Goal: Information Seeking & Learning: Learn about a topic

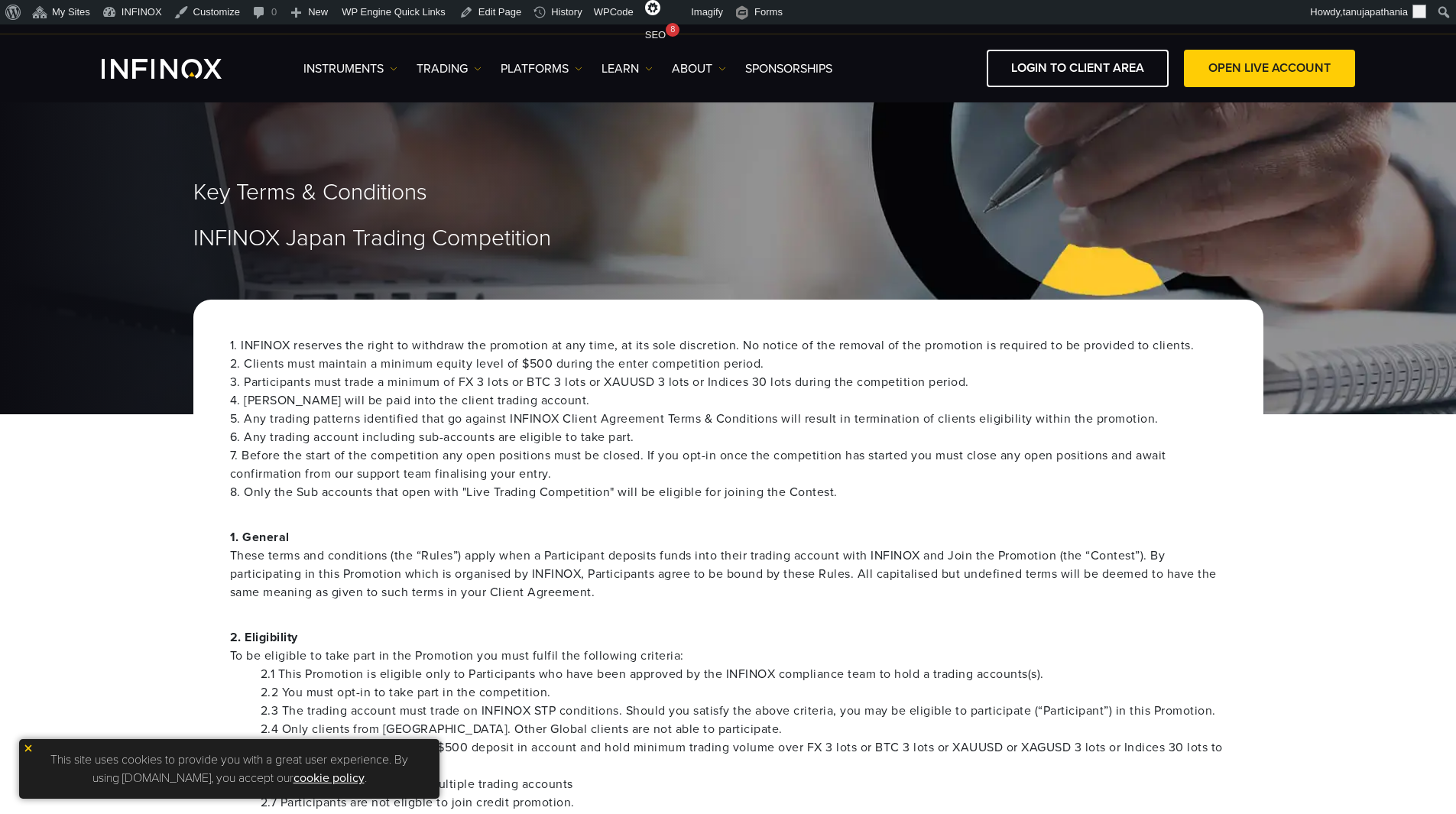
click at [268, 191] on span "Key Terms & Conditions" at bounding box center [311, 193] width 234 height 28
copy div "Key Terms & Conditions"
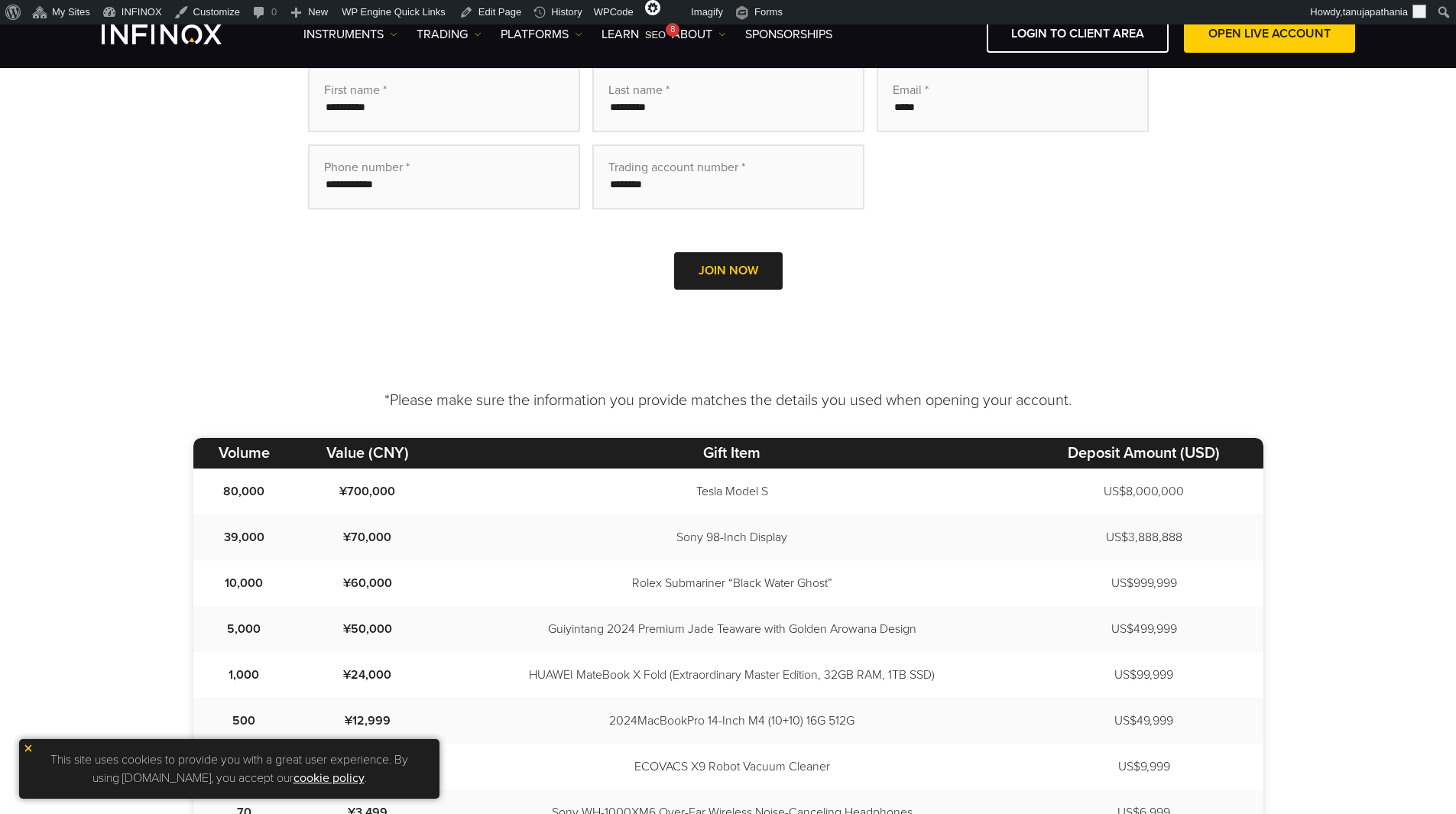
scroll to position [688, 0]
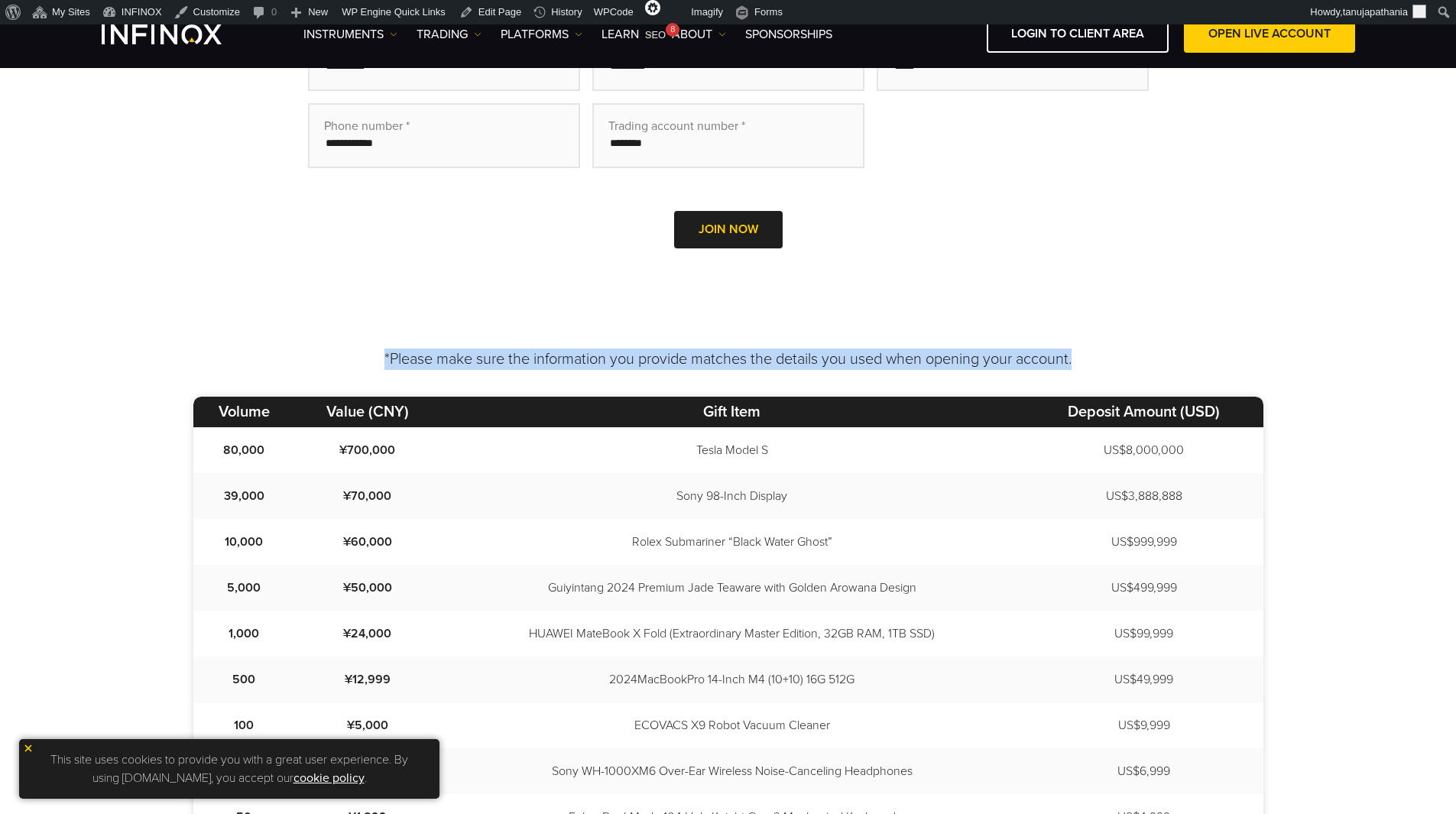
drag, startPoint x: 359, startPoint y: 351, endPoint x: 1138, endPoint y: 343, distance: 779.0
click at [1138, 343] on div "*Please make sure the information you provide matches the details you used when…" at bounding box center [728, 690] width 1456 height 723
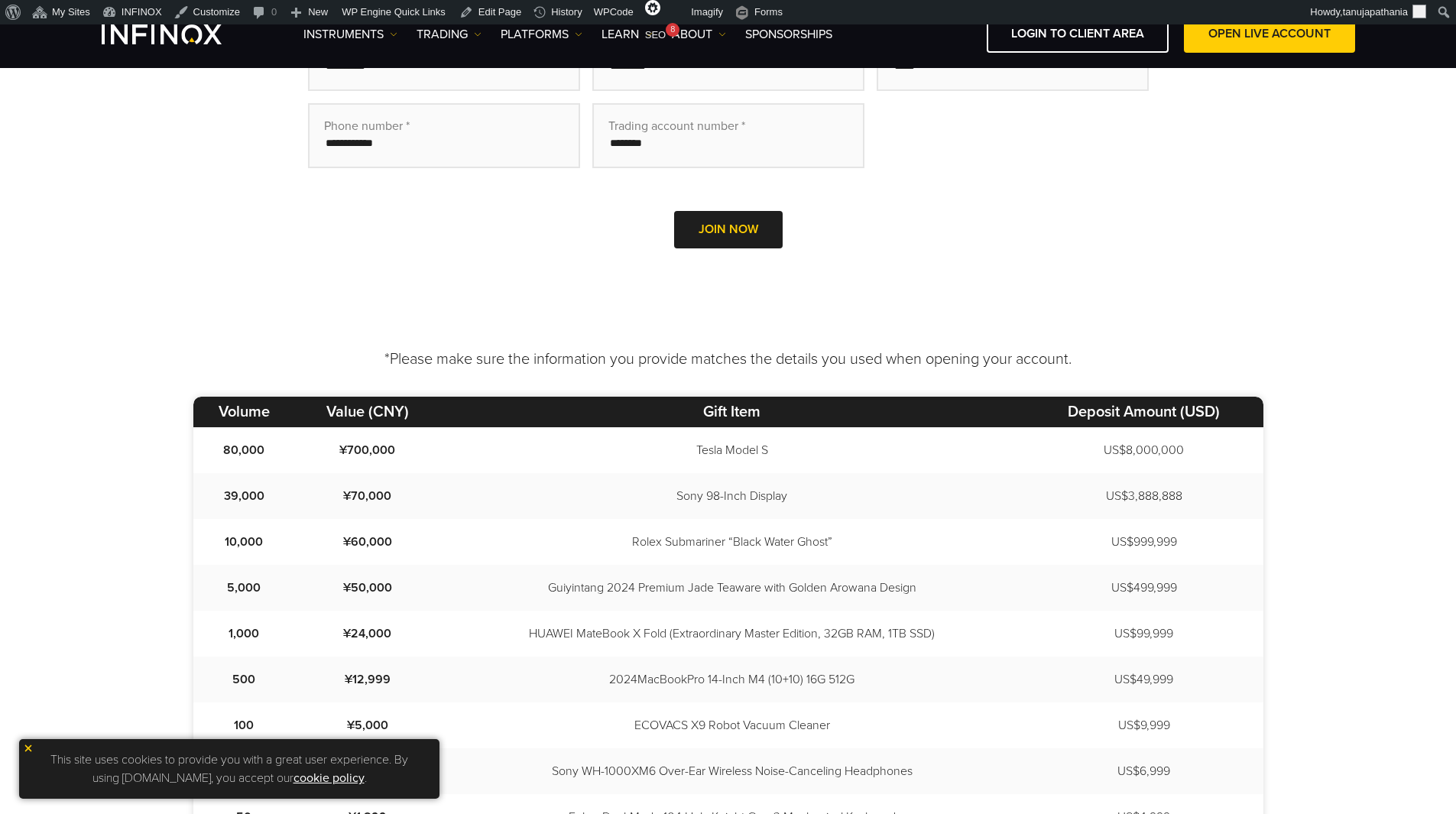
click at [427, 350] on p "*Please make sure the information you provide matches the details you used when…" at bounding box center [728, 359] width 1069 height 22
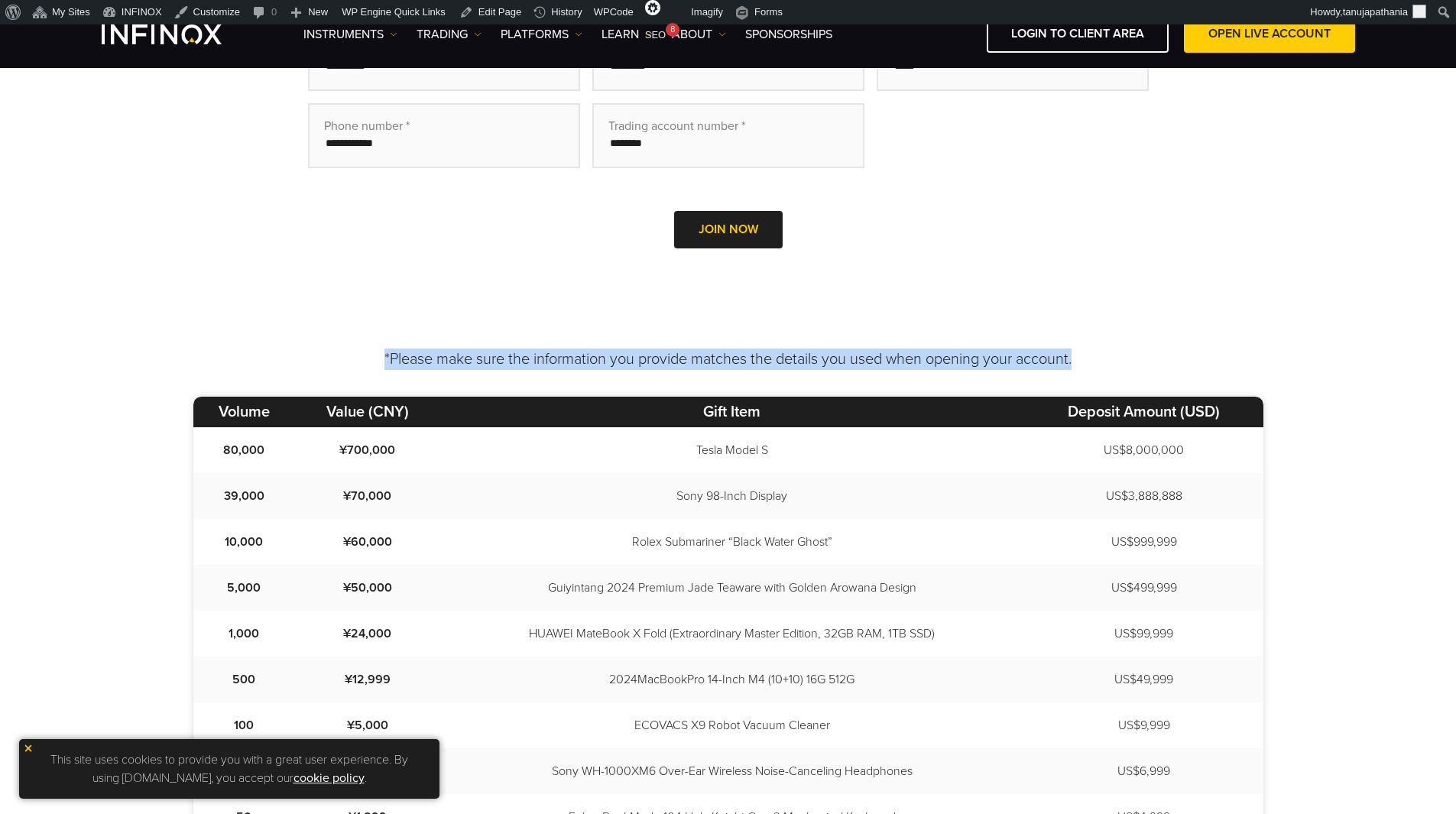
click at [427, 350] on p "*Please make sure the information you provide matches the details you used when…" at bounding box center [728, 359] width 1069 height 22
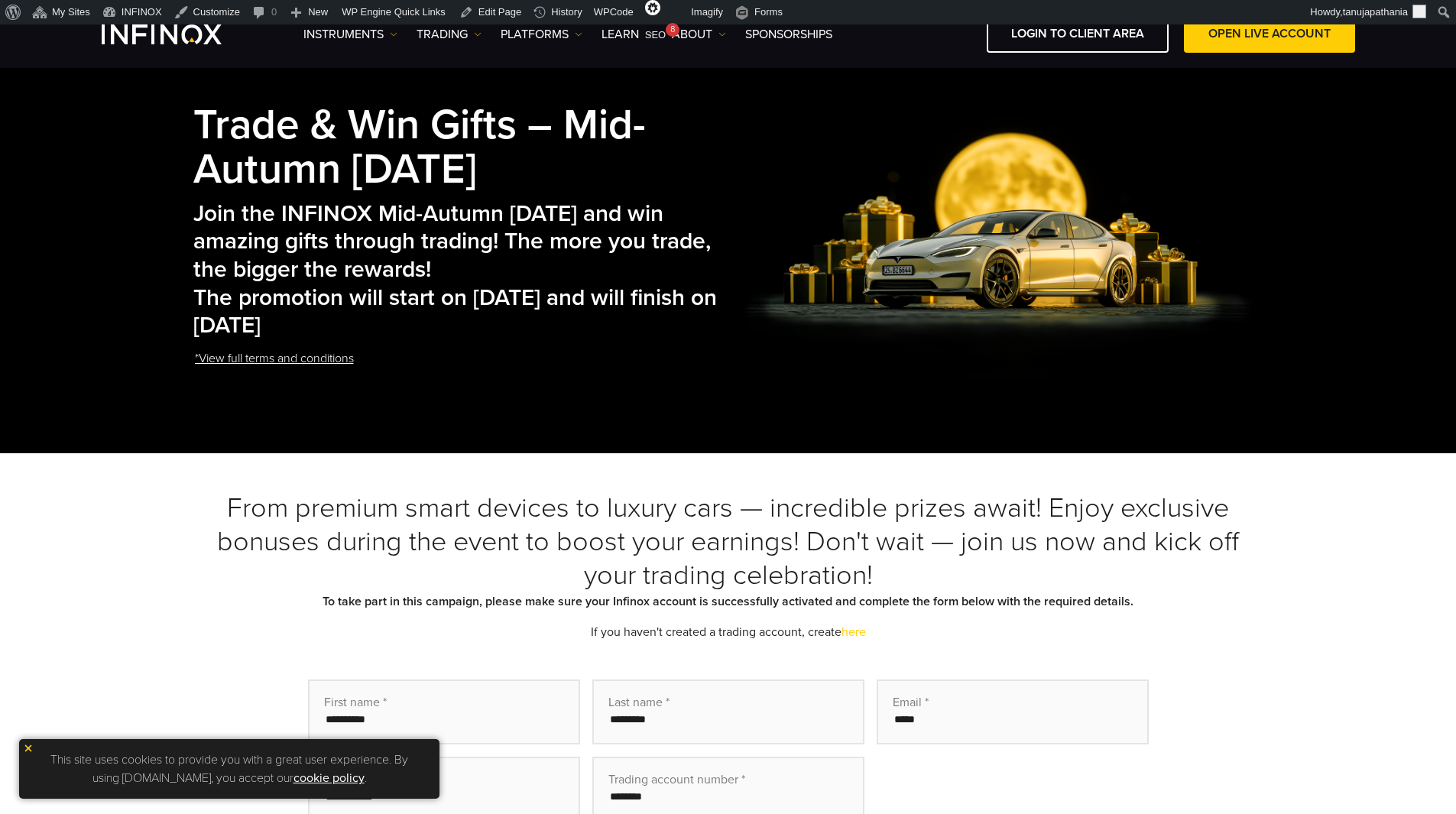
scroll to position [306, 0]
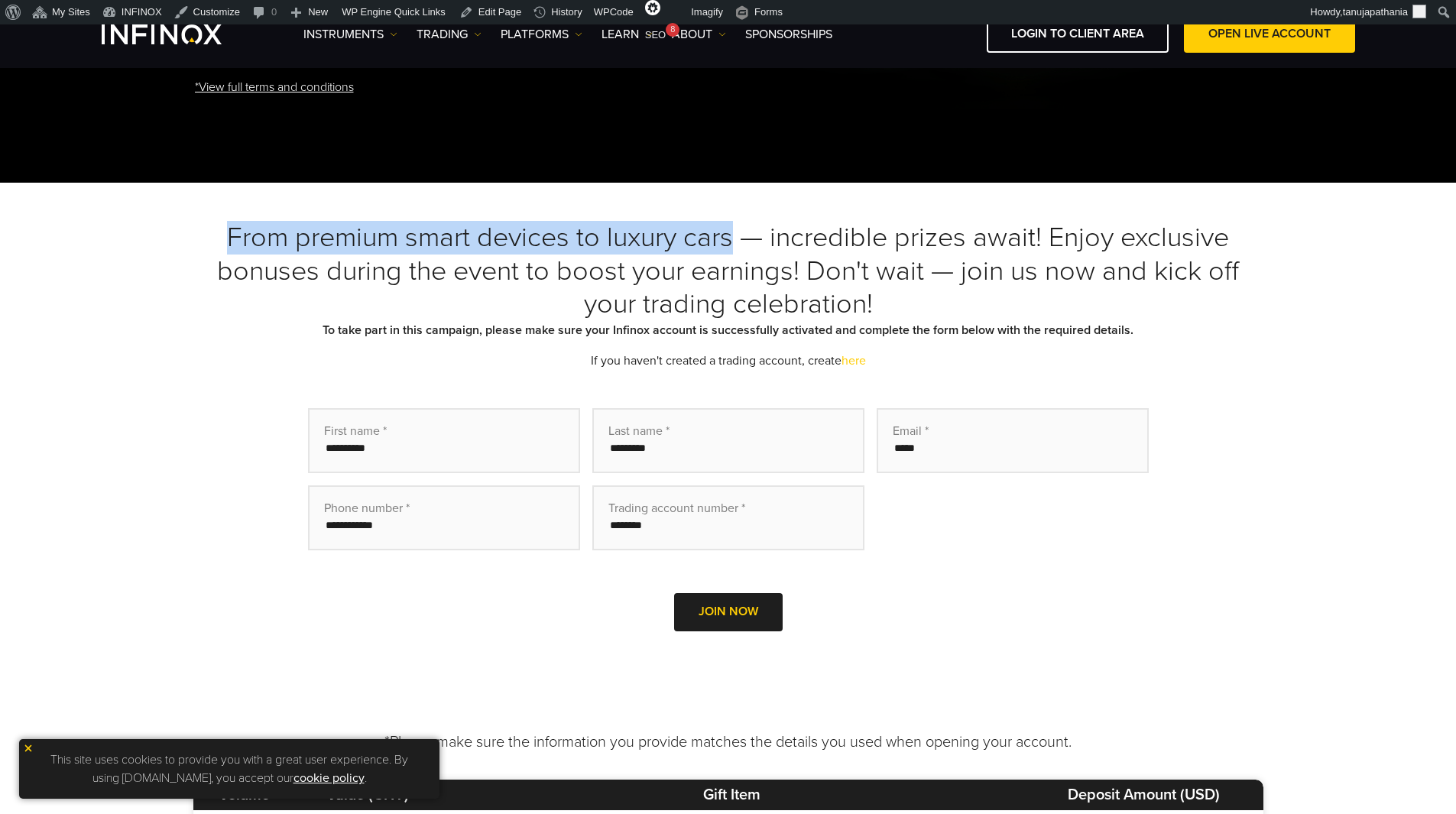
drag, startPoint x: 227, startPoint y: 237, endPoint x: 730, endPoint y: 234, distance: 503.0
click at [730, 234] on h3 "From premium smart devices to luxury cars — incredible prizes await! Enjoy excl…" at bounding box center [728, 270] width 1069 height 101
copy h3 "From premium smart devices to luxury cars"
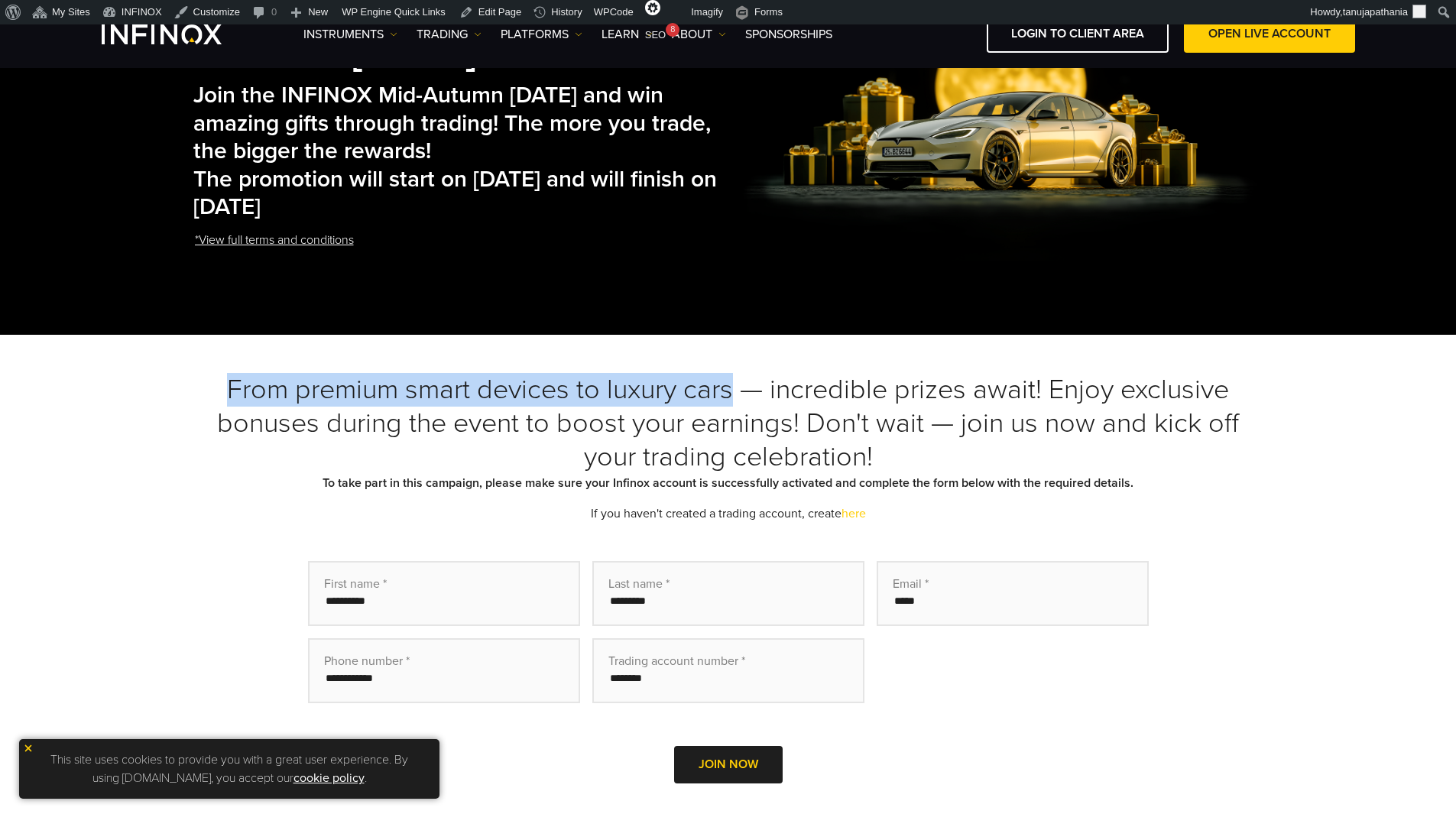
scroll to position [0, 0]
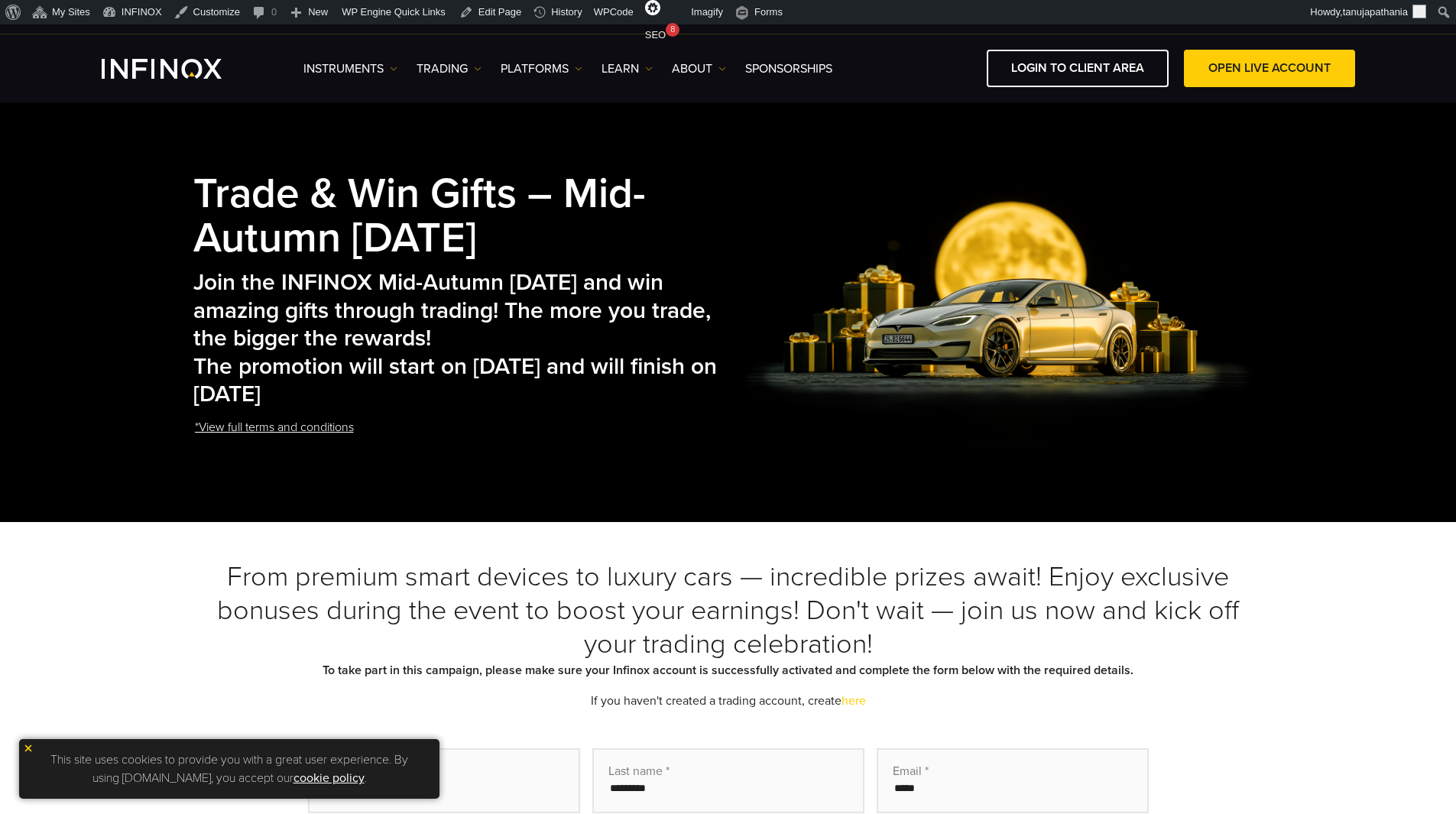
drag, startPoint x: 185, startPoint y: 281, endPoint x: 369, endPoint y: 386, distance: 211.9
click at [369, 386] on div "Trade & Win Gifts – Mid-Autumn Carnival Join the INFINOX Mid-Autumn Carnival an…" at bounding box center [728, 312] width 1100 height 343
click at [389, 572] on h3 "From premium smart devices to luxury cars — incredible prizes await! Enjoy excl…" at bounding box center [728, 610] width 1069 height 101
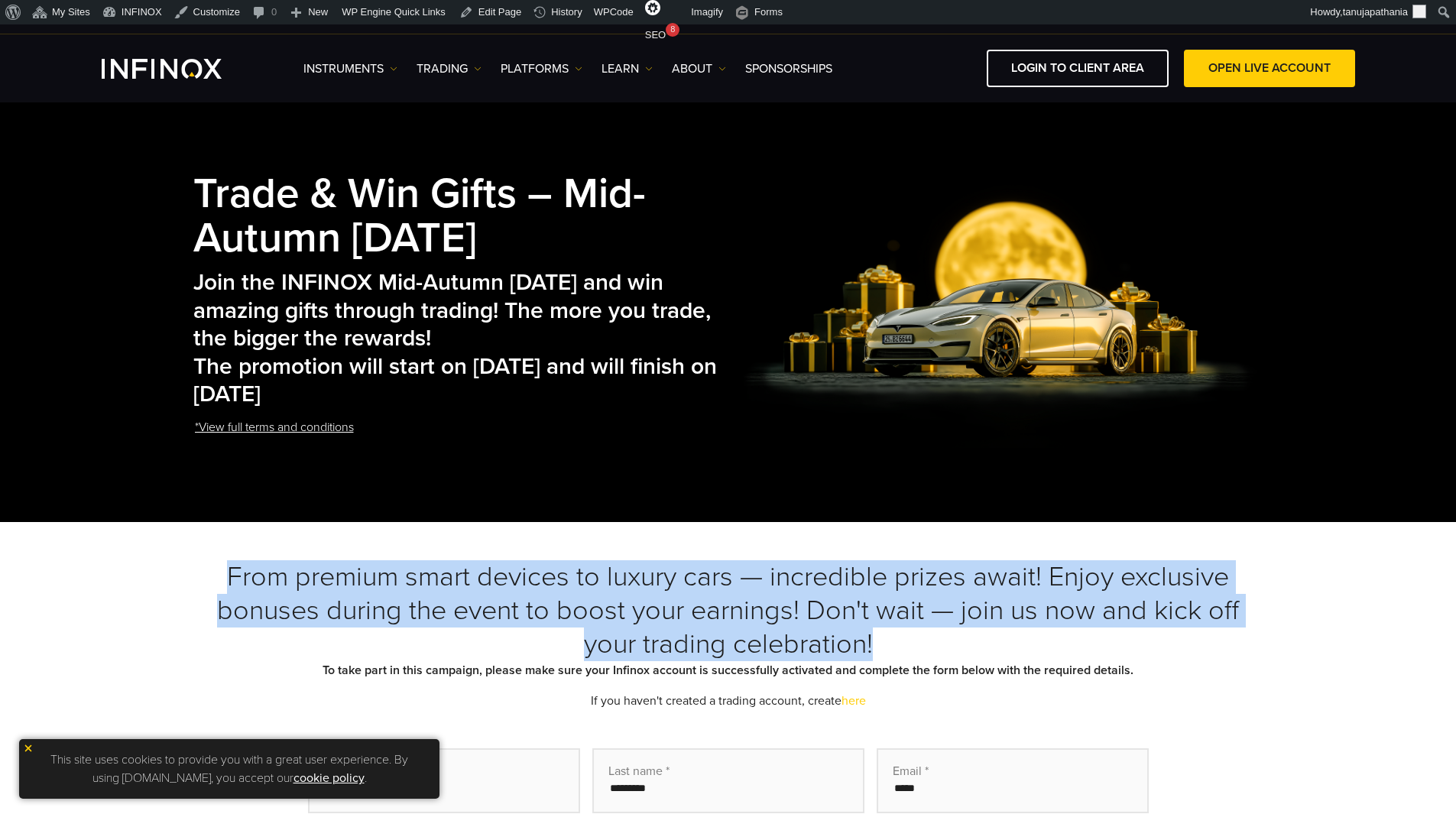
click at [389, 572] on h3 "From premium smart devices to luxury cars — incredible prizes await! Enjoy excl…" at bounding box center [728, 610] width 1069 height 101
copy div "From premium smart devices to luxury cars — incredible prizes await! Enjoy excl…"
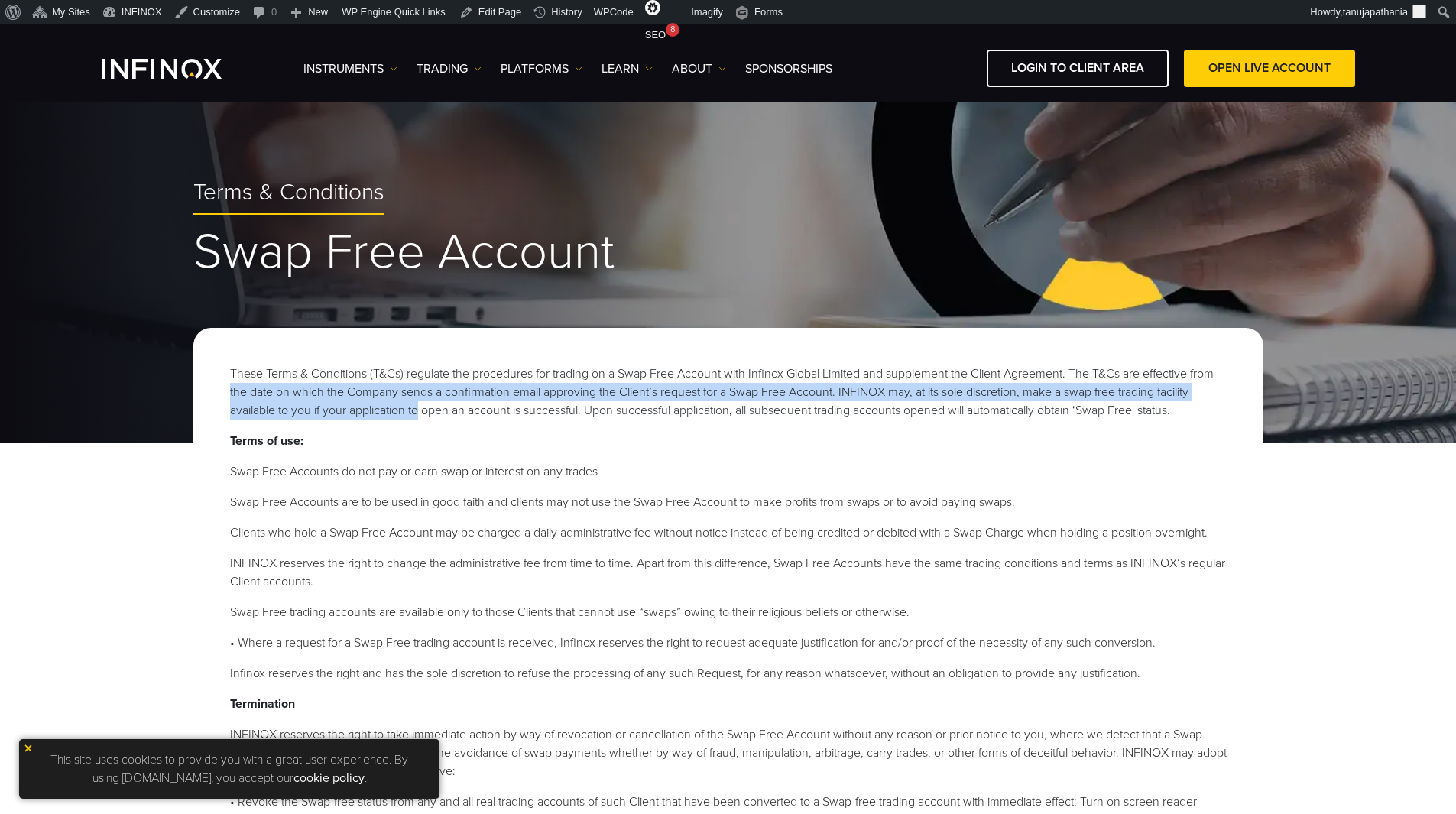
click at [493, 441] on div "These Terms & Conditions (T&Cs) regulate the procedures for trading on a Swap F…" at bounding box center [728, 723] width 1069 height 789
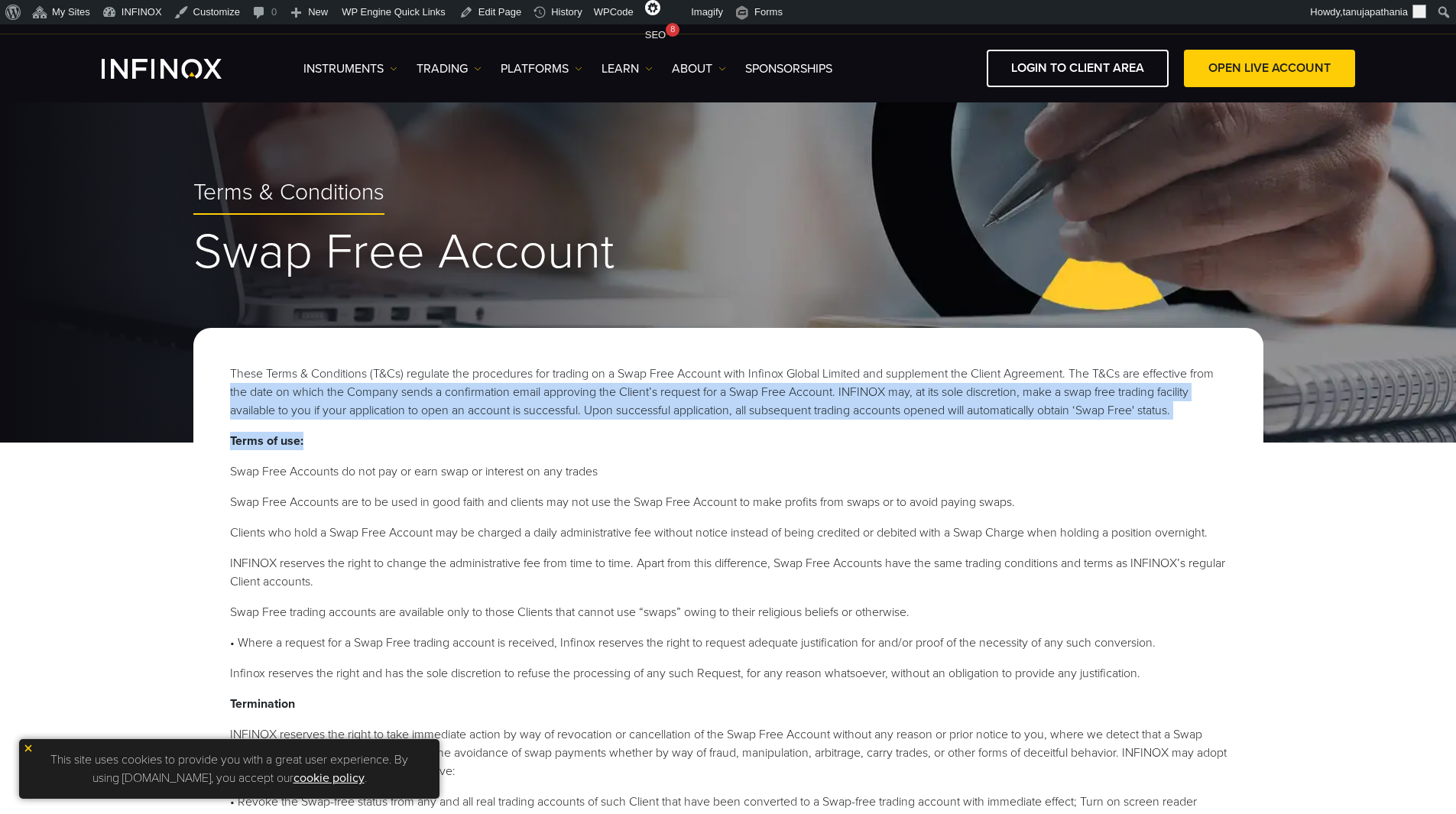
click at [612, 437] on p "Terms of use:" at bounding box center [728, 440] width 996 height 18
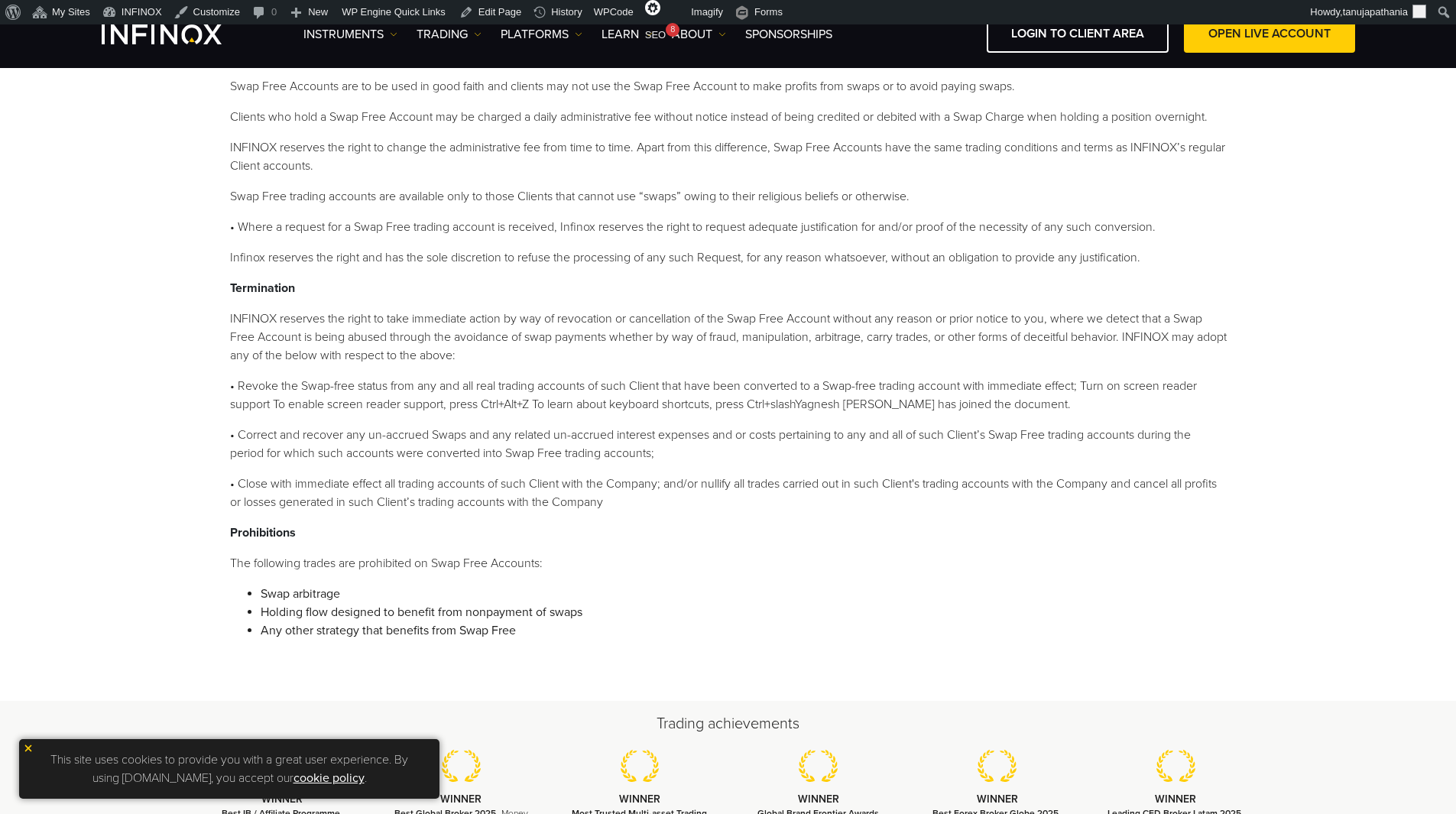
scroll to position [382, 0]
click at [482, 12] on link "Edit Page" at bounding box center [490, 12] width 74 height 24
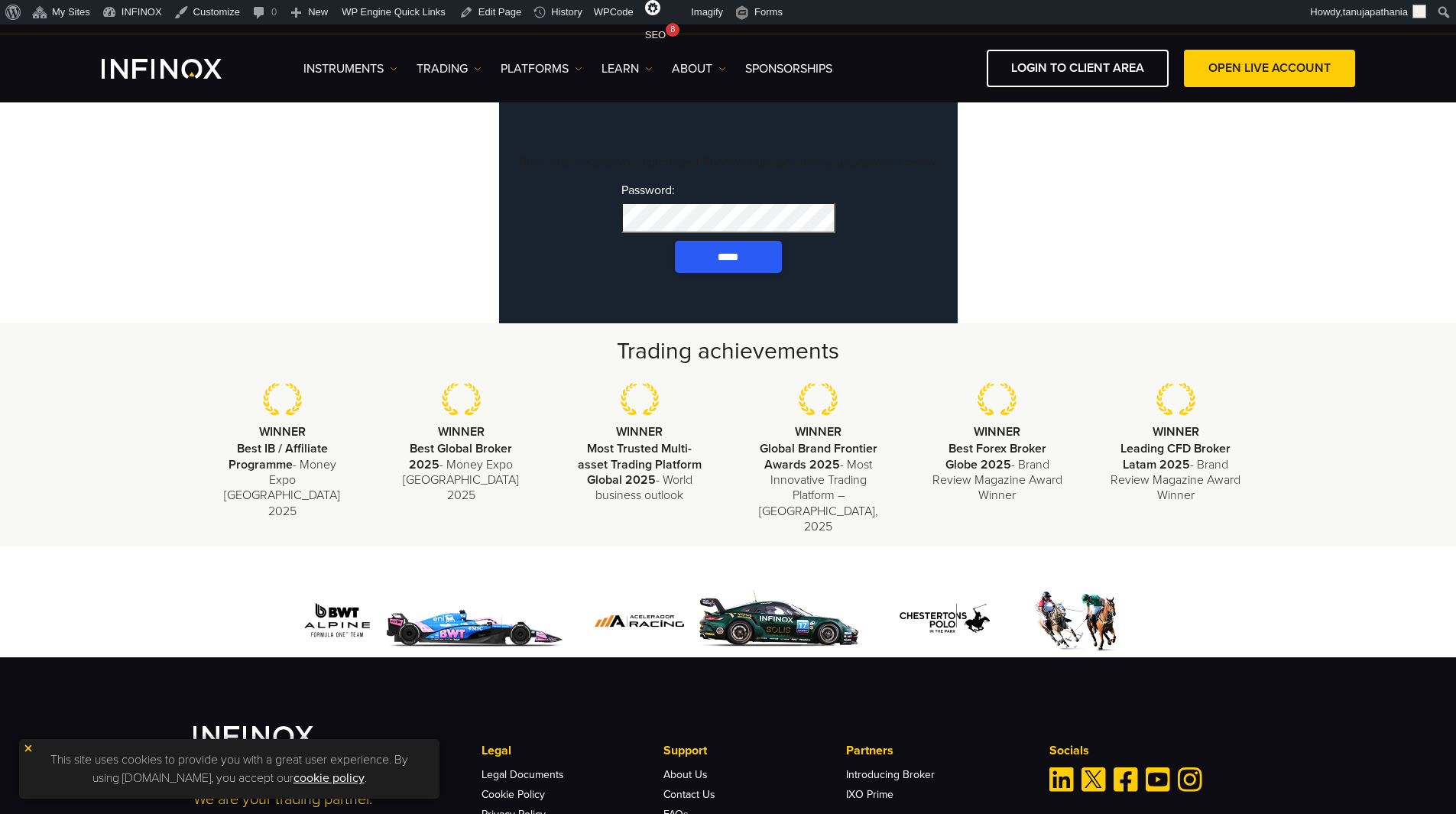
click at [735, 273] on input "*****" at bounding box center [728, 257] width 107 height 32
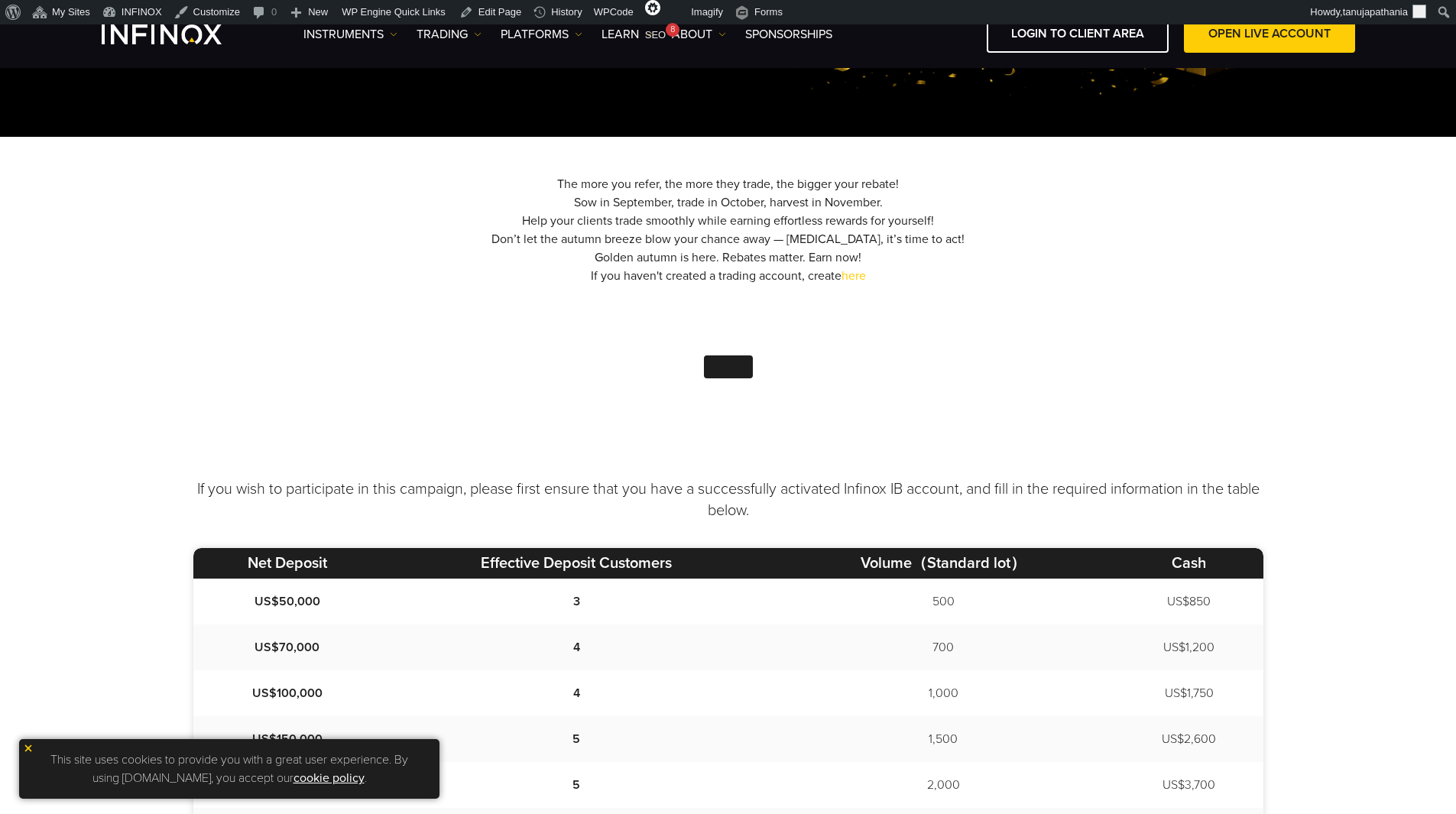
scroll to position [306, 0]
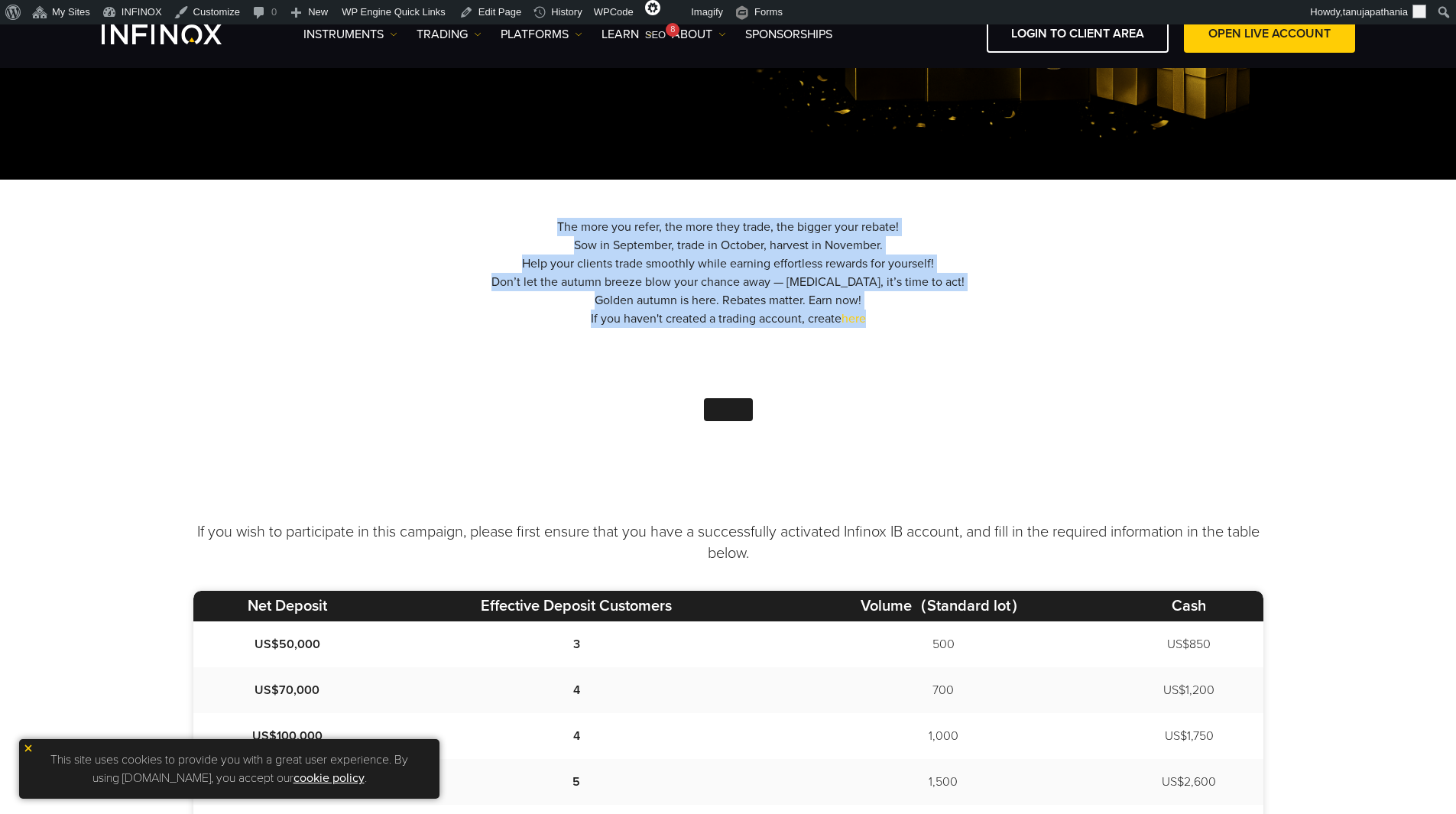
drag, startPoint x: 535, startPoint y: 212, endPoint x: 1022, endPoint y: 328, distance: 500.6
click at [1022, 328] on div "The more you refer, the more they trade, the bigger your rebate! Sow in Septemb…" at bounding box center [728, 341] width 1456 height 322
click at [1029, 333] on div "The more you refer, the more they trade, the bigger your rebate! Sow in Septemb…" at bounding box center [728, 341] width 1069 height 246
drag, startPoint x: 897, startPoint y: 316, endPoint x: 526, endPoint y: 227, distance: 381.5
click at [526, 227] on div "The more you refer, the more they trade, the bigger your rebate! Sow in Septemb…" at bounding box center [728, 341] width 1069 height 246
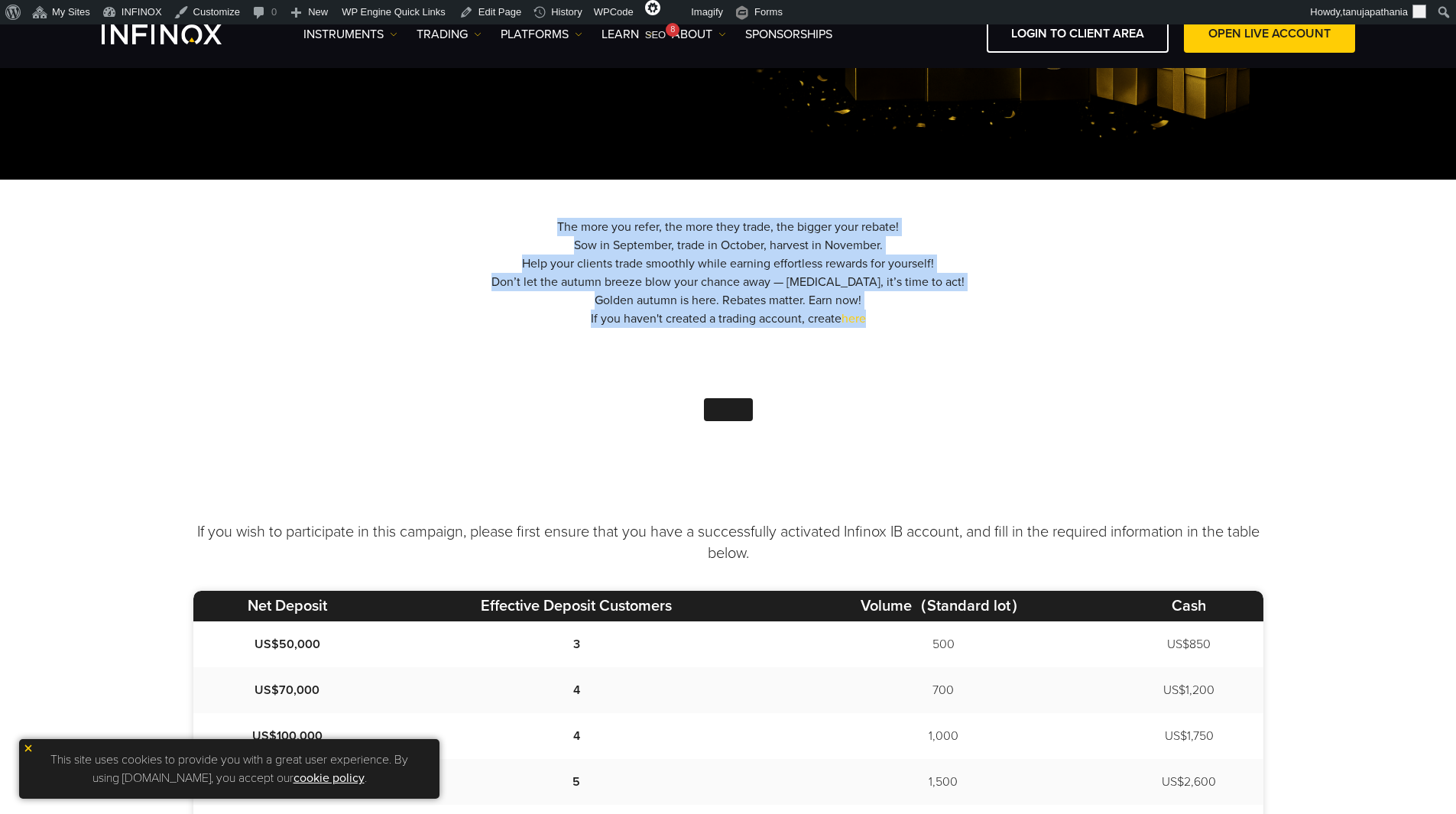
click at [988, 312] on div "The more you refer, the more they trade, the bigger your rebate! Sow in Septemb…" at bounding box center [728, 341] width 1069 height 246
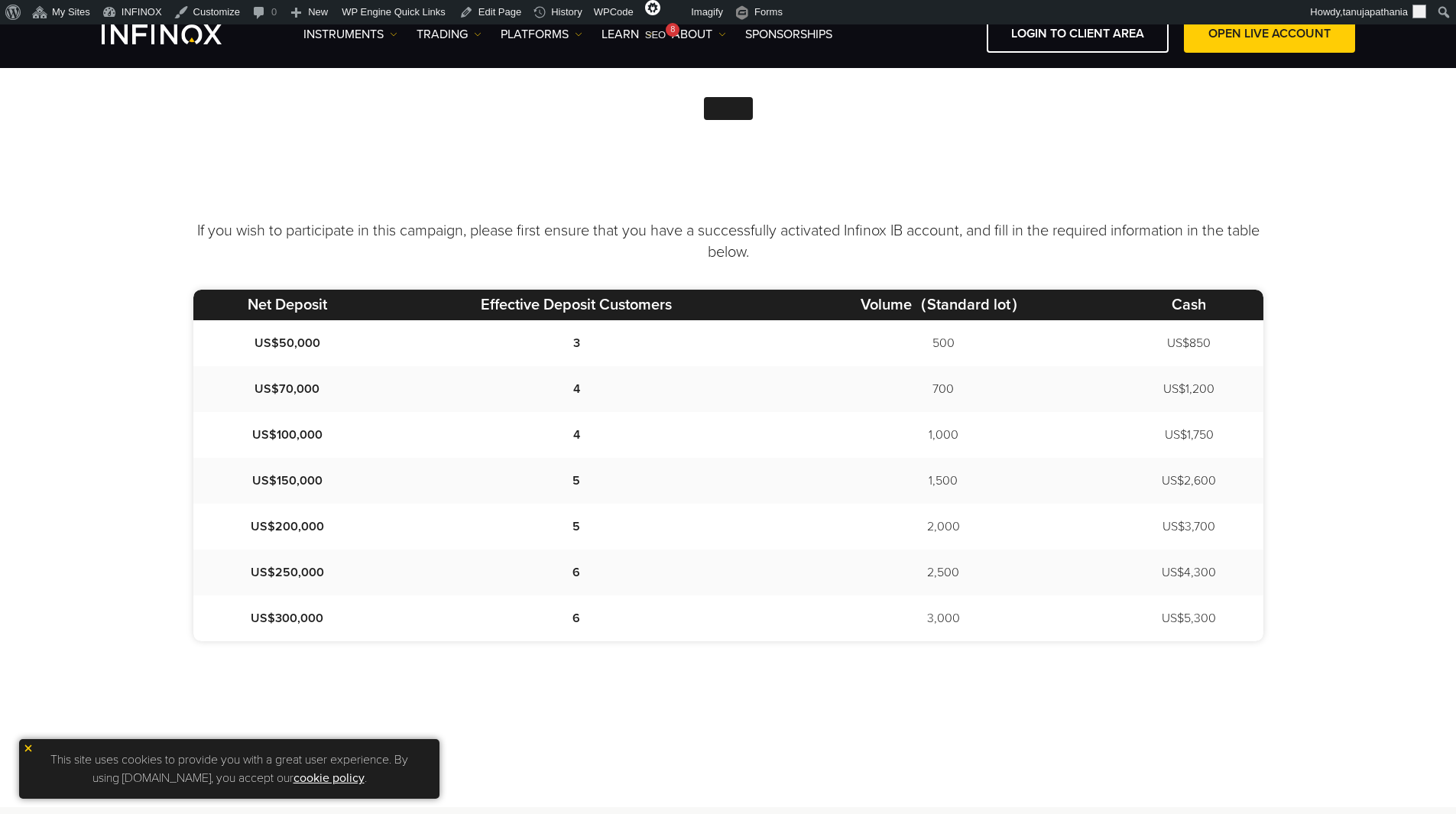
scroll to position [612, 0]
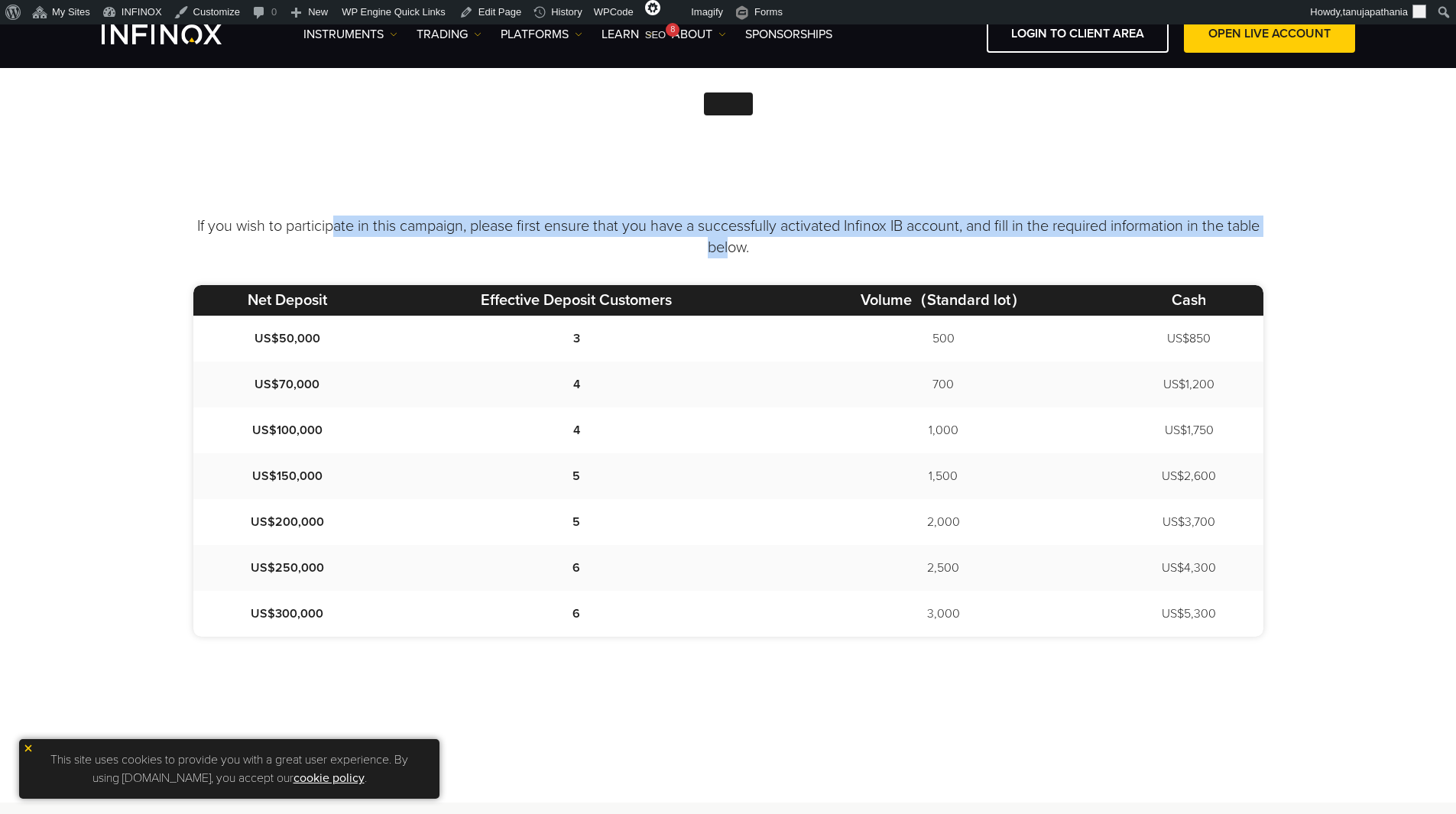
drag, startPoint x: 712, startPoint y: 233, endPoint x: 325, endPoint y: 230, distance: 387.0
click at [320, 228] on p "If you wish to participate in this campaign, please first ensure that you have …" at bounding box center [728, 237] width 1069 height 43
click at [523, 238] on p "If you wish to participate in this campaign, please first ensure that you have …" at bounding box center [728, 237] width 1069 height 43
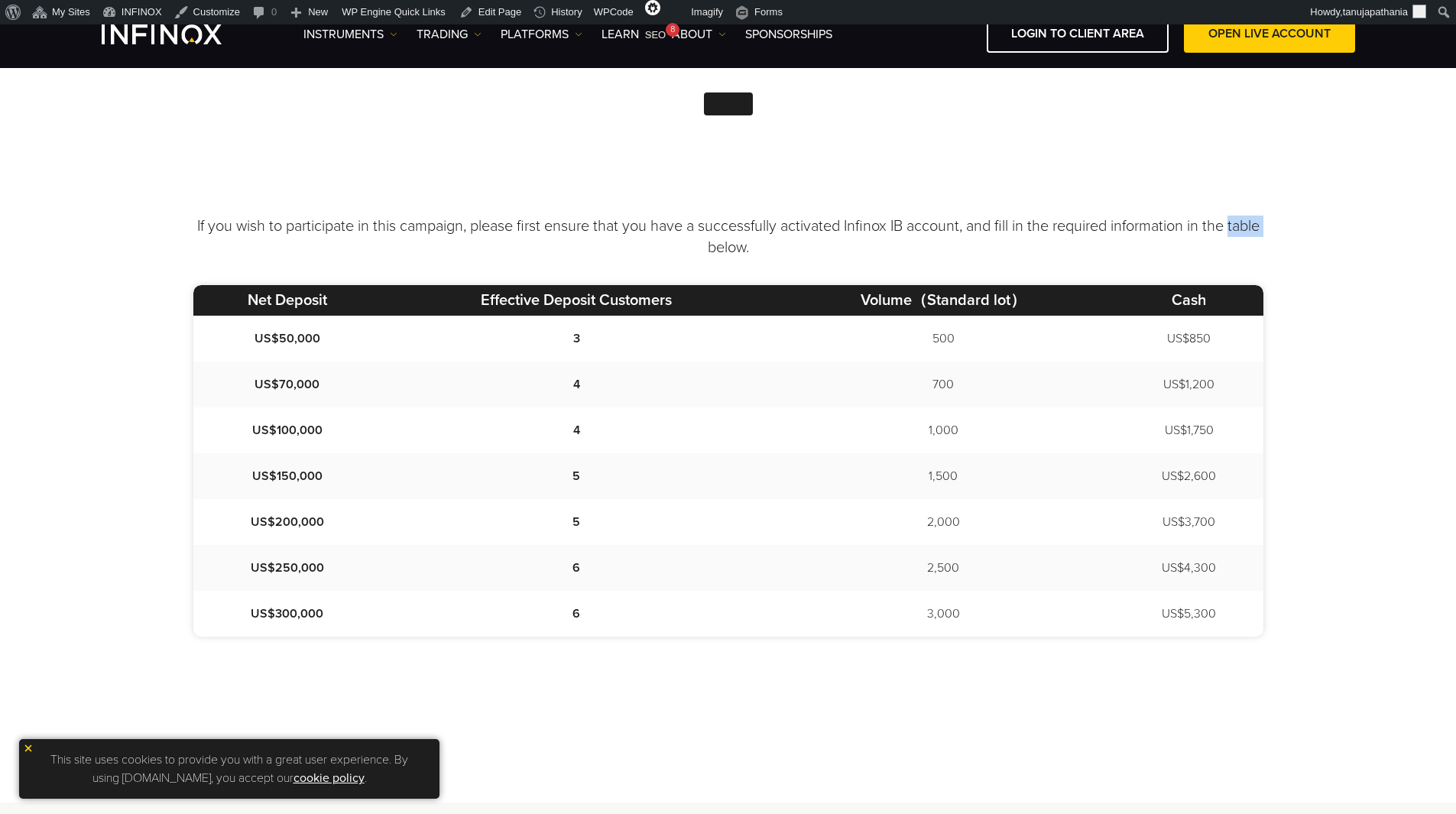
click at [523, 238] on p "If you wish to participate in this campaign, please first ensure that you have …" at bounding box center [728, 237] width 1069 height 43
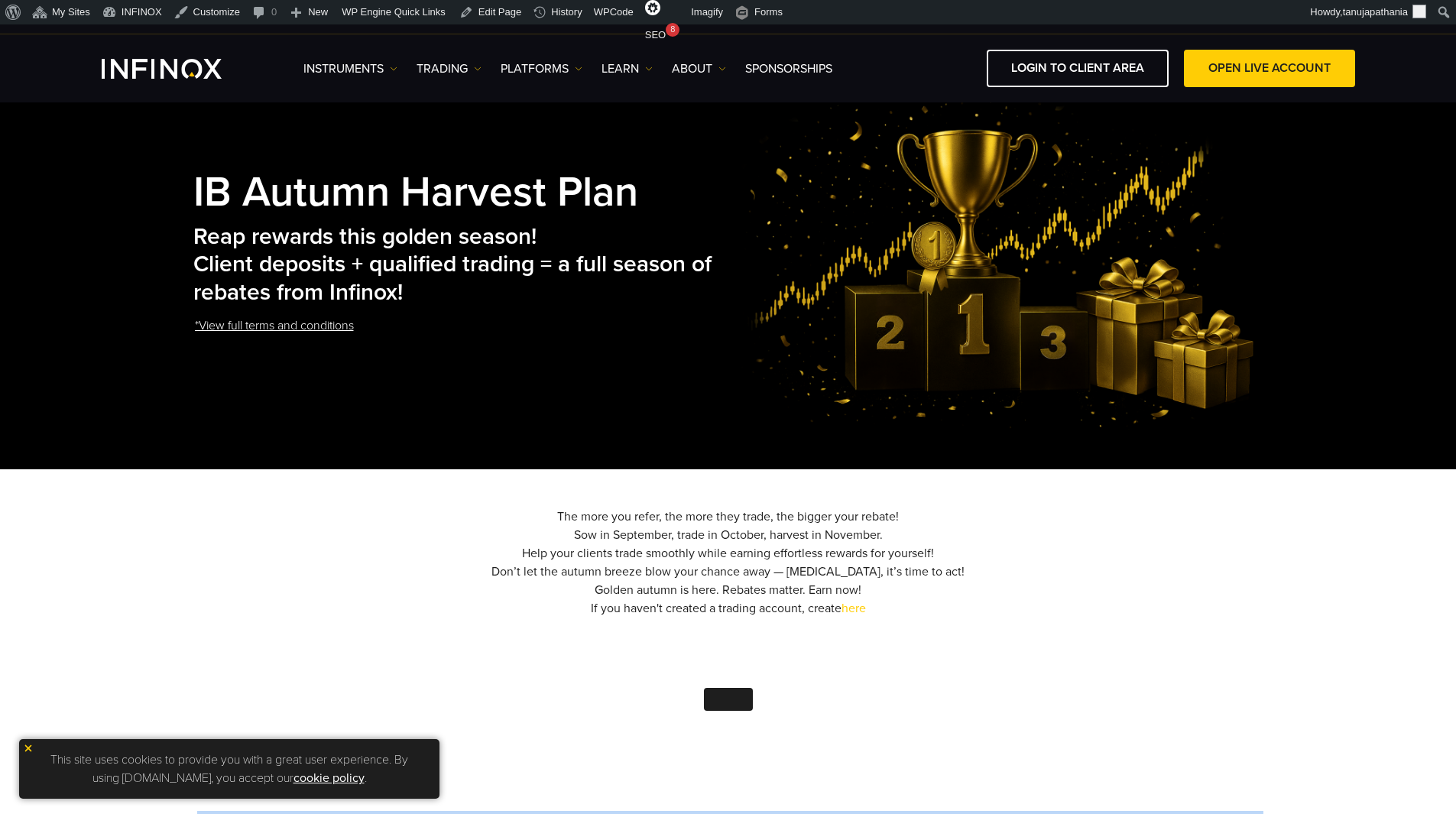
scroll to position [0, 0]
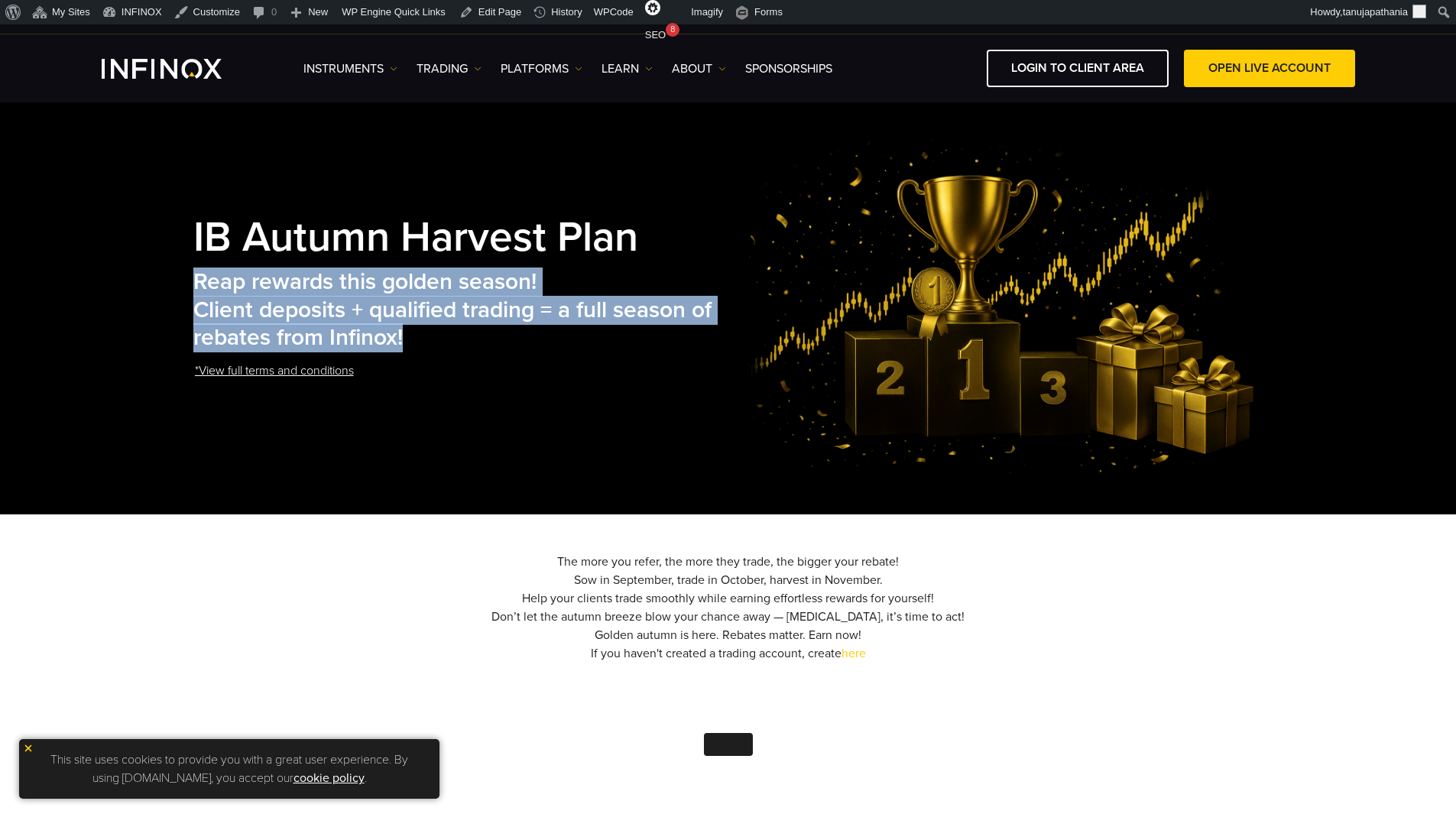
drag, startPoint x: 172, startPoint y: 270, endPoint x: 491, endPoint y: 340, distance: 326.6
click at [491, 340] on div "IB Autumn Harvest Plan Reap rewards this golden season! Client deposits + quali…" at bounding box center [728, 307] width 1456 height 417
click at [536, 355] on div "IB Autumn Harvest Plan Reap rewards this golden season! Client deposits + quali…" at bounding box center [466, 306] width 544 height 240
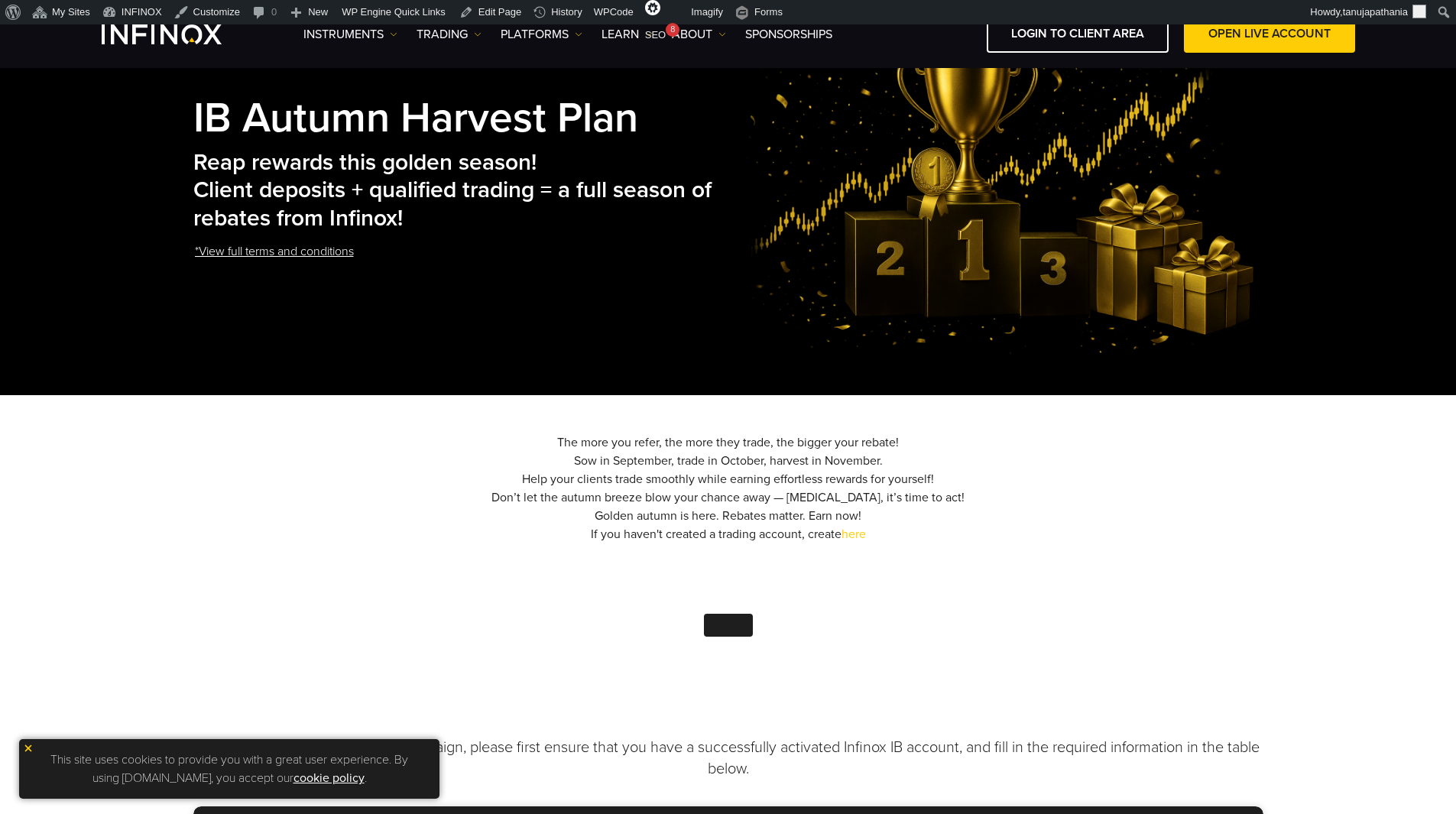
scroll to position [229, 0]
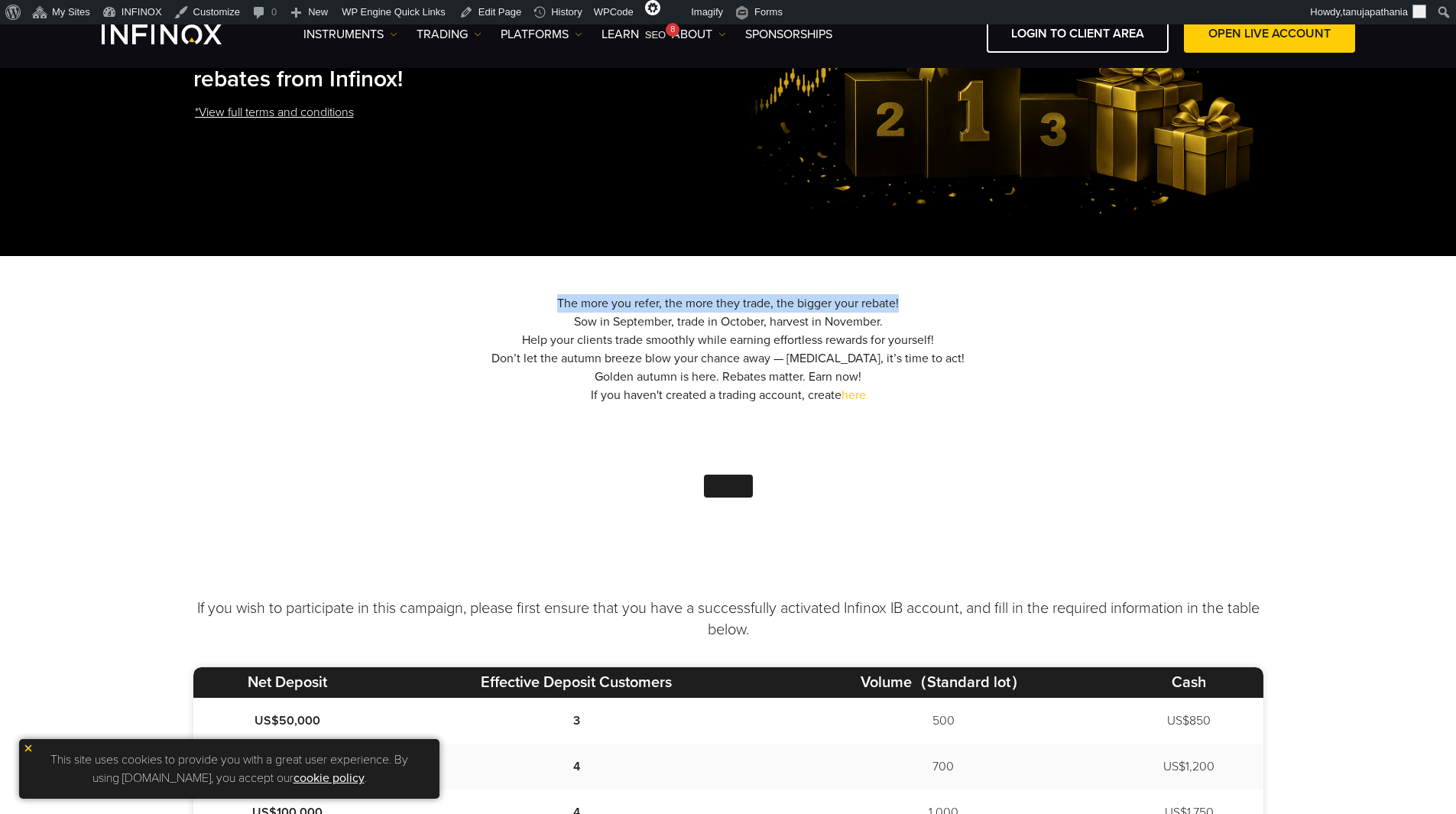
drag, startPoint x: 655, startPoint y: 304, endPoint x: 940, endPoint y: 302, distance: 285.0
click at [940, 302] on div "The more you refer, the more they trade, the bigger your rebate! Sow in Septemb…" at bounding box center [728, 418] width 1069 height 246
click at [968, 302] on div "The more you refer, the more they trade, the bigger your rebate! Sow in Septemb…" at bounding box center [728, 418] width 1069 height 246
click at [398, 599] on p "If you wish to participate in this campaign, please first ensure that you have …" at bounding box center [728, 619] width 1069 height 43
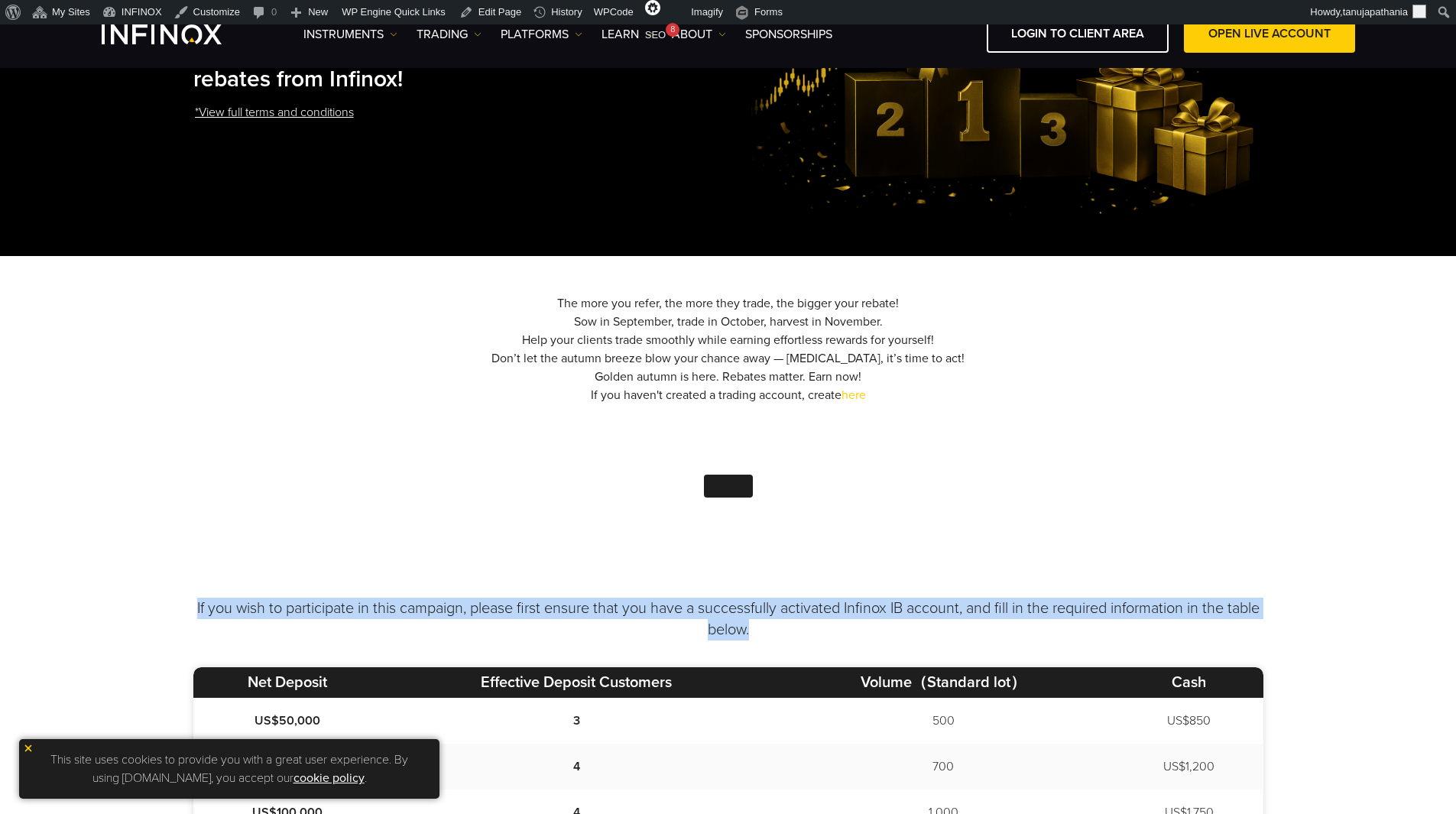
click at [398, 599] on p "If you wish to participate in this campaign, please first ensure that you have …" at bounding box center [728, 619] width 1069 height 43
click at [991, 637] on p "If you wish to participate in this campaign, please first ensure that you have …" at bounding box center [728, 619] width 1069 height 43
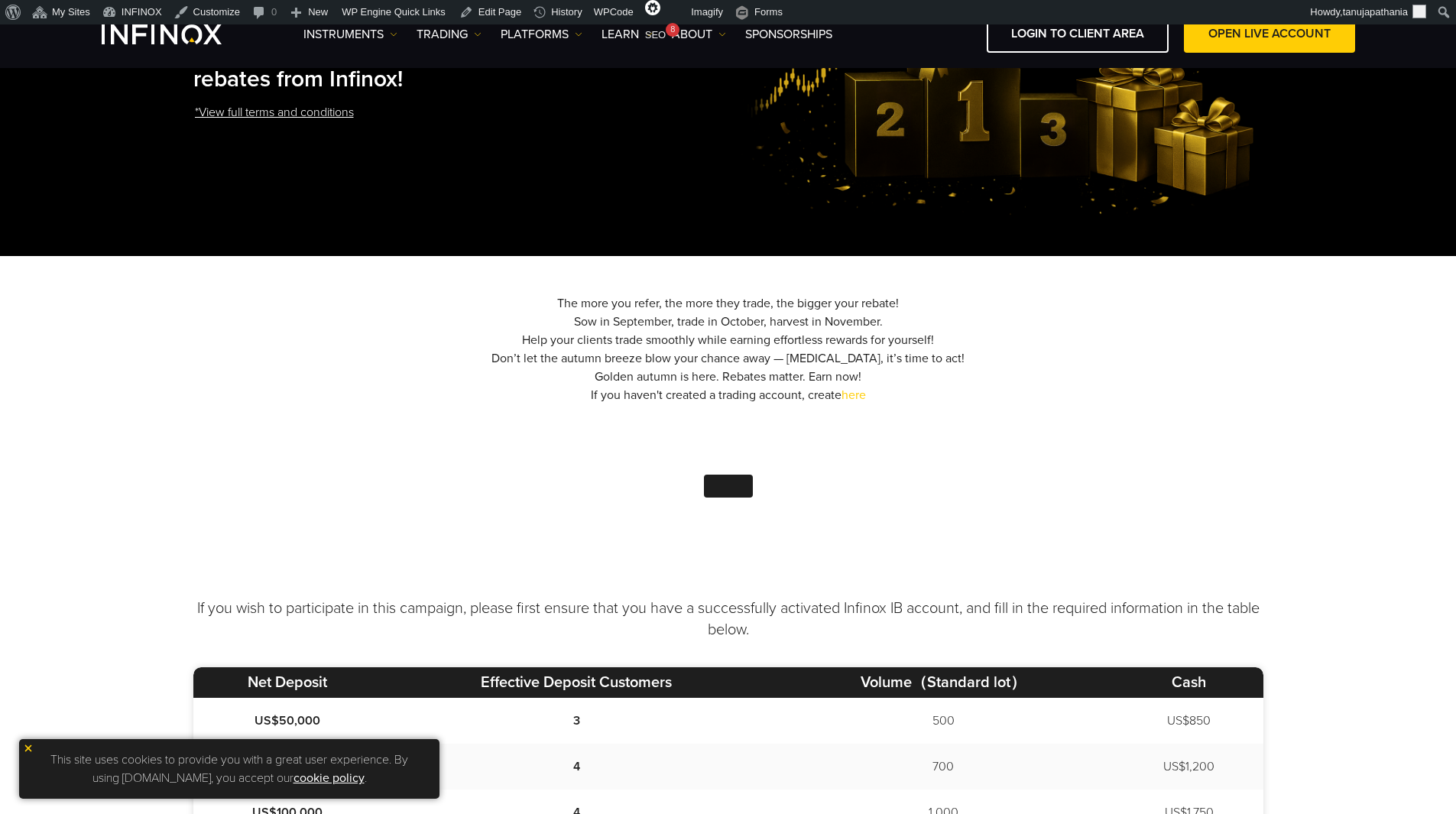
drag, startPoint x: 550, startPoint y: 298, endPoint x: 913, endPoint y: 314, distance: 363.4
click at [913, 314] on div "The more you refer, the more they trade, the bigger your rebate! Sow in Septemb…" at bounding box center [728, 418] width 1069 height 246
click at [963, 357] on div "The more you refer, the more they trade, the bigger your rebate! Sow in Septemb…" at bounding box center [728, 418] width 1069 height 246
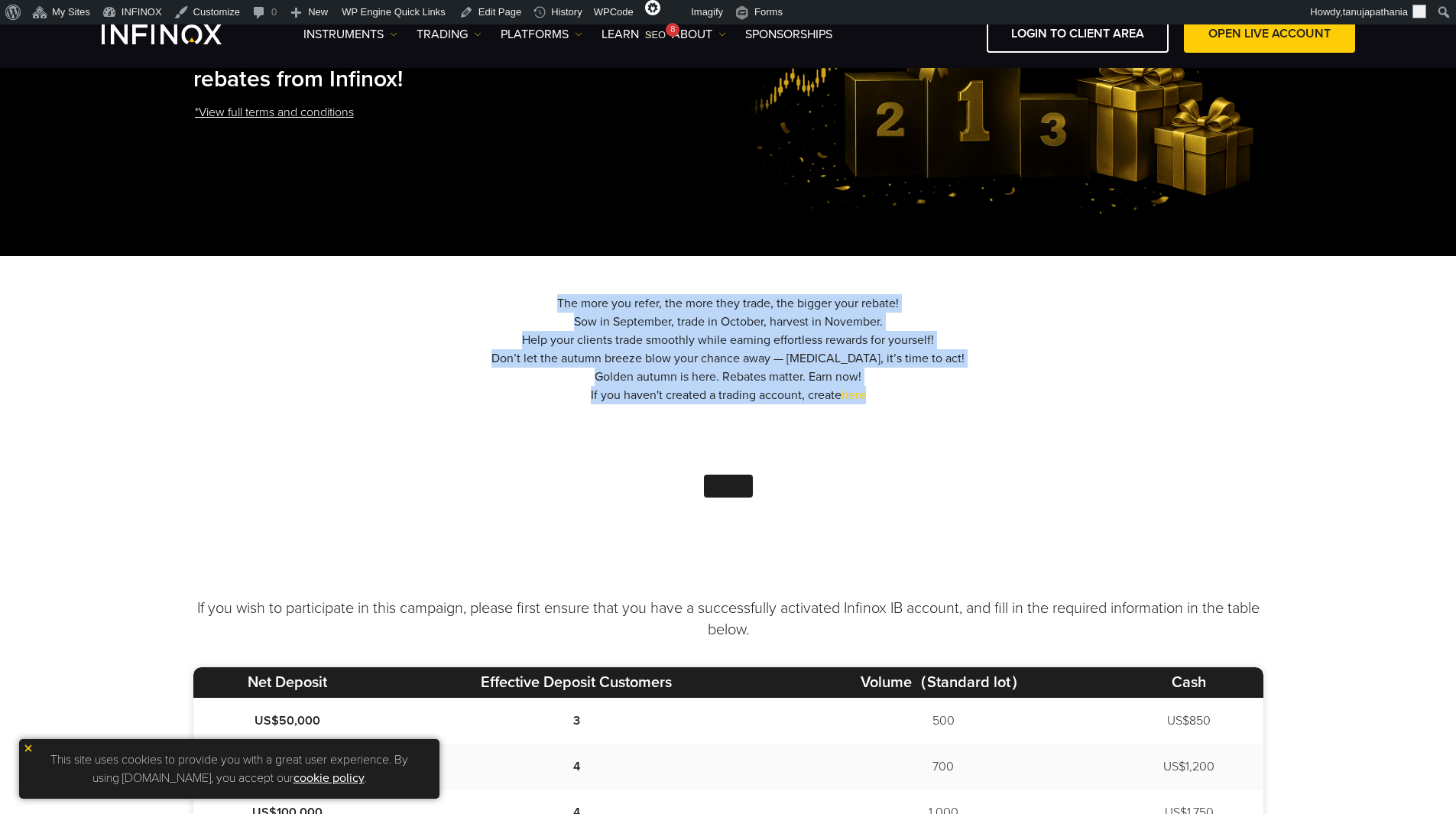
drag, startPoint x: 933, startPoint y: 394, endPoint x: 492, endPoint y: 286, distance: 454.0
click at [492, 286] on div "The more you refer, the more they trade, the bigger your rebate! Sow in Septemb…" at bounding box center [728, 417] width 1456 height 322
click at [1241, 347] on div "The more you refer, the more they trade, the bigger your rebate! Sow in Septemb…" at bounding box center [728, 418] width 1069 height 246
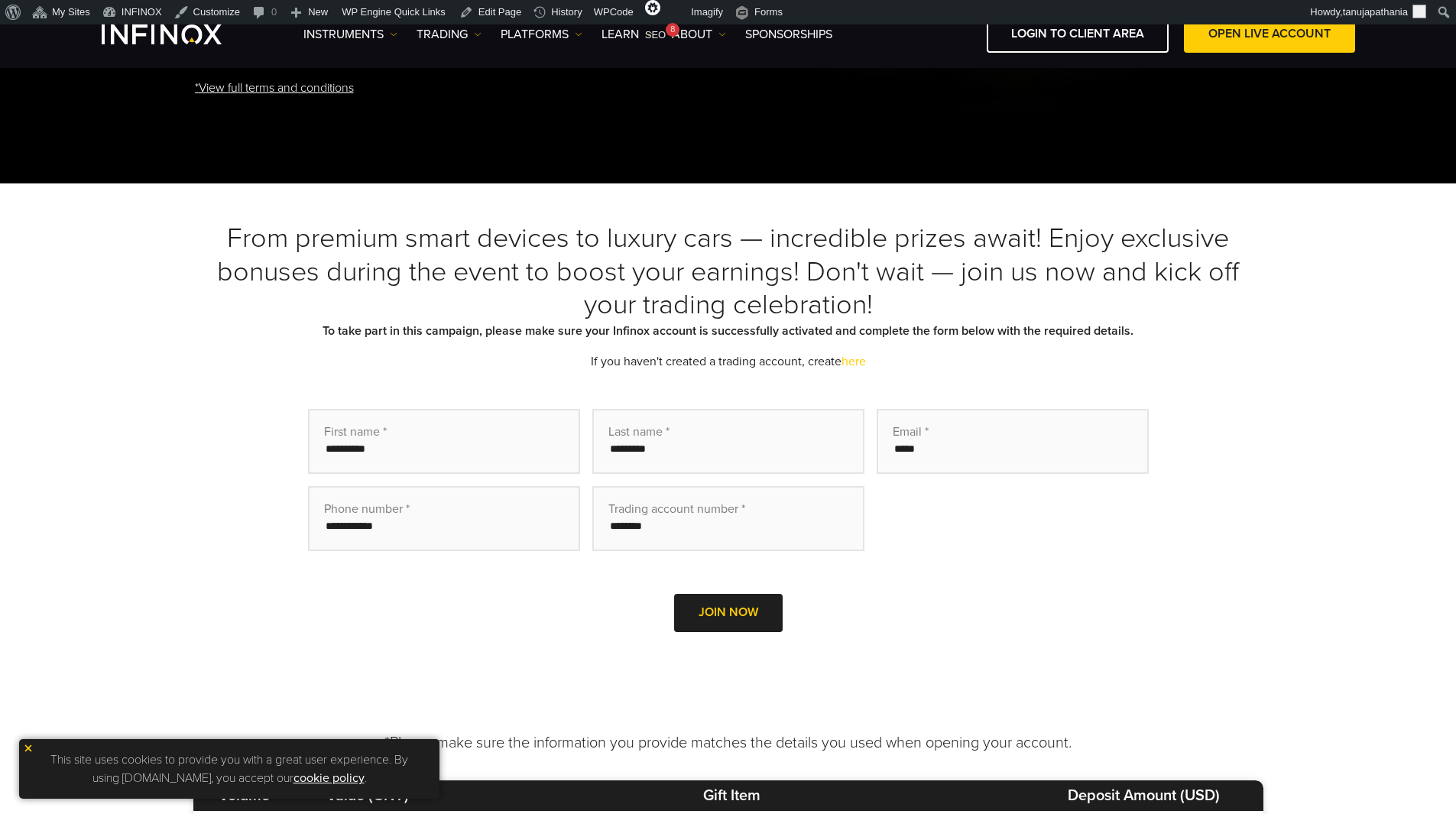
scroll to position [306, 0]
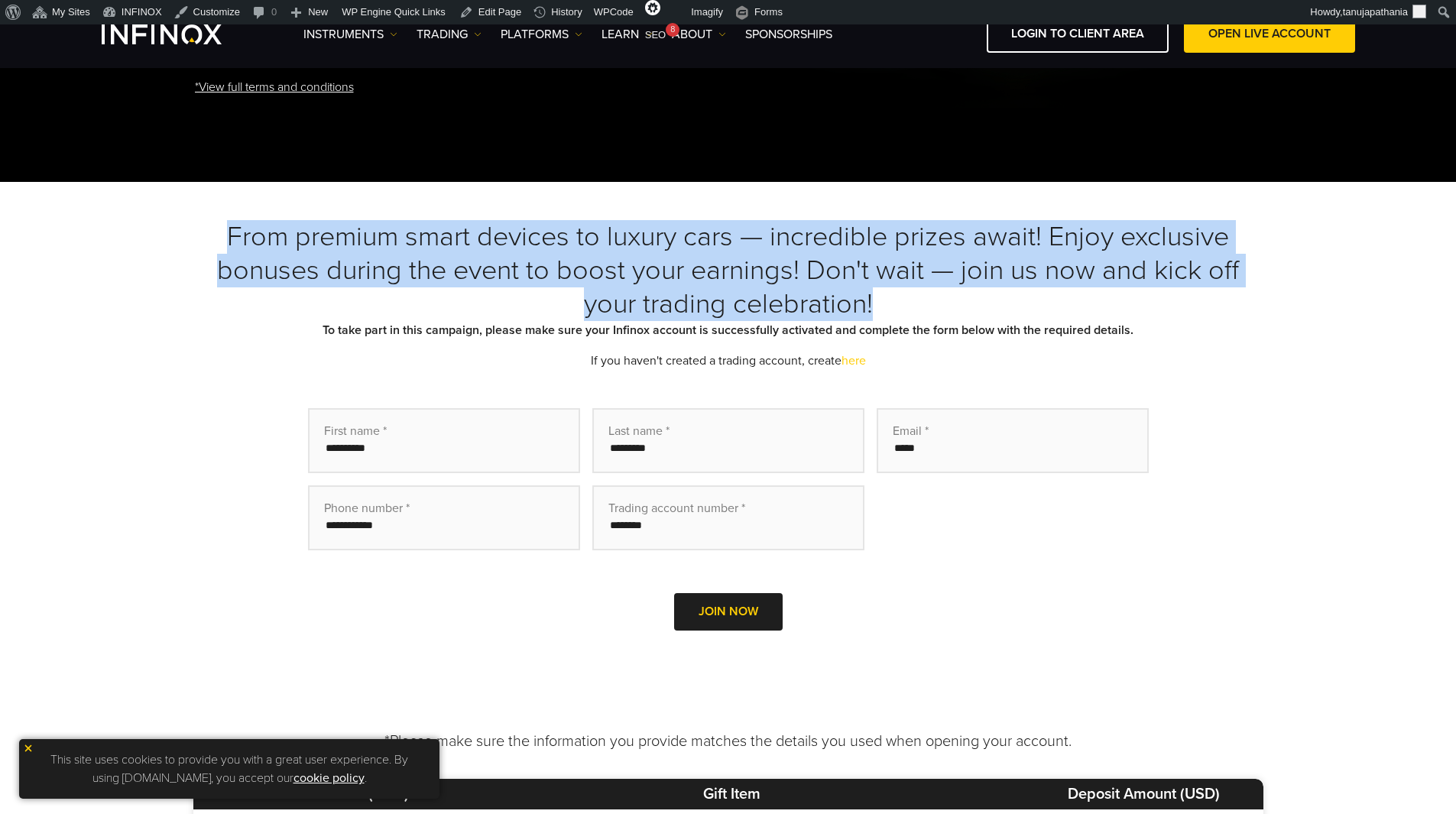
drag, startPoint x: 220, startPoint y: 225, endPoint x: 942, endPoint y: 296, distance: 725.5
click at [942, 296] on h3 "From premium smart devices to luxury cars — incredible prizes await! Enjoy excl…" at bounding box center [728, 270] width 1069 height 101
click at [942, 297] on h3 "From premium smart devices to luxury cars — incredible prizes await! Enjoy excl…" at bounding box center [728, 270] width 1069 height 101
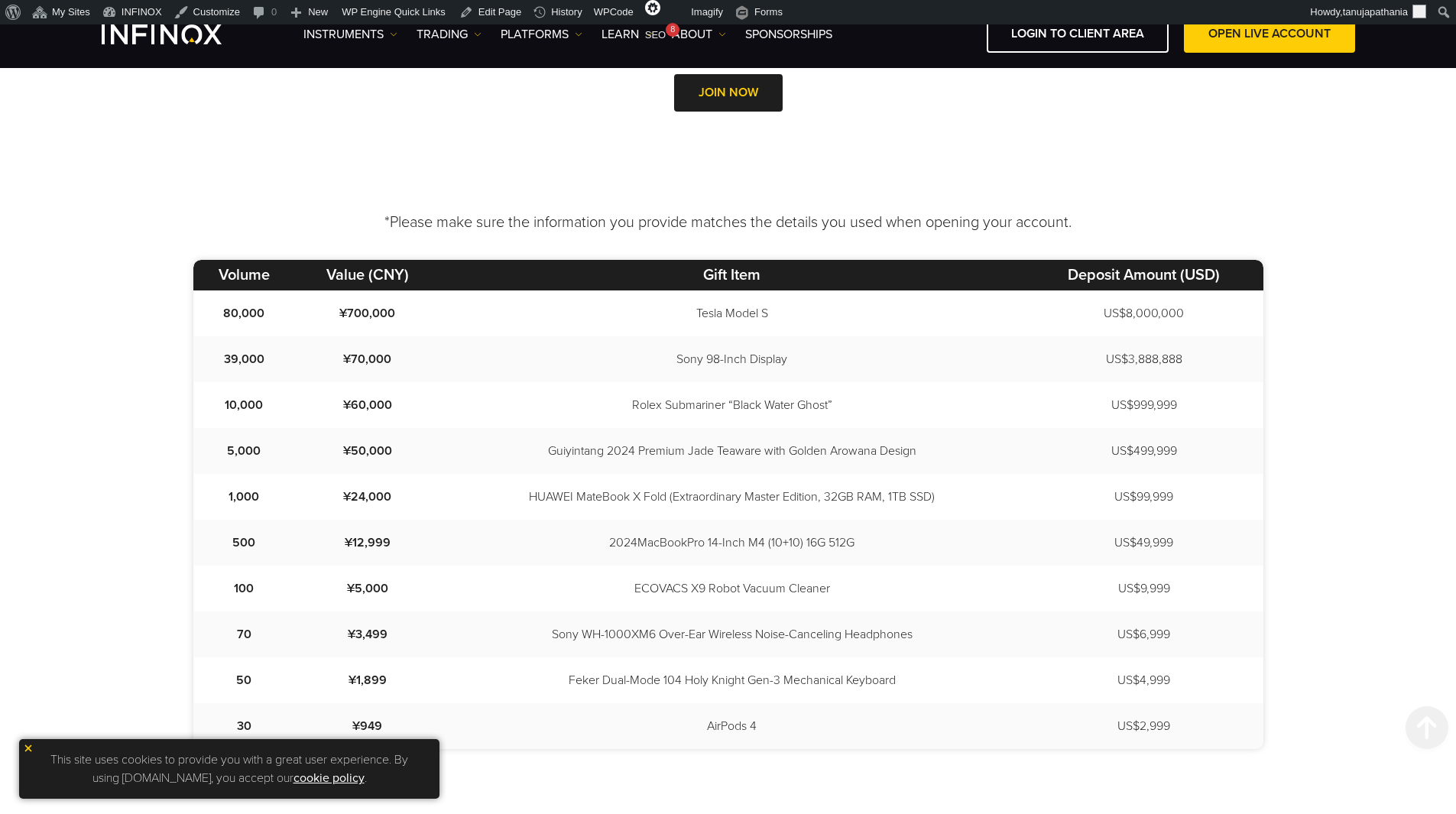
scroll to position [841, 0]
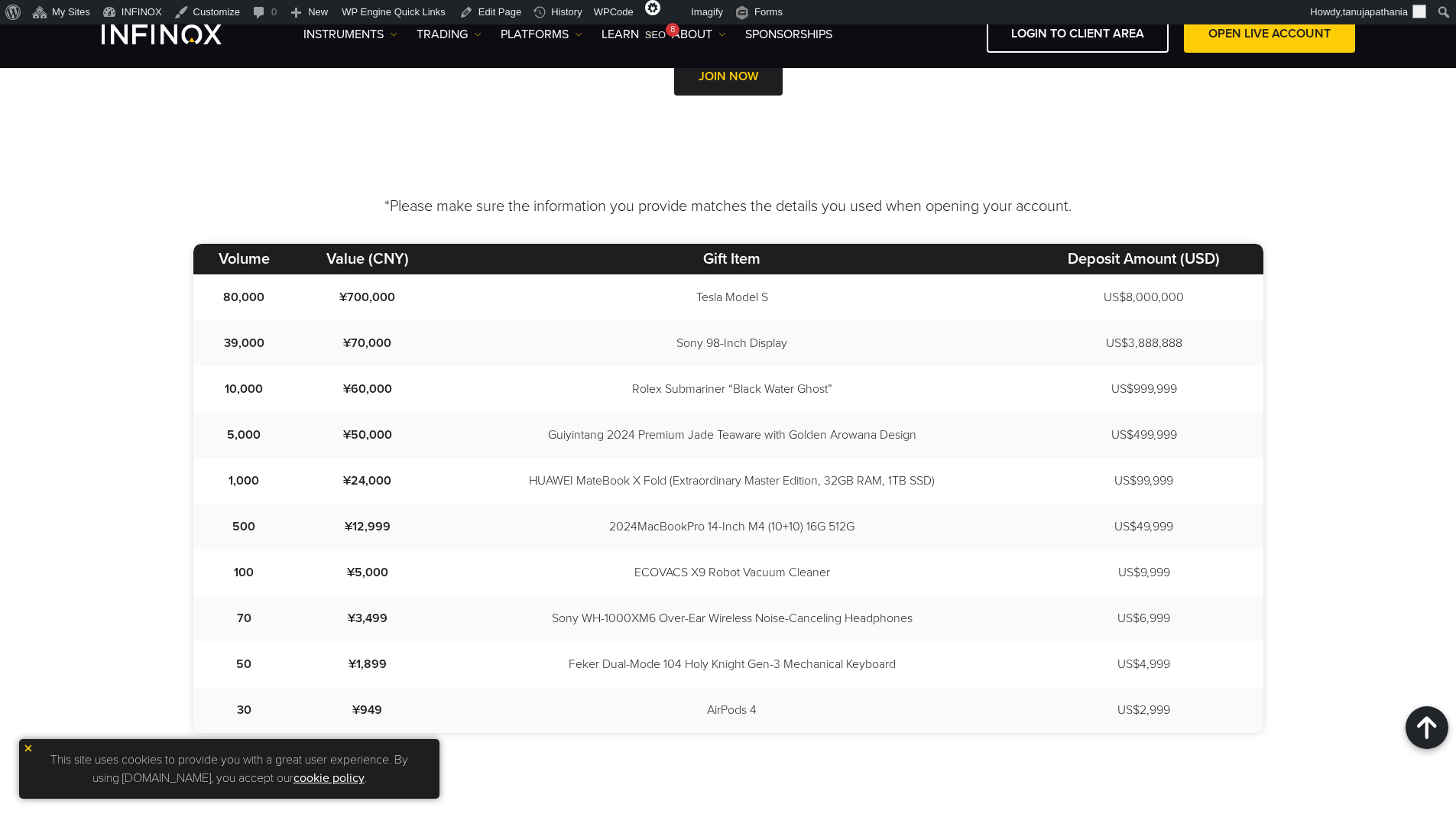
click at [546, 212] on p "*Please make sure the information you provide matches the details you used when…" at bounding box center [728, 206] width 1069 height 22
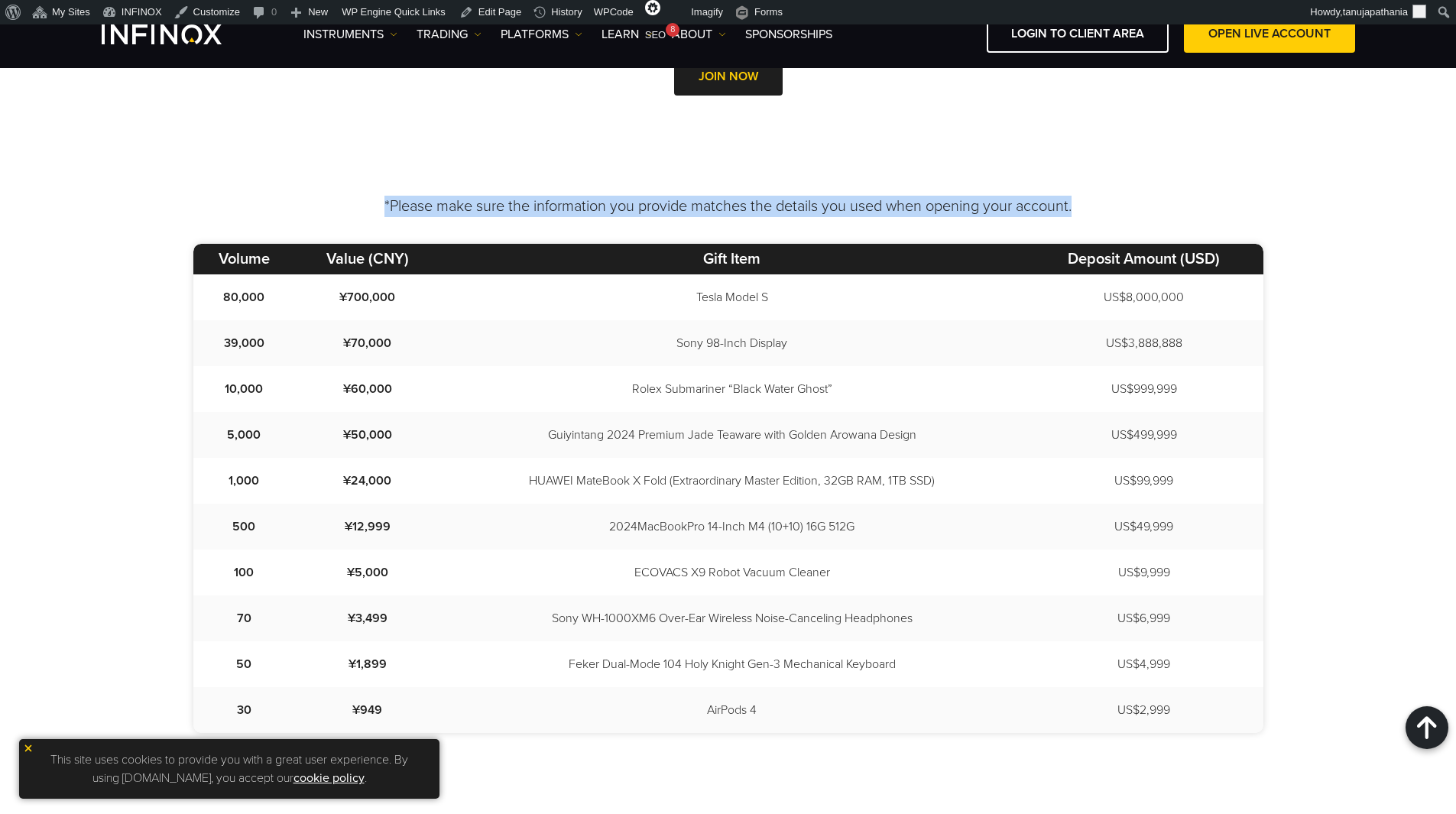
click at [730, 210] on p "*Please make sure the information you provide matches the details you used when…" at bounding box center [728, 206] width 1069 height 22
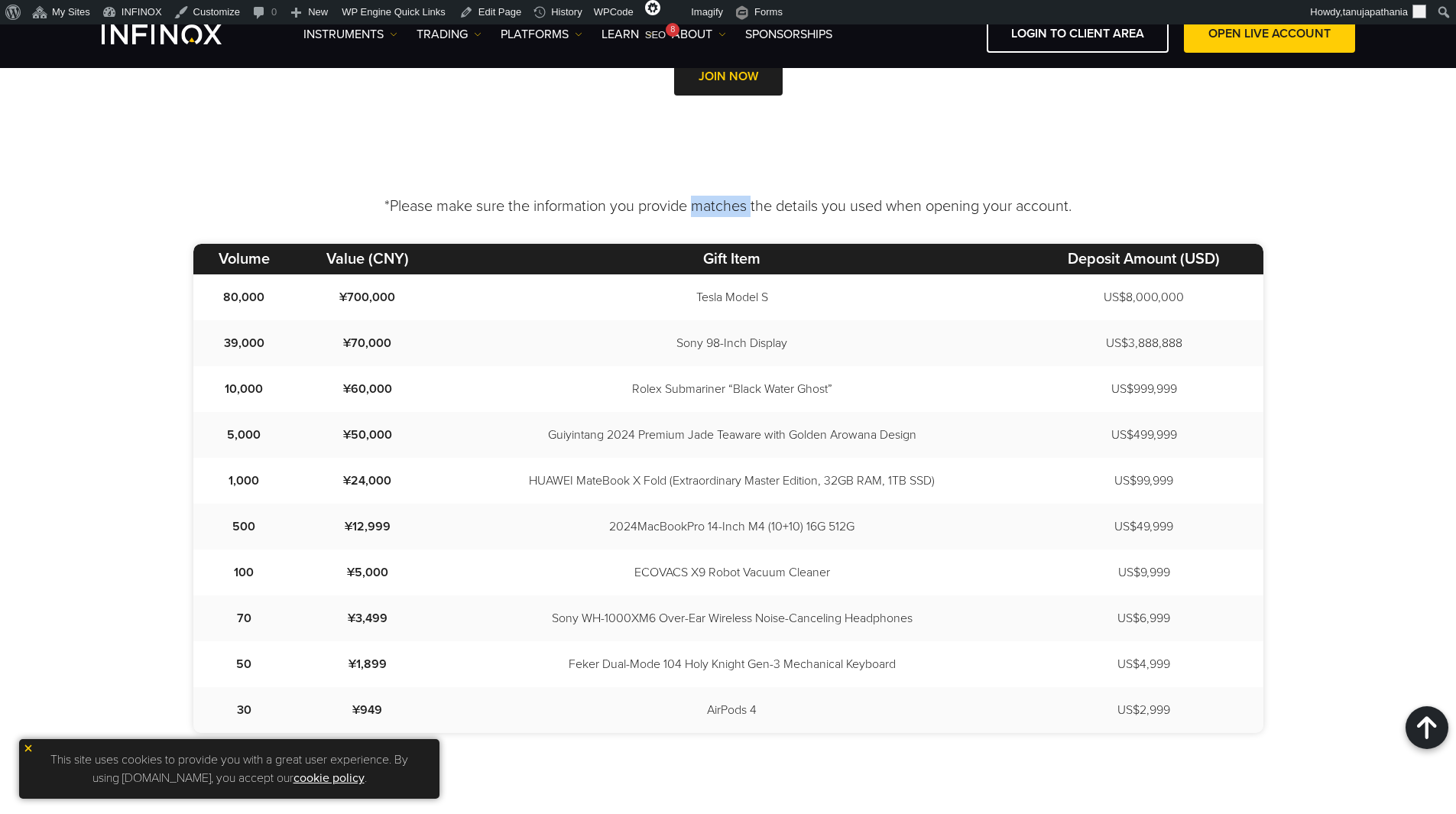
click at [730, 210] on p "*Please make sure the information you provide matches the details you used when…" at bounding box center [728, 206] width 1069 height 22
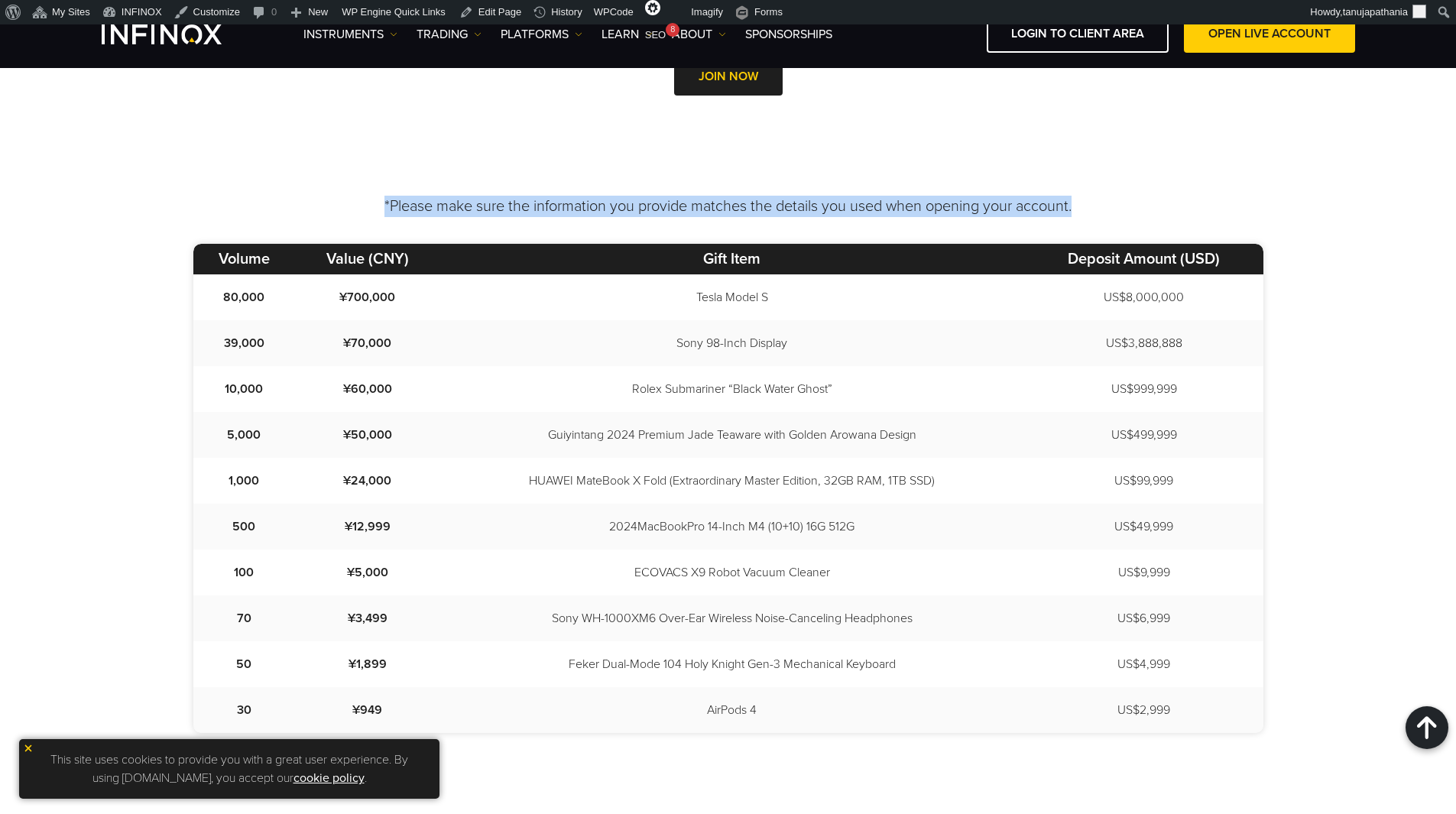
click at [730, 210] on p "*Please make sure the information you provide matches the details you used when…" at bounding box center [728, 206] width 1069 height 22
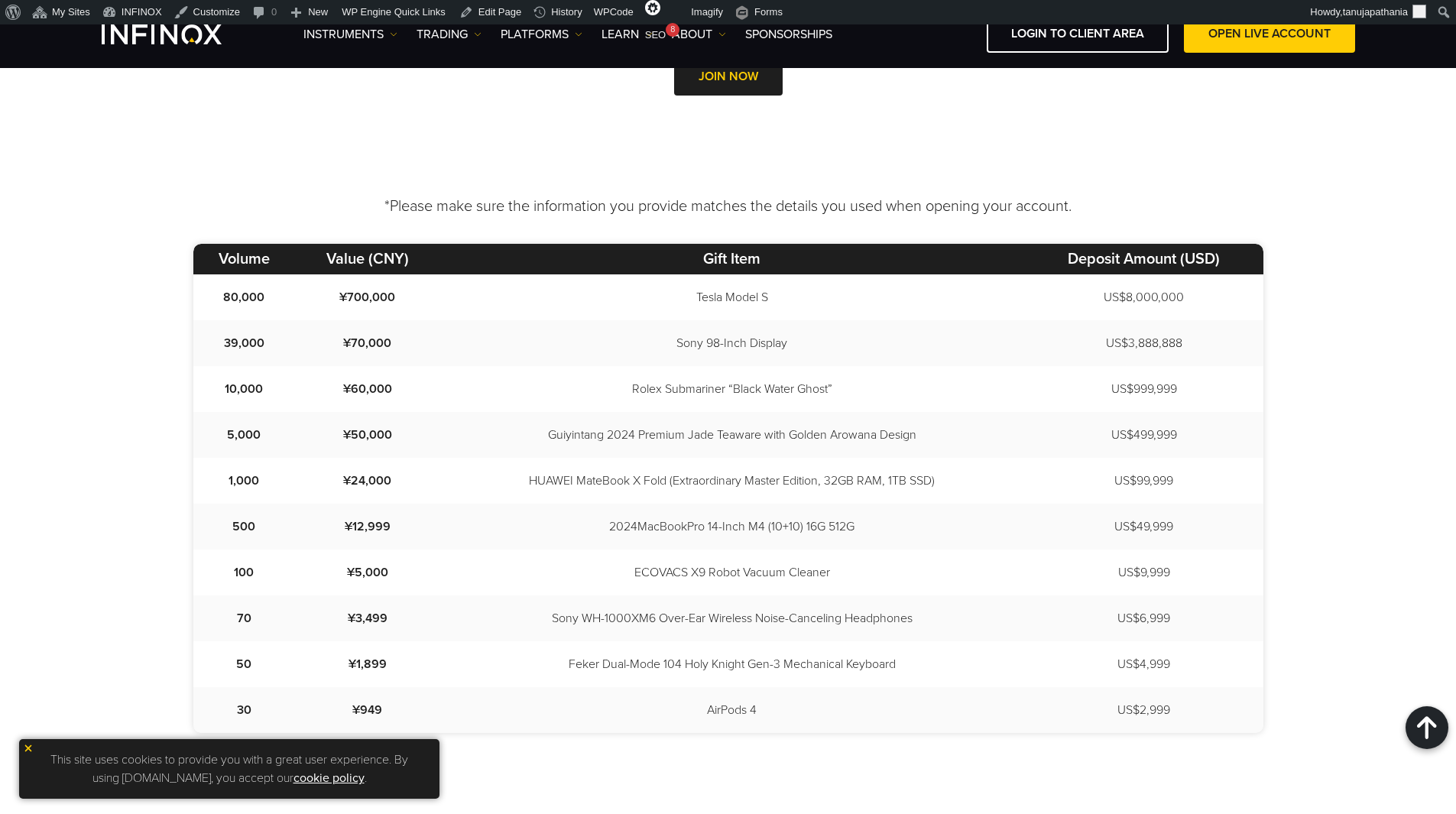
click at [992, 236] on div "*Please make sure the information you provide matches the details you used when…" at bounding box center [728, 505] width 1100 height 619
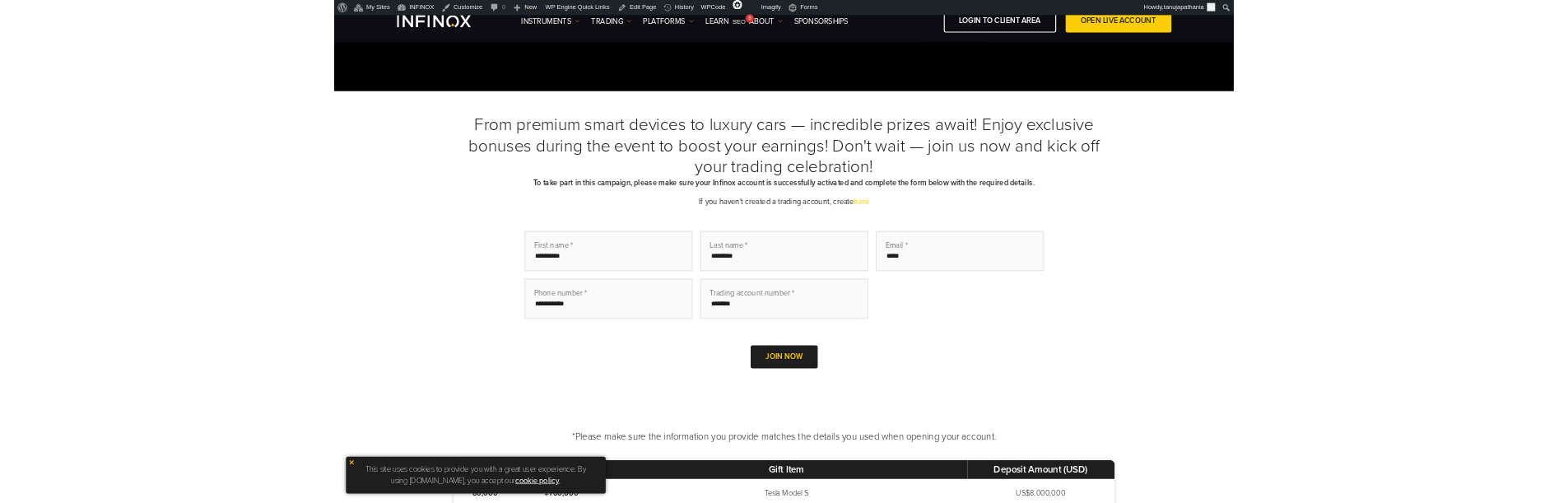
scroll to position [329, 0]
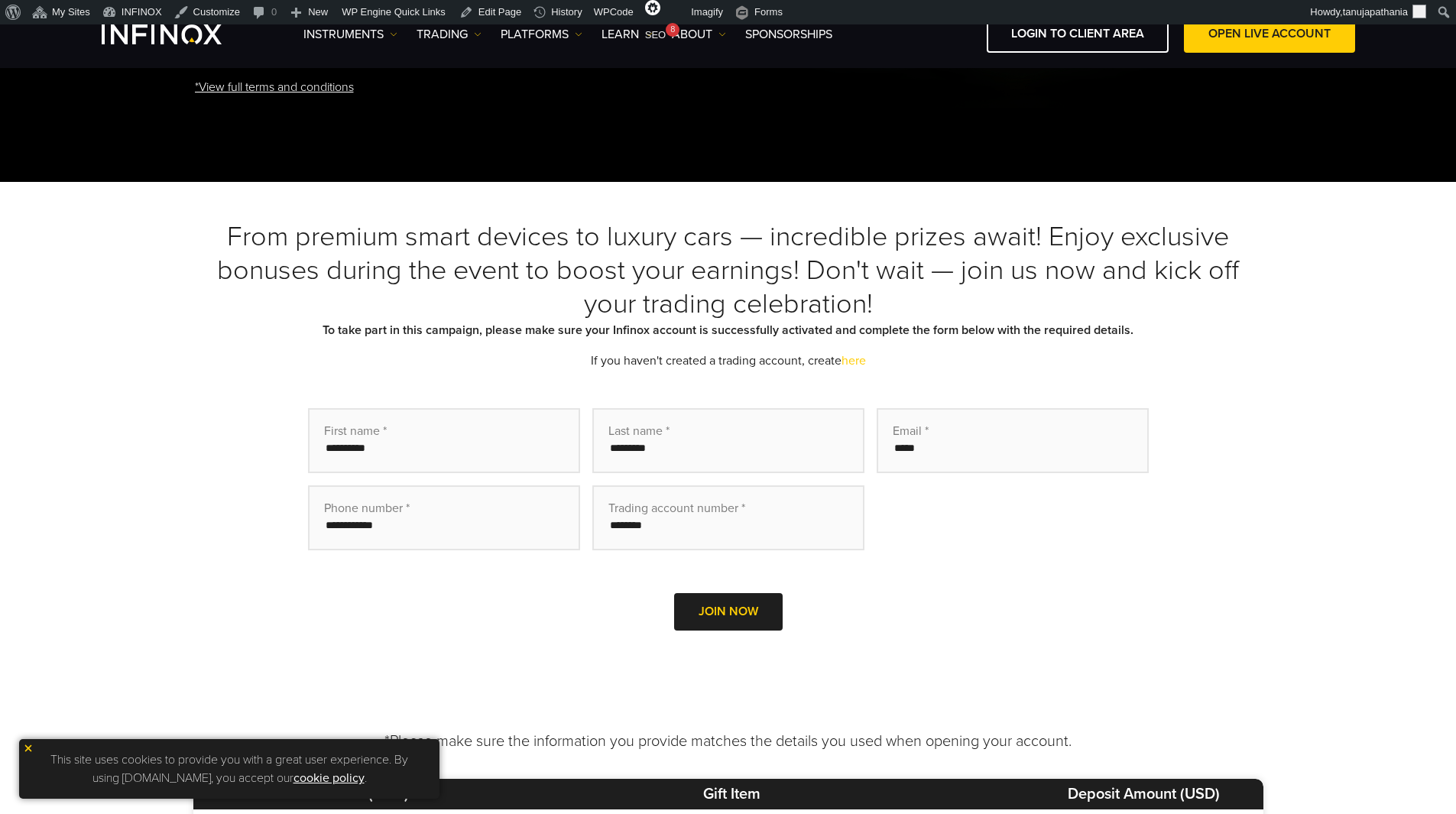
click at [690, 346] on div "From premium smart devices to luxury cars — incredible prizes await! Enjoy excl…" at bounding box center [728, 447] width 1069 height 453
click at [703, 335] on b "To take part in this campaign, please make sure your Infinox account is success…" at bounding box center [728, 330] width 811 height 16
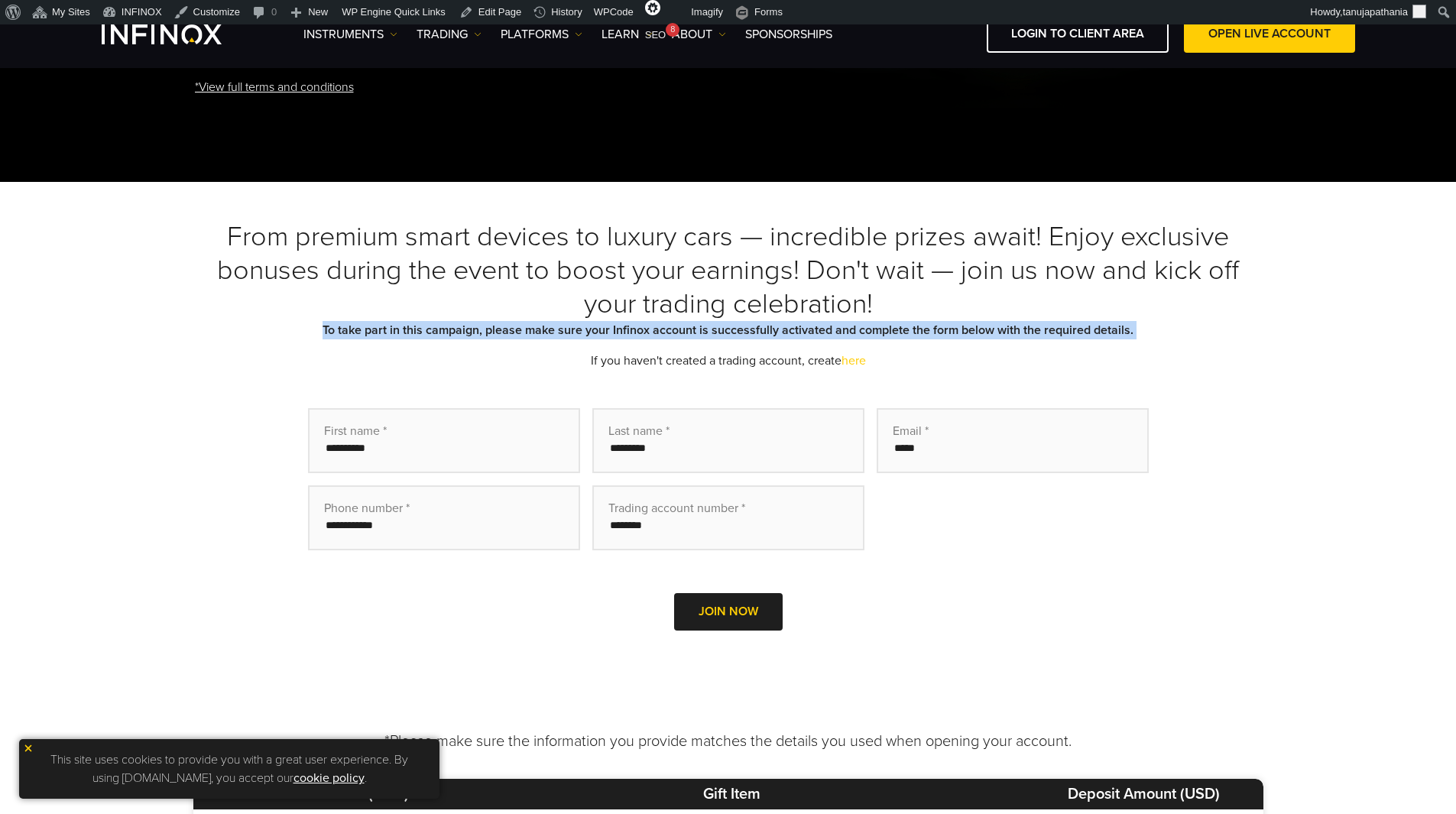
click at [703, 335] on b "To take part in this campaign, please make sure your Infinox account is success…" at bounding box center [728, 330] width 811 height 16
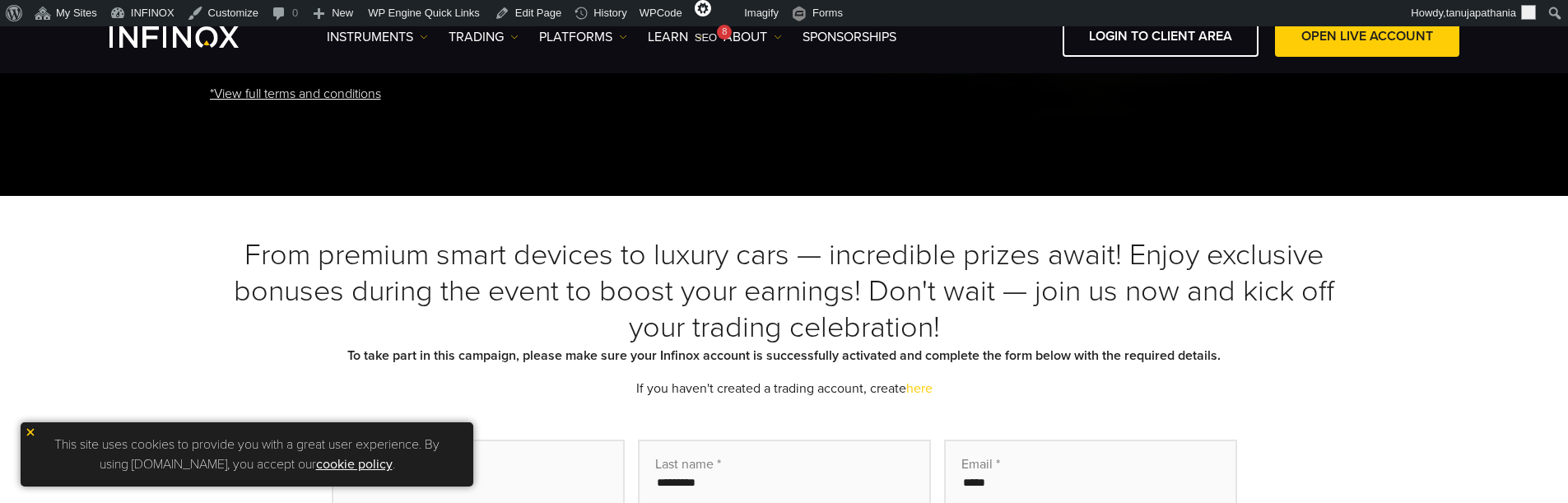
click at [271, 257] on h3 "From premium smart devices to luxury cars — incredible prizes await! Enjoy excl…" at bounding box center [784, 291] width 1152 height 109
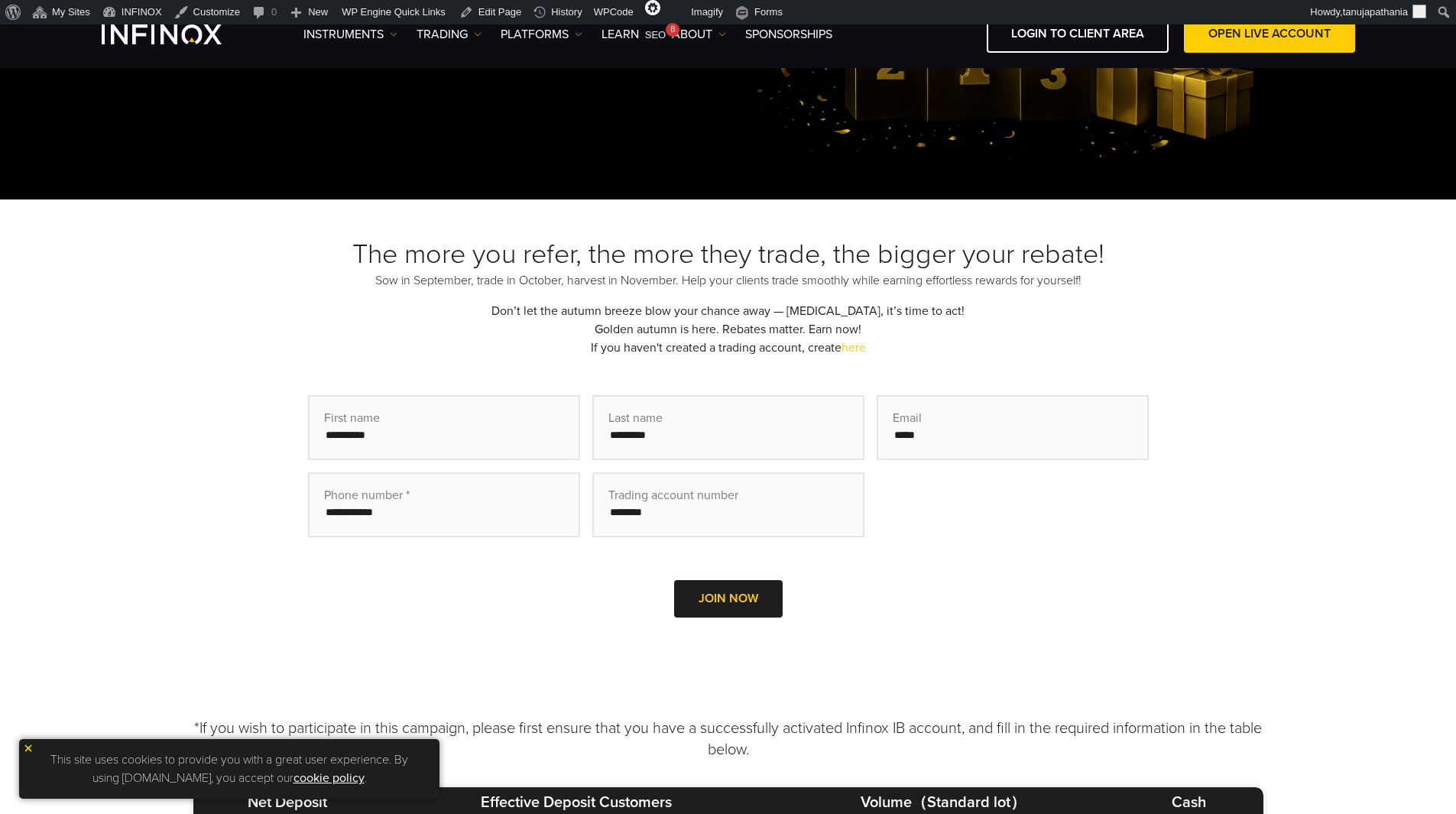
scroll to position [229, 0]
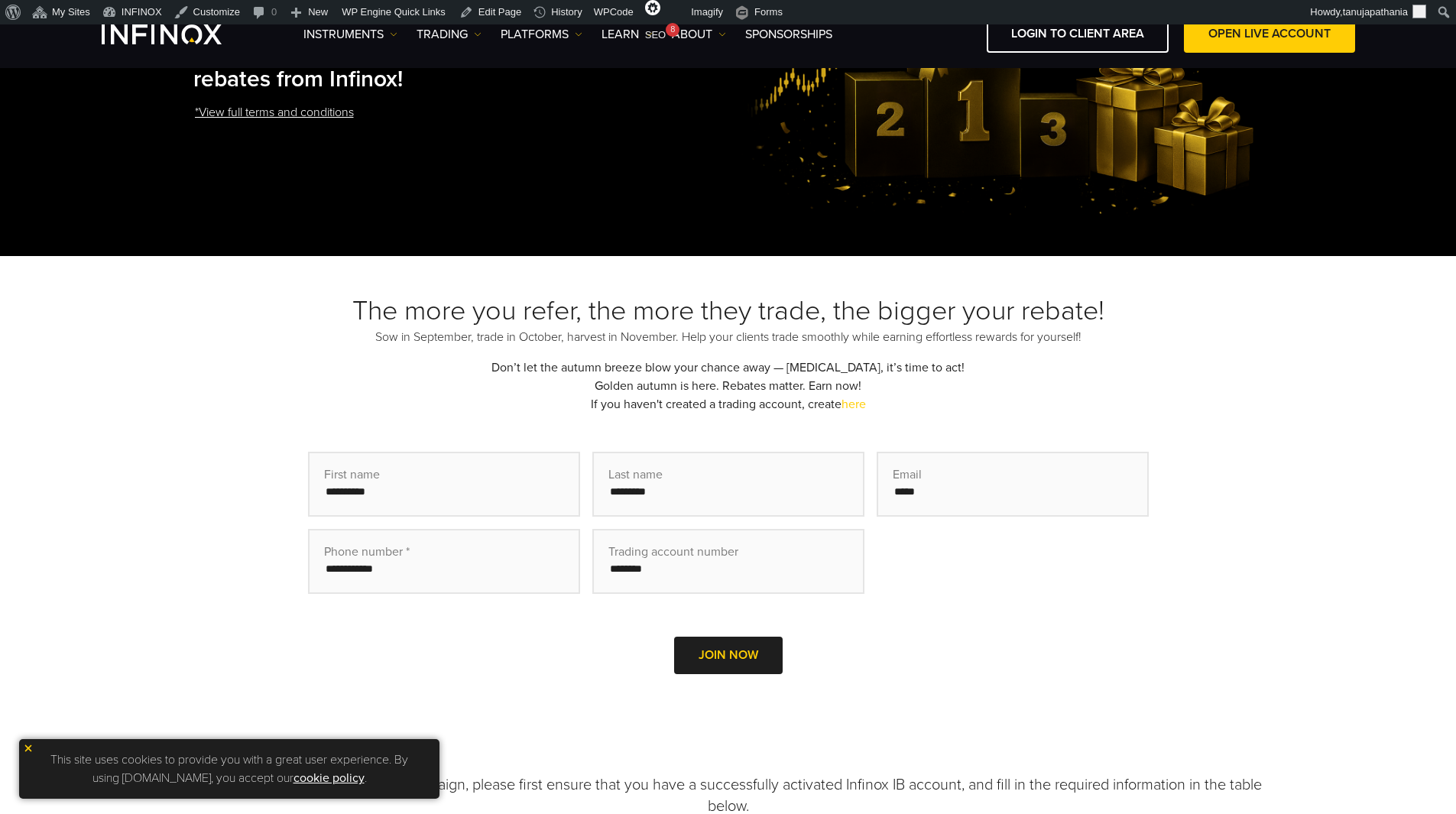
click at [931, 383] on div "The more you refer, the more they trade, the bigger your rebate! Sow in Septemb…" at bounding box center [728, 506] width 1069 height 423
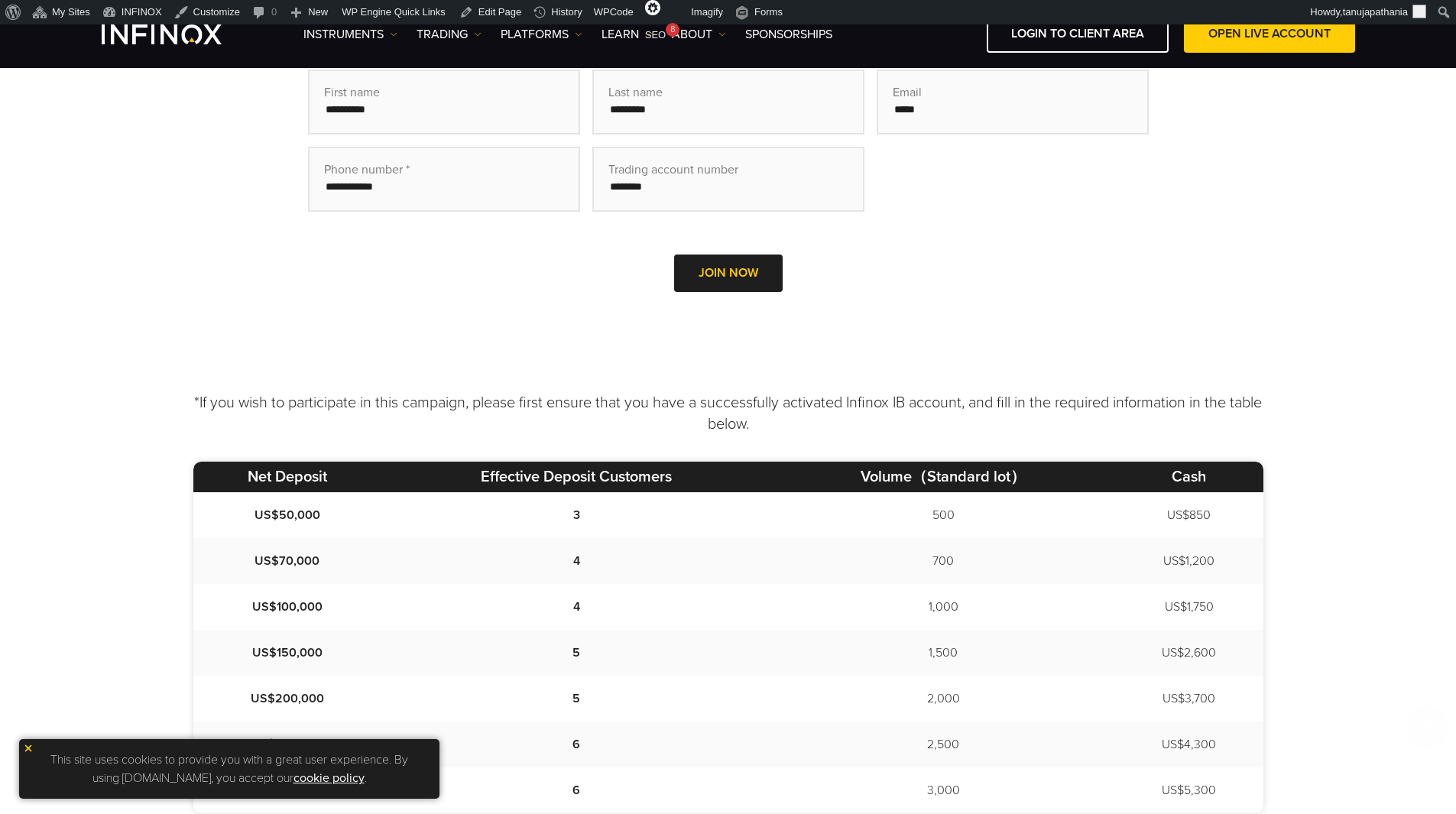
scroll to position [458, 0]
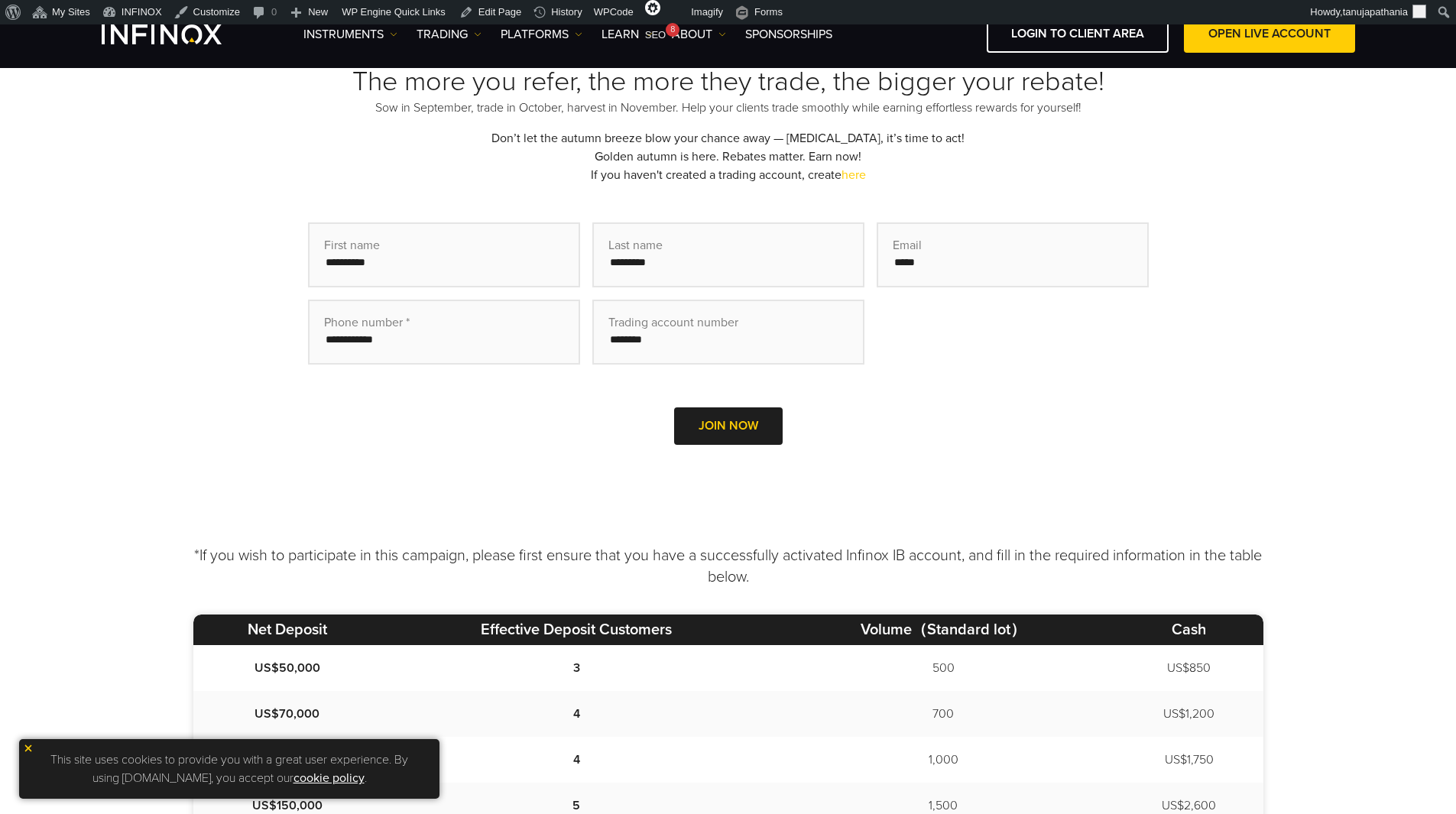
click at [729, 321] on input "text" at bounding box center [728, 332] width 272 height 65
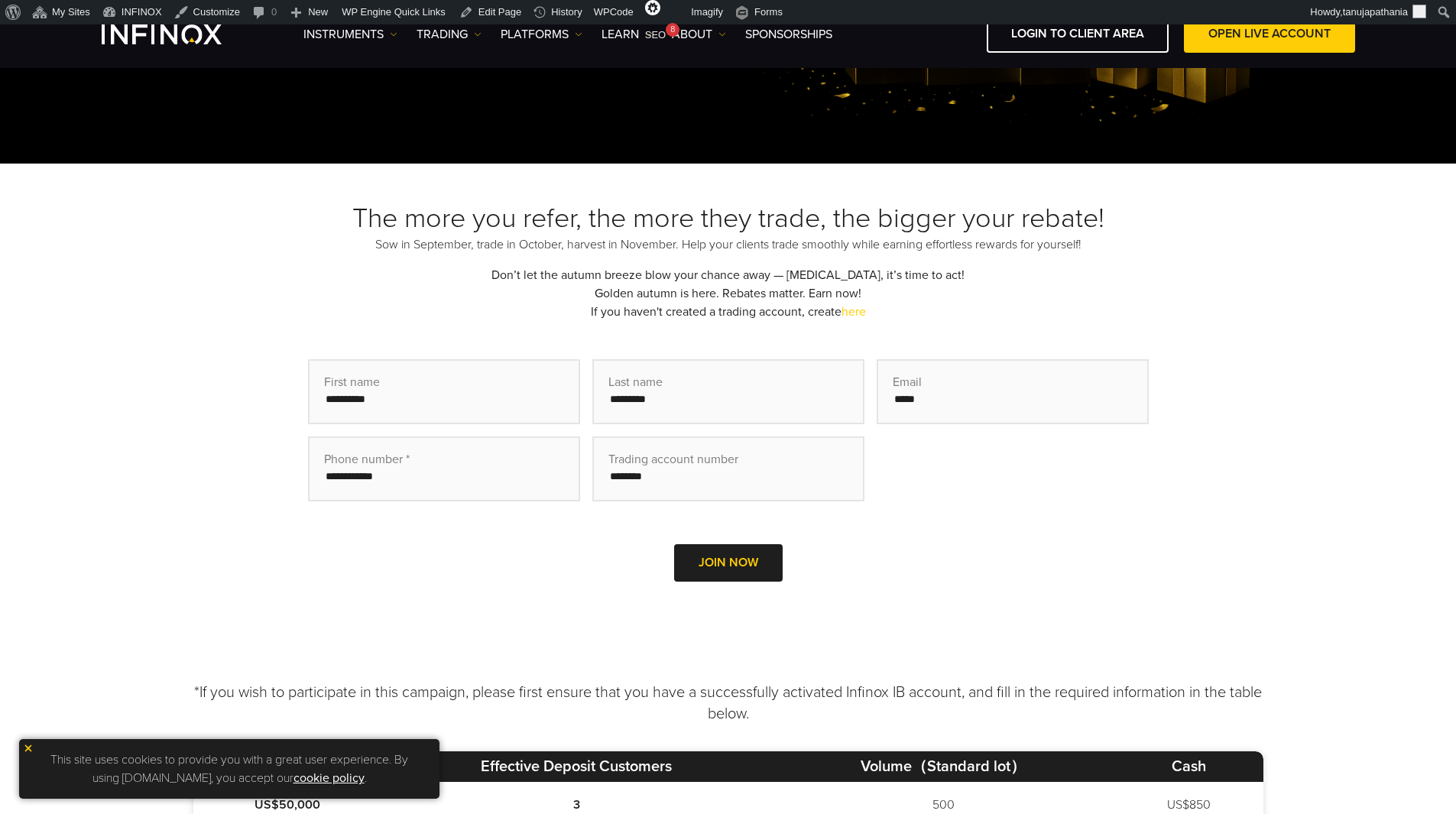
scroll to position [306, 0]
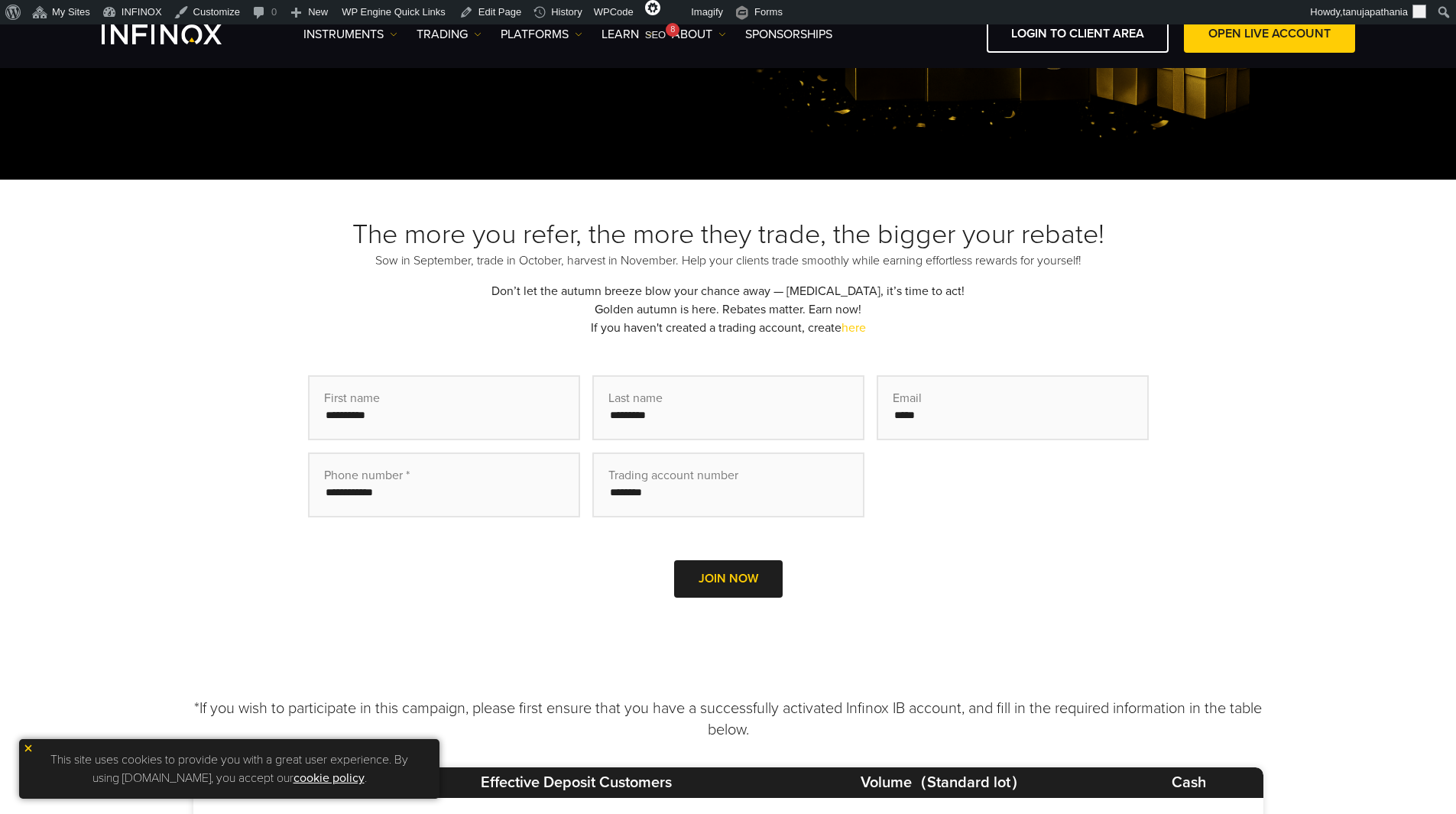
click at [790, 238] on h3 "The more you refer, the more they trade, the bigger your rebate!" at bounding box center [728, 234] width 1069 height 34
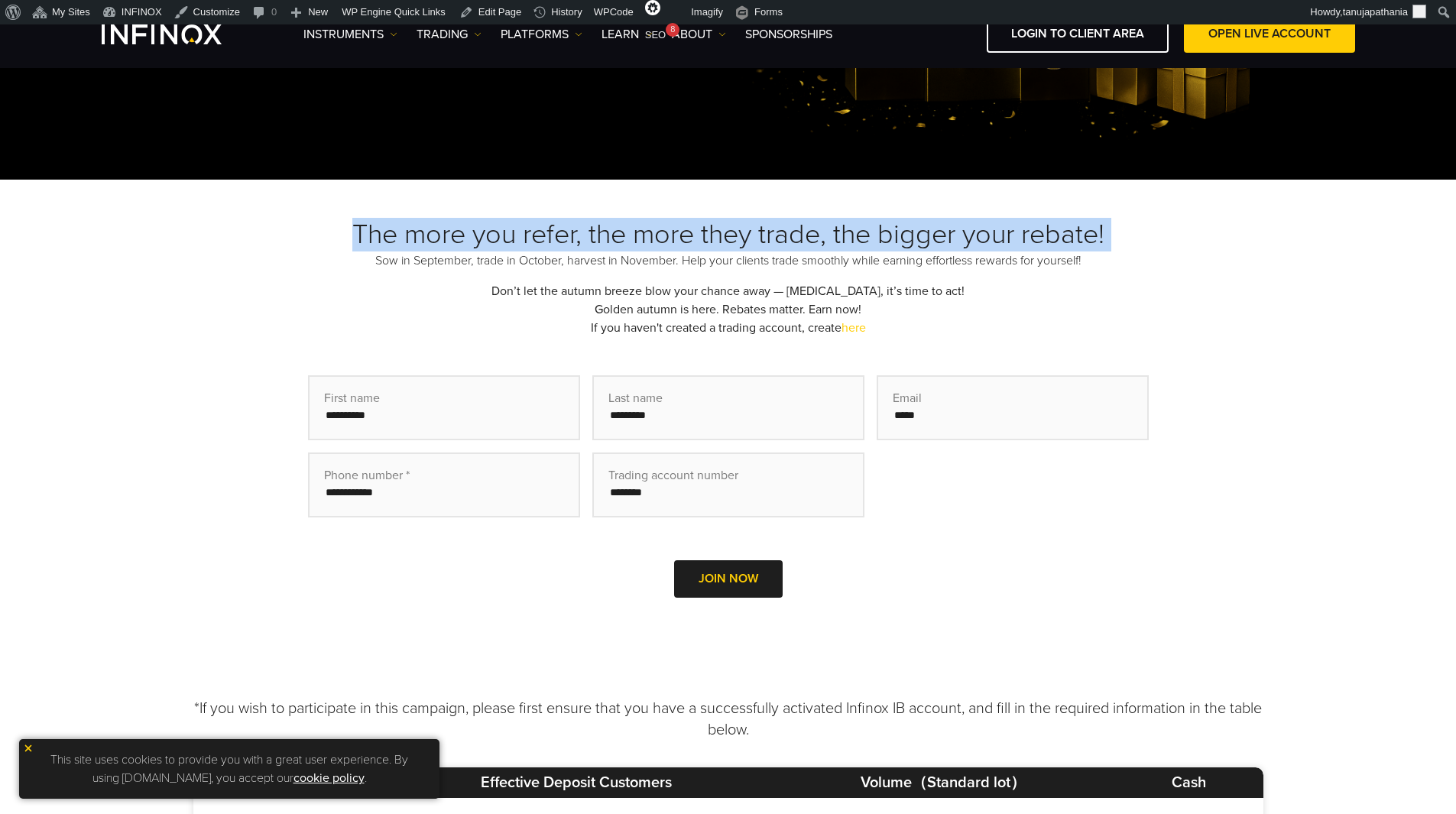
click at [790, 238] on h3 "The more you refer, the more they trade, the bigger your rebate!" at bounding box center [728, 234] width 1069 height 34
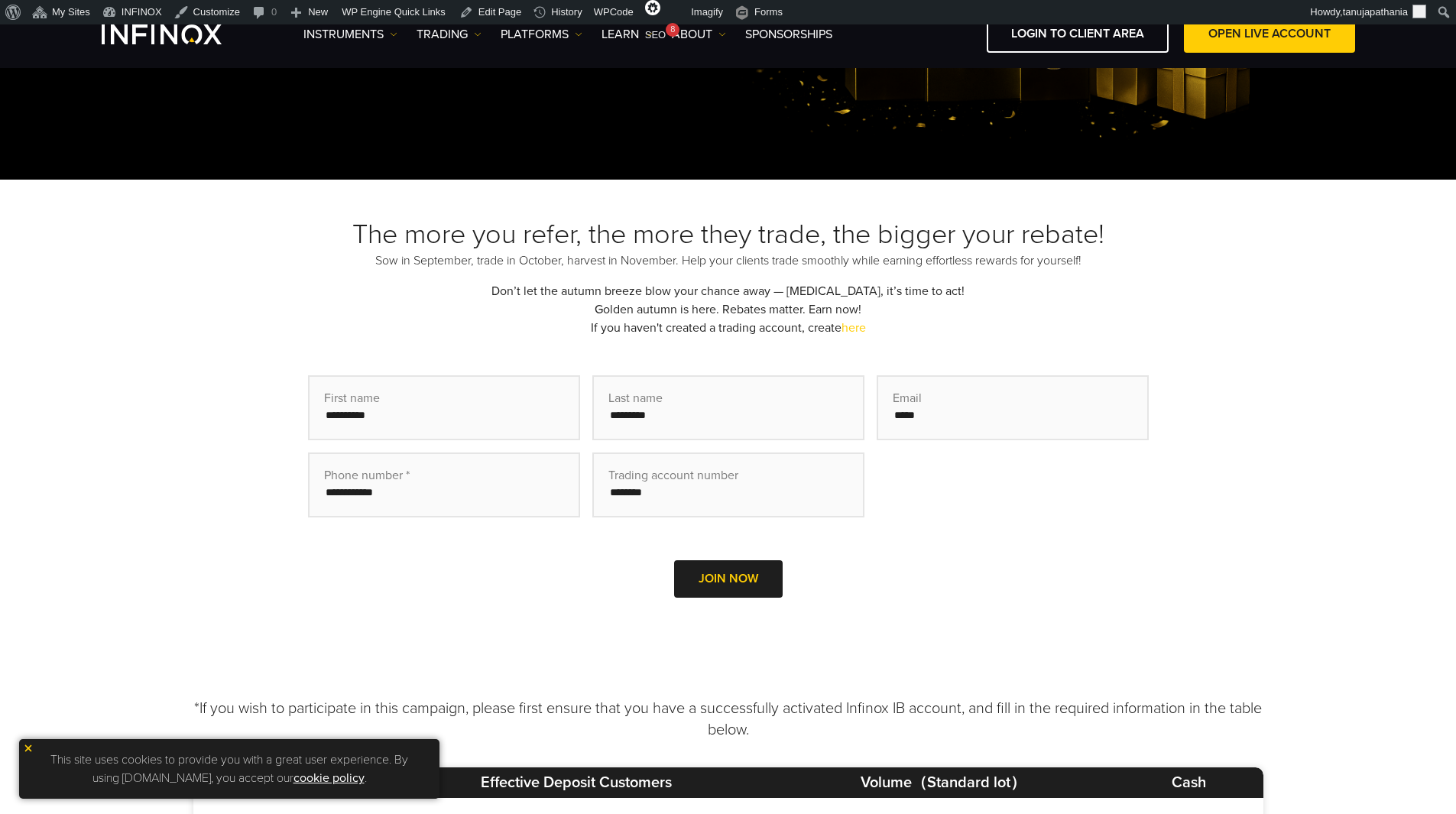
click at [1063, 296] on div "The more you refer, the more they trade, the bigger your rebate! Sow in Septemb…" at bounding box center [728, 429] width 1069 height 423
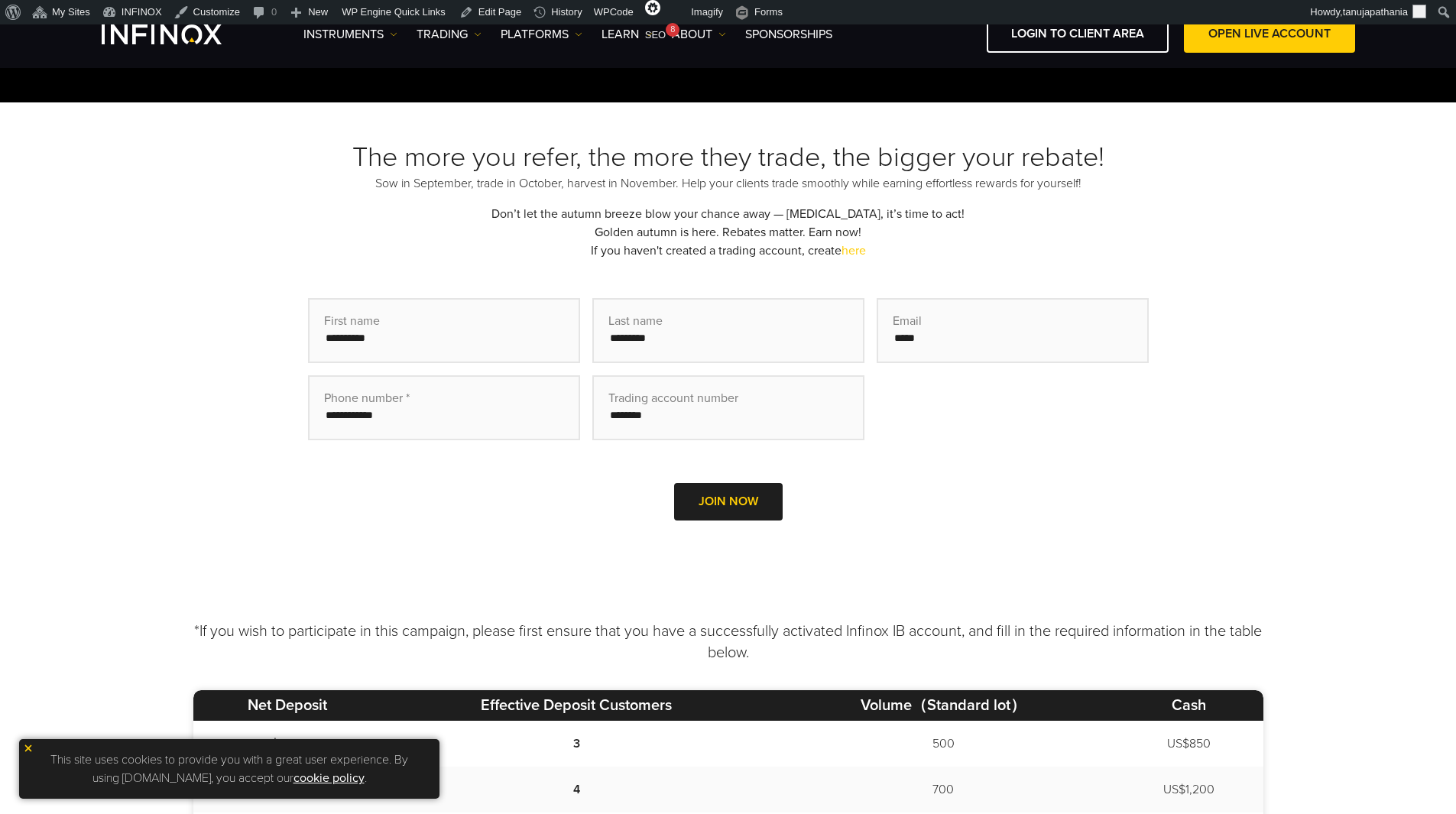
scroll to position [382, 0]
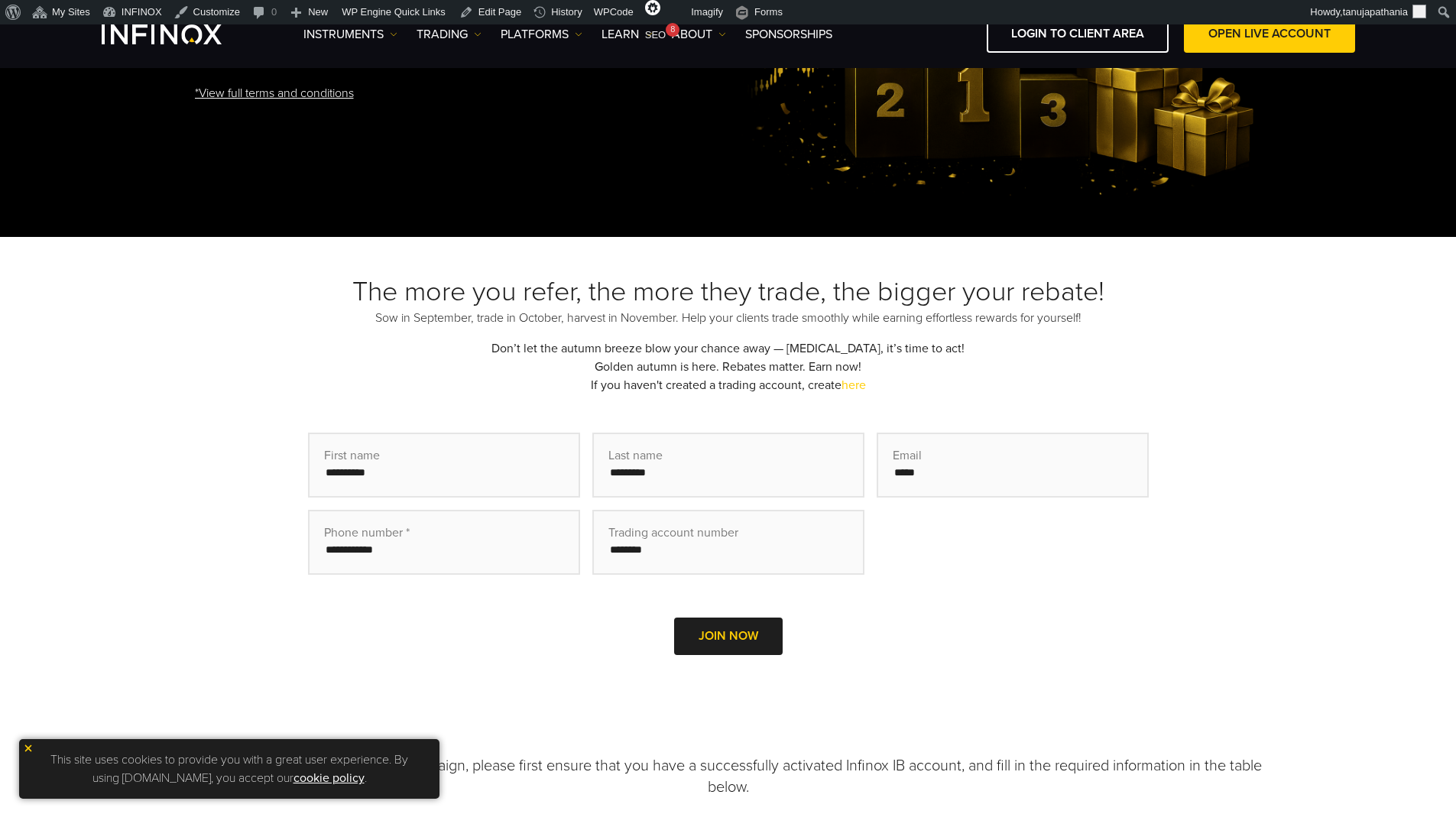
scroll to position [306, 0]
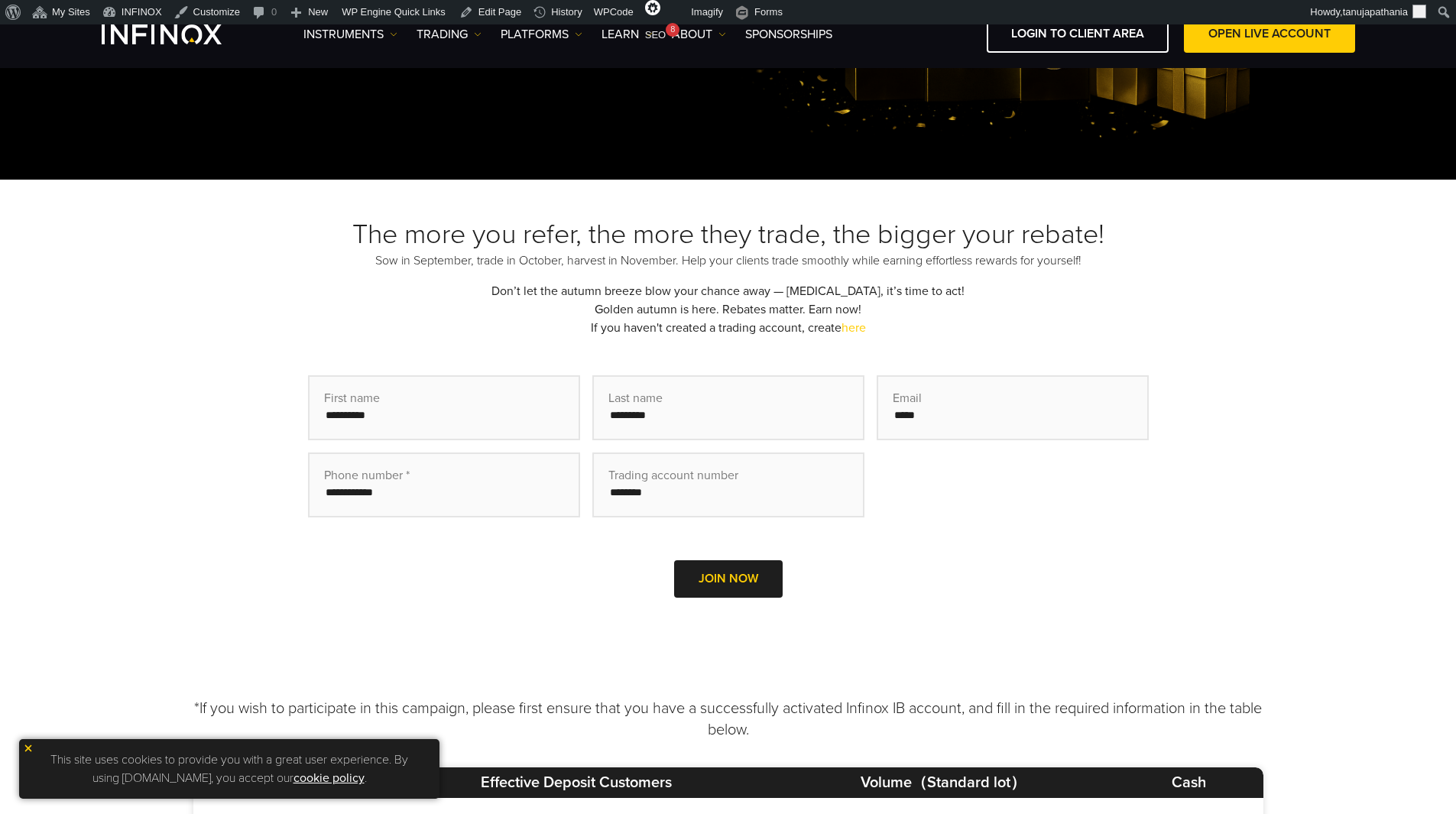
click at [563, 201] on div "The more you refer, the more they trade, the bigger your rebate! Sow in Septemb…" at bounding box center [728, 429] width 1456 height 499
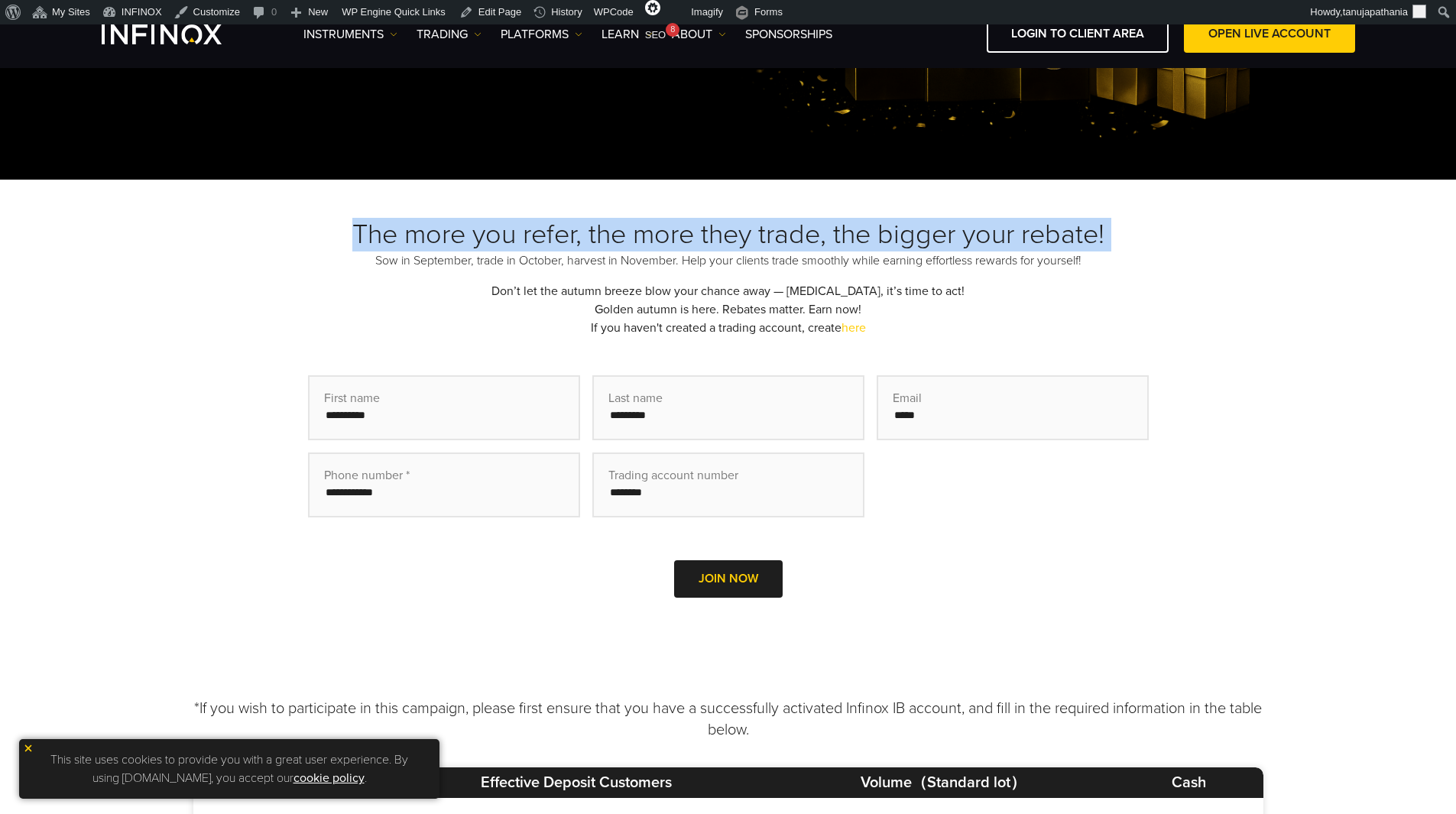
click at [563, 201] on div "The more you refer, the more they trade, the bigger your rebate! Sow in Septemb…" at bounding box center [728, 429] width 1456 height 499
click at [485, 211] on div "The more you refer, the more they trade, the bigger your rebate! Sow in Septemb…" at bounding box center [728, 429] width 1456 height 499
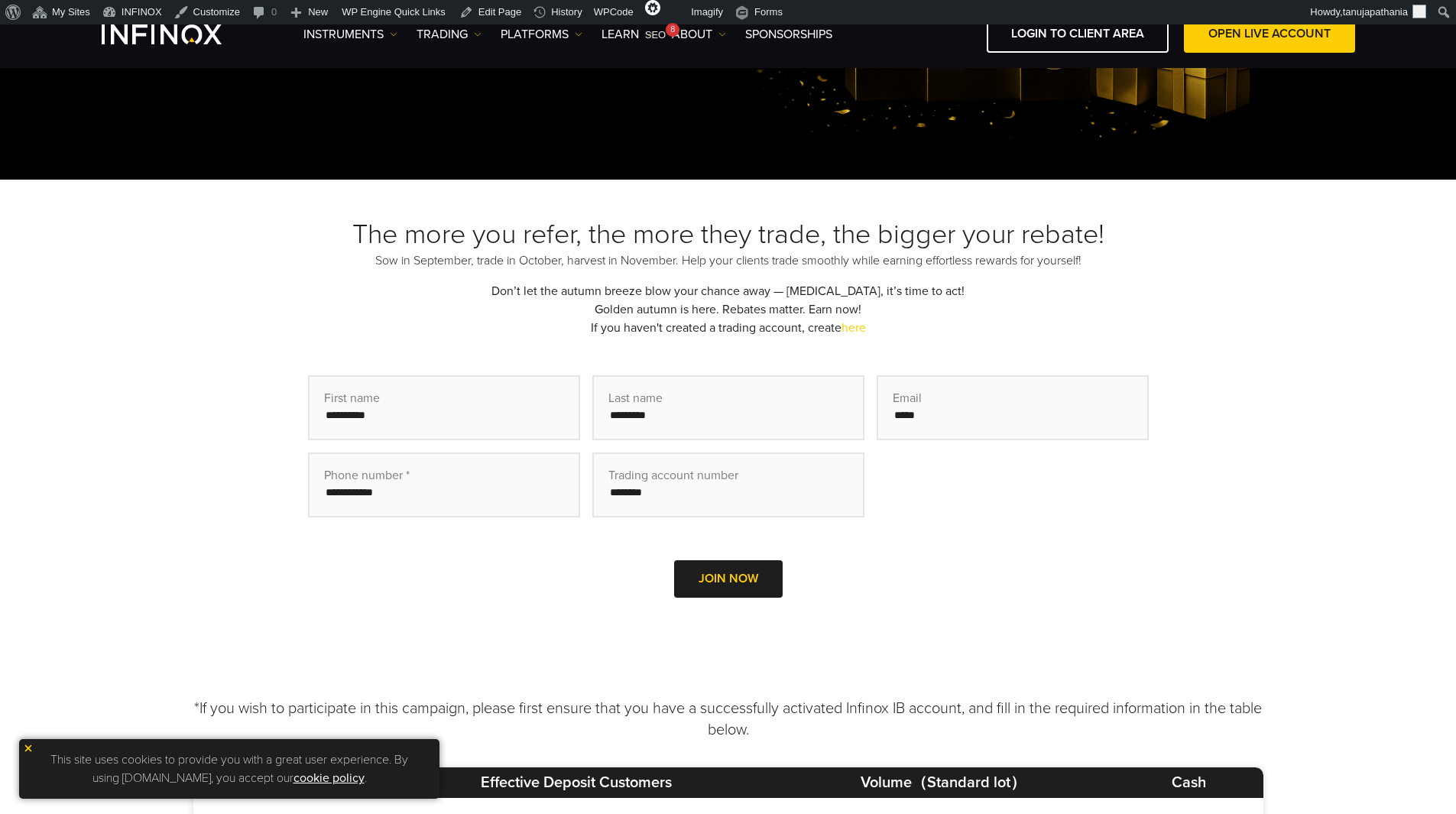
click at [427, 227] on h3 "The more you refer, the more they trade, the bigger your rebate!" at bounding box center [728, 234] width 1069 height 34
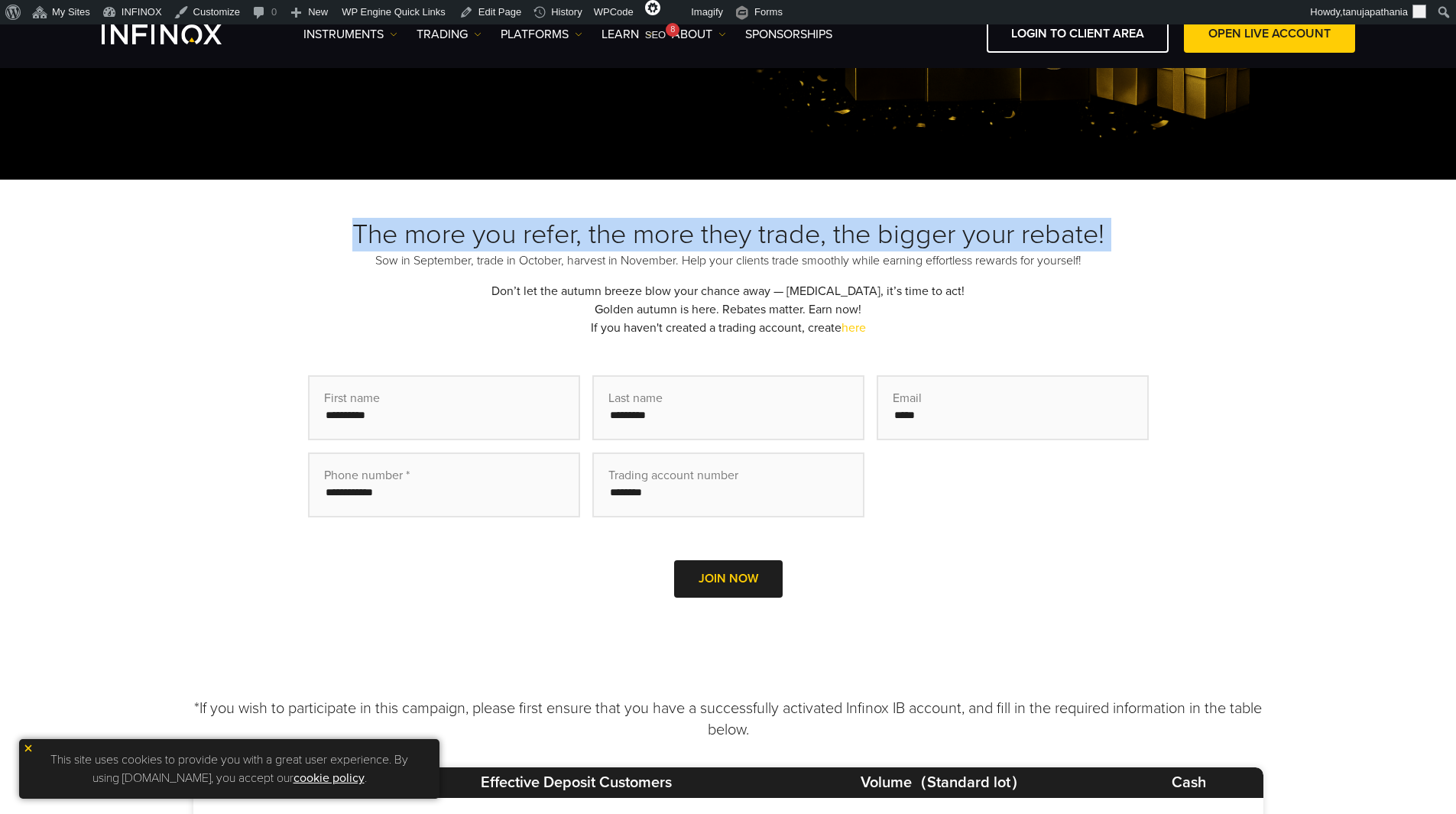
click at [427, 227] on h3 "The more you refer, the more they trade, the bigger your rebate!" at bounding box center [728, 234] width 1069 height 34
click at [722, 233] on h3 "The more you refer, the more they trade, the bigger your rebate!" at bounding box center [728, 234] width 1069 height 34
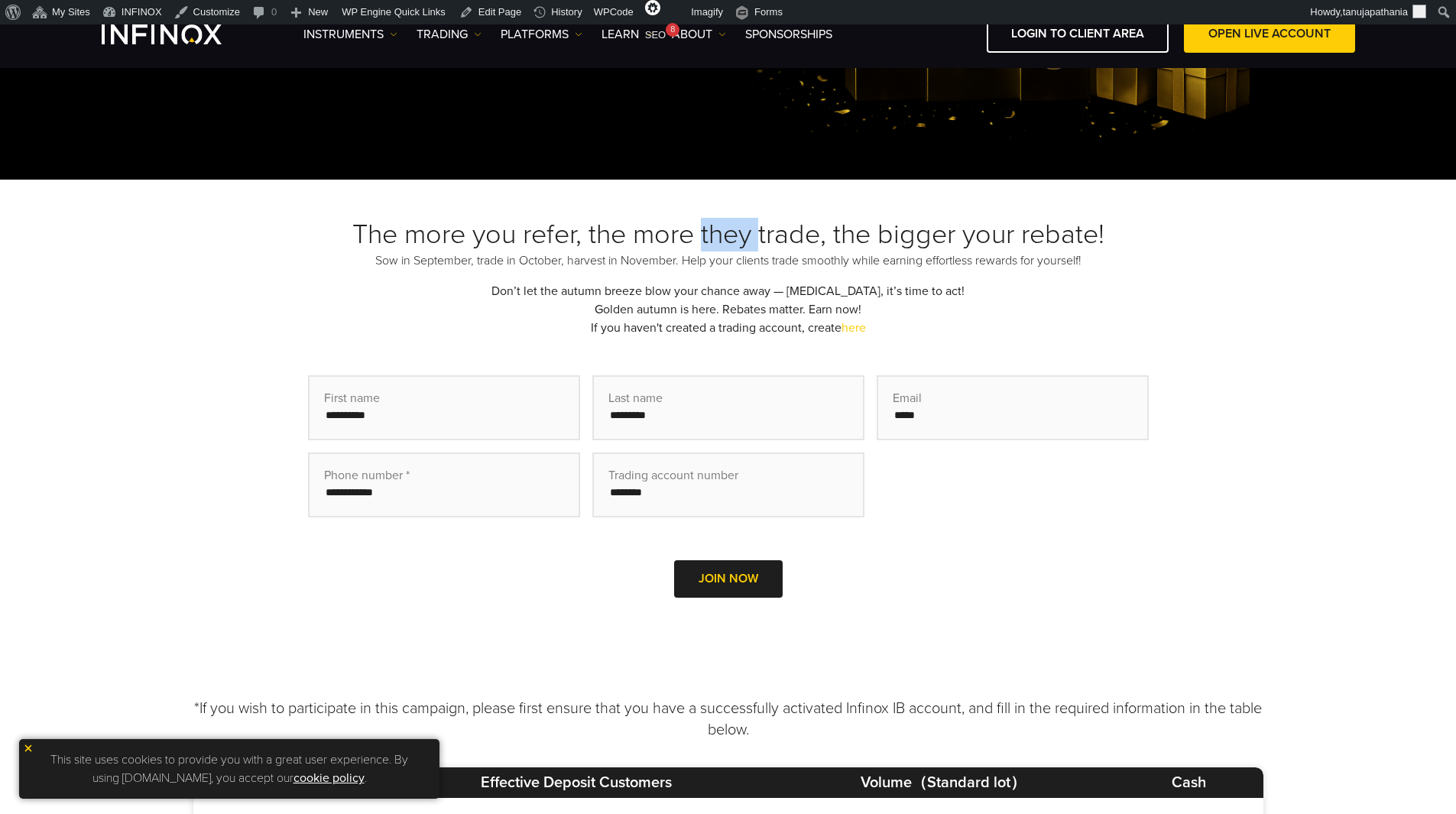
click at [722, 233] on h3 "The more you refer, the more they trade, the bigger your rebate!" at bounding box center [728, 234] width 1069 height 34
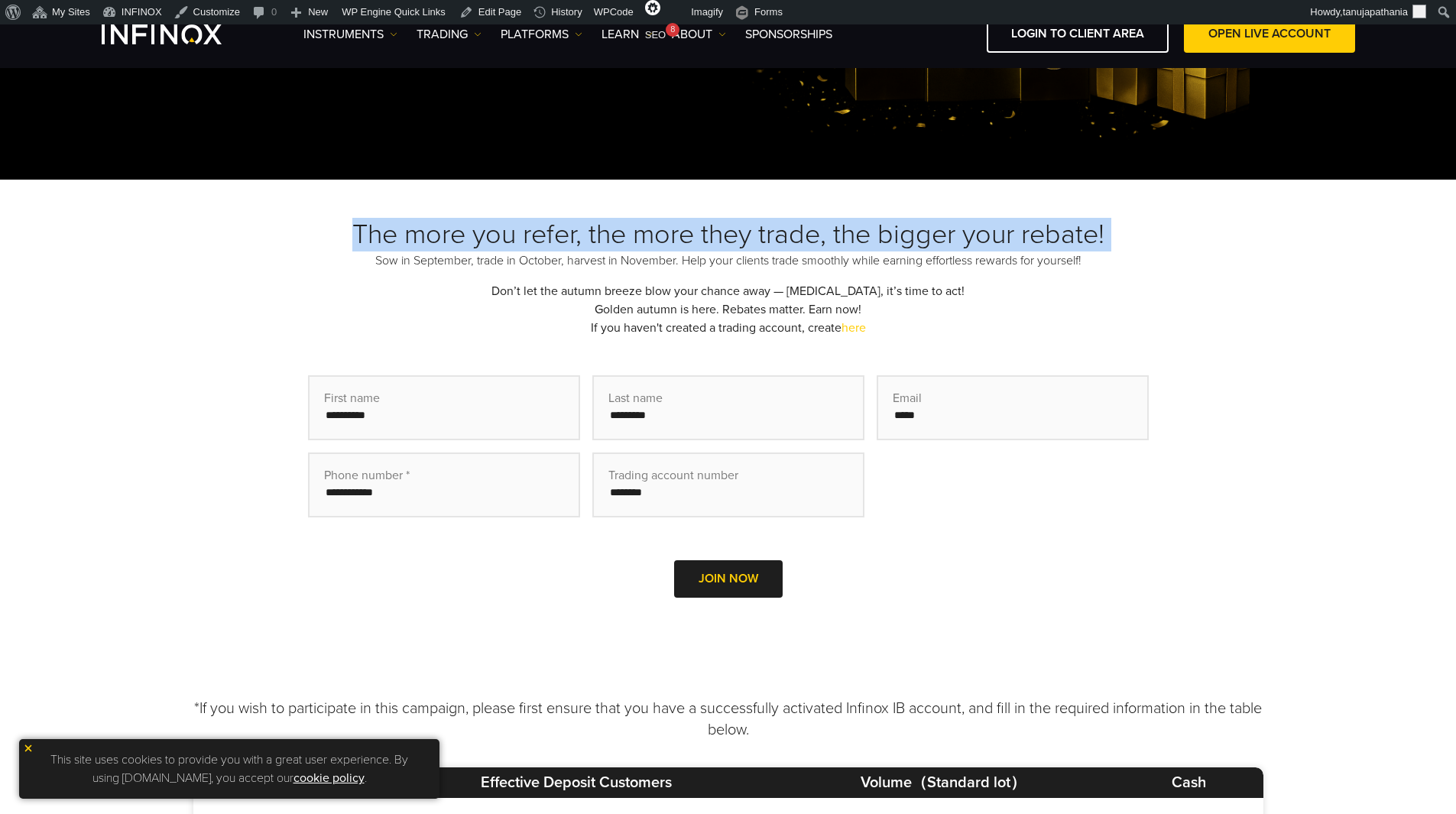
click at [722, 233] on h3 "The more you refer, the more they trade, the bigger your rebate!" at bounding box center [728, 234] width 1069 height 34
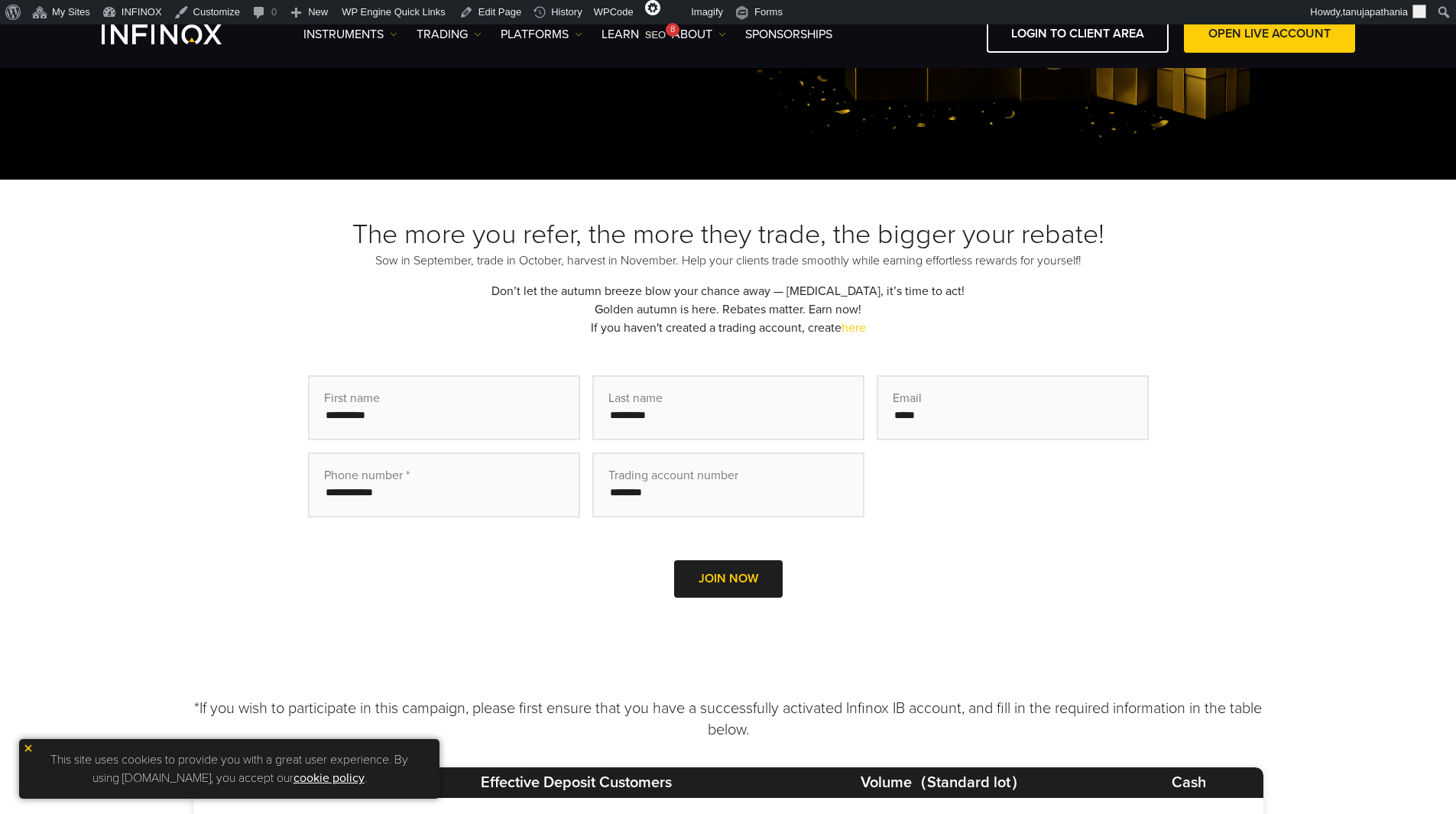
click at [1050, 293] on div "The more you refer, the more they trade, the bigger your rebate! Sow in Septemb…" at bounding box center [728, 429] width 1069 height 423
click at [431, 261] on p "Sow in September, trade in October, harvest in November. Help your clients trad…" at bounding box center [728, 260] width 1069 height 18
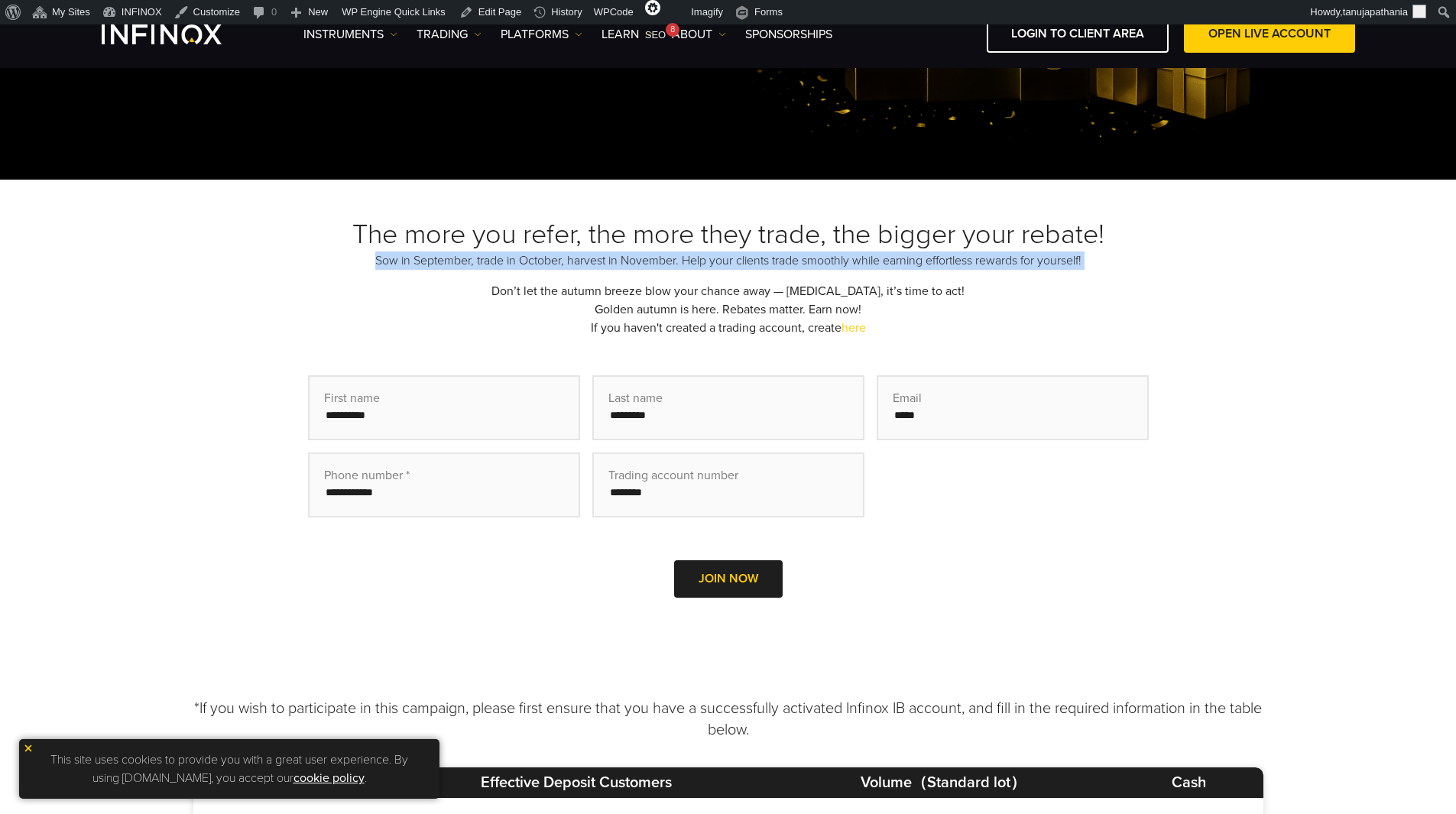
click at [431, 261] on p "Sow in September, trade in October, harvest in November. Help your clients trad…" at bounding box center [728, 260] width 1069 height 18
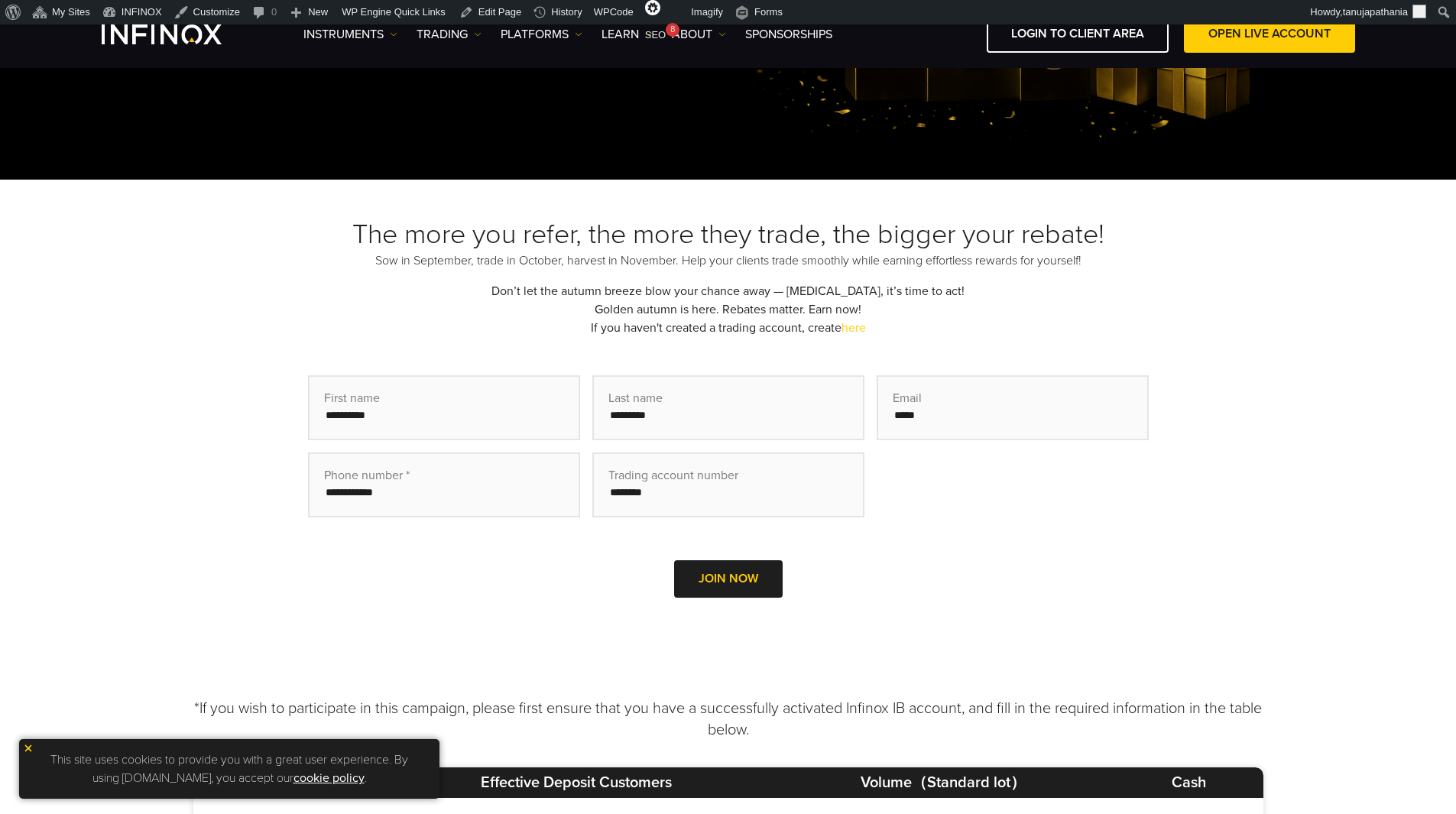
click at [771, 274] on div "The more you refer, the more they trade, the bigger your rebate! Sow in Septemb…" at bounding box center [728, 429] width 1069 height 423
drag, startPoint x: 872, startPoint y: 261, endPoint x: 1107, endPoint y: 264, distance: 235.0
click at [1107, 264] on p "Sow in September, trade in October, harvest in November. Help your clients trad…" at bounding box center [728, 260] width 1069 height 18
click at [1108, 264] on p "Sow in September, trade in October, harvest in November. Help your clients trad…" at bounding box center [728, 260] width 1069 height 18
drag, startPoint x: 522, startPoint y: 289, endPoint x: 957, endPoint y: 288, distance: 435.0
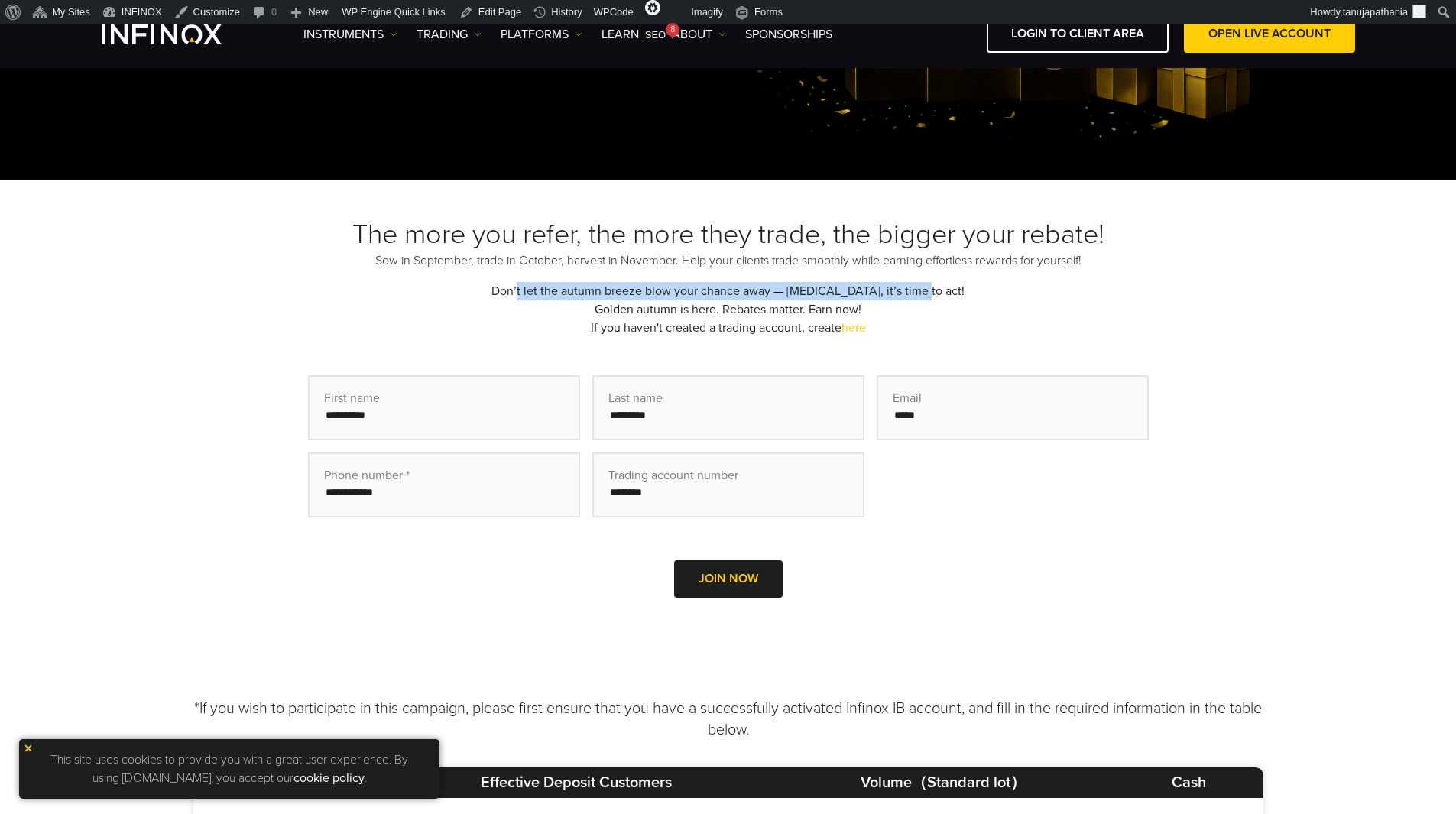
click at [957, 288] on div "The more you refer, the more they trade, the bigger your rebate! Sow in Septemb…" at bounding box center [728, 429] width 1069 height 423
click at [967, 289] on div "The more you refer, the more they trade, the bigger your rebate! Sow in Septemb…" at bounding box center [728, 429] width 1069 height 423
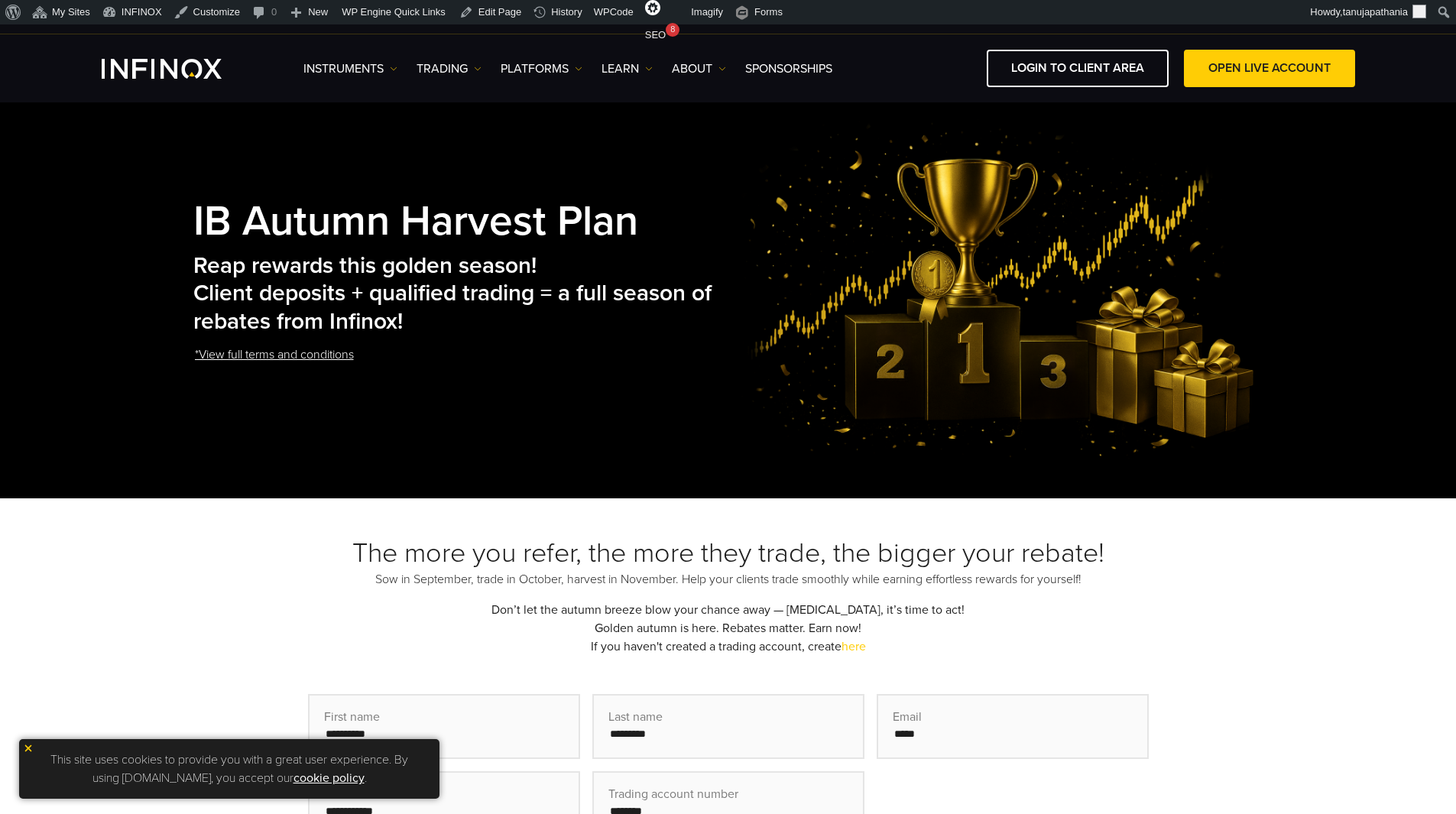
scroll to position [0, 0]
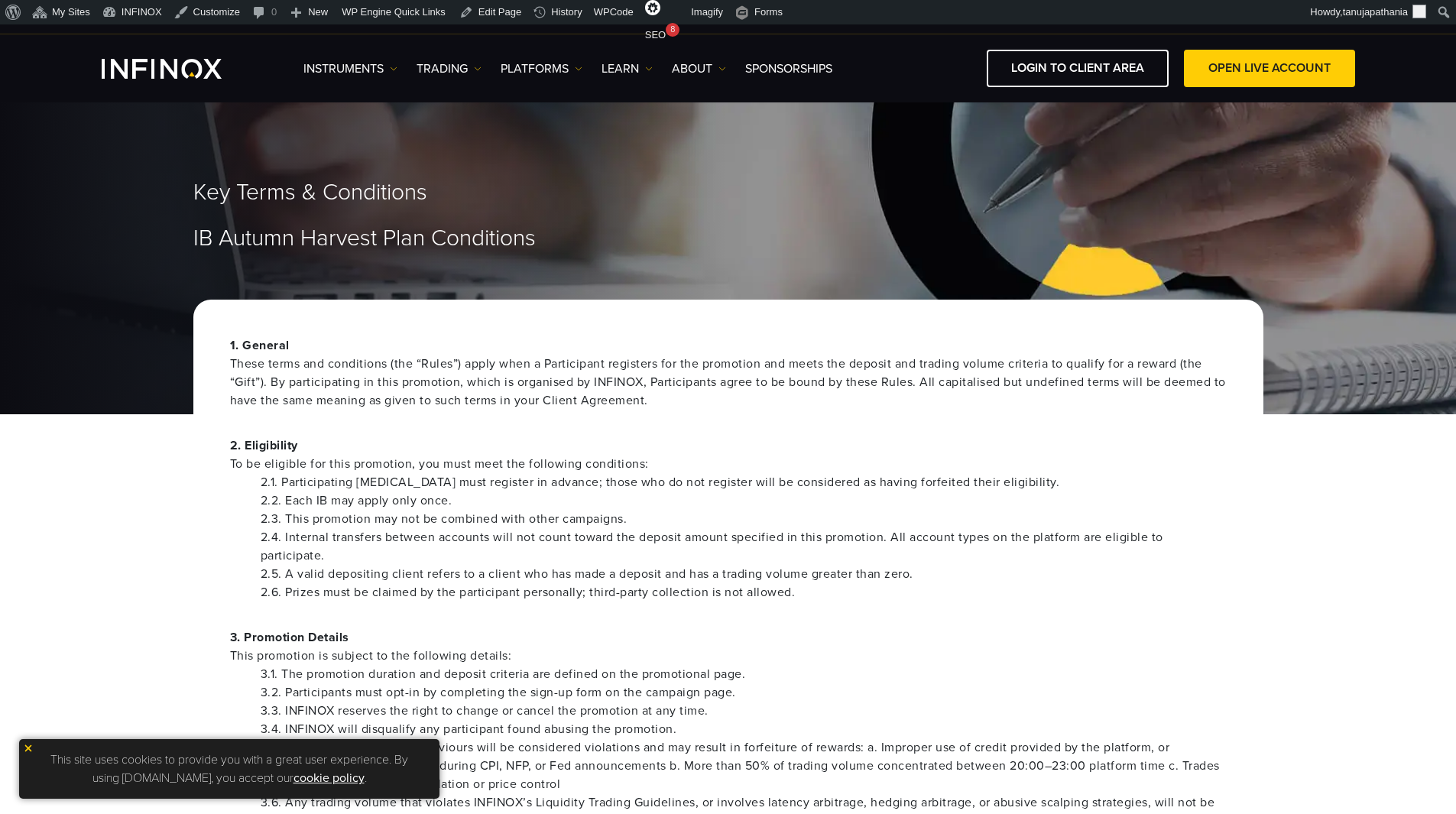
scroll to position [77, 0]
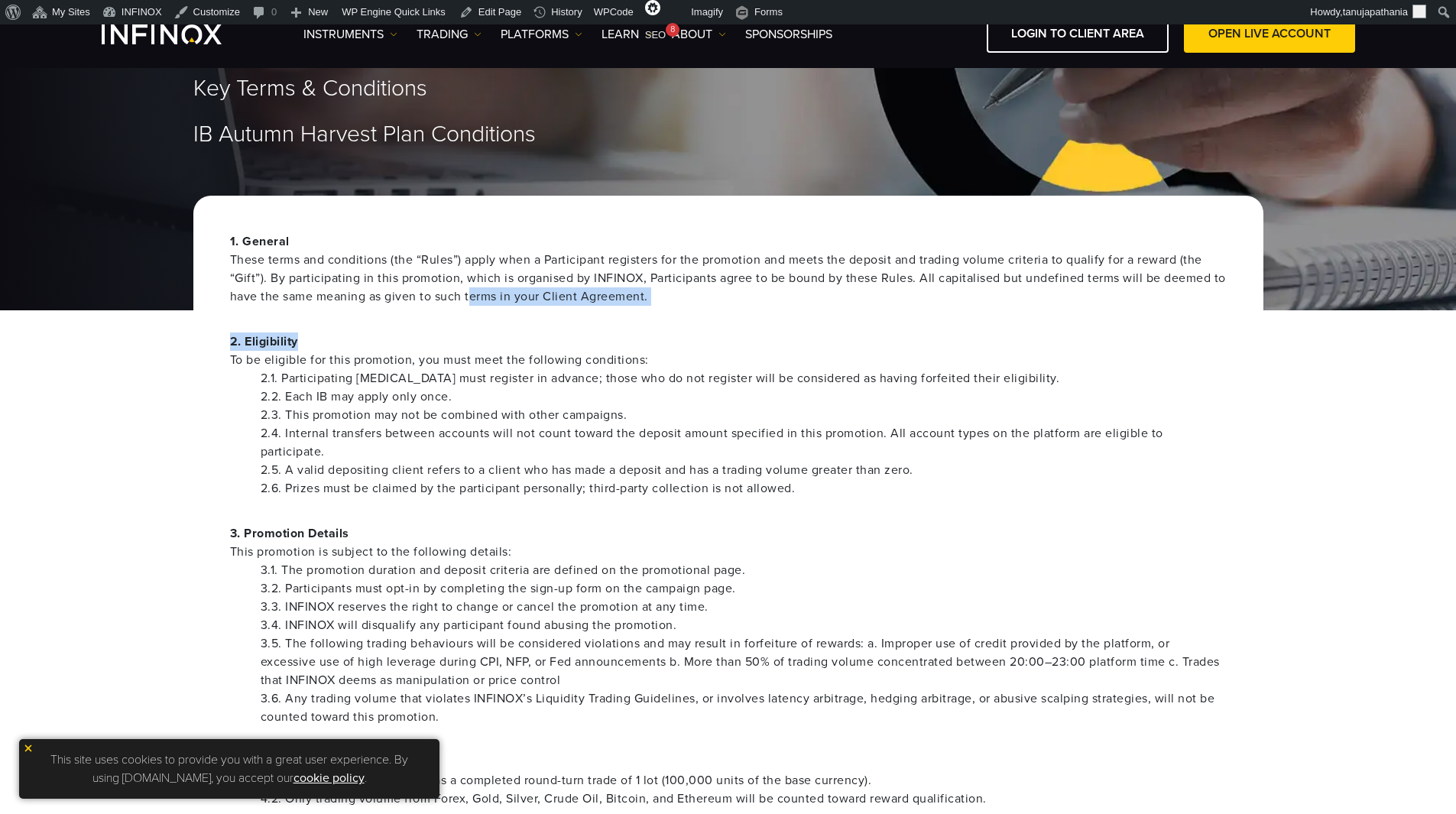
drag, startPoint x: 591, startPoint y: 302, endPoint x: 333, endPoint y: 285, distance: 258.6
click at [449, 298] on div "1. General These terms and conditions (the “Rules”) apply when a Participant re…" at bounding box center [728, 677] width 1069 height 963
click at [380, 271] on span "These terms and conditions (the “Rules”) apply when a Participant registers for…" at bounding box center [728, 278] width 996 height 55
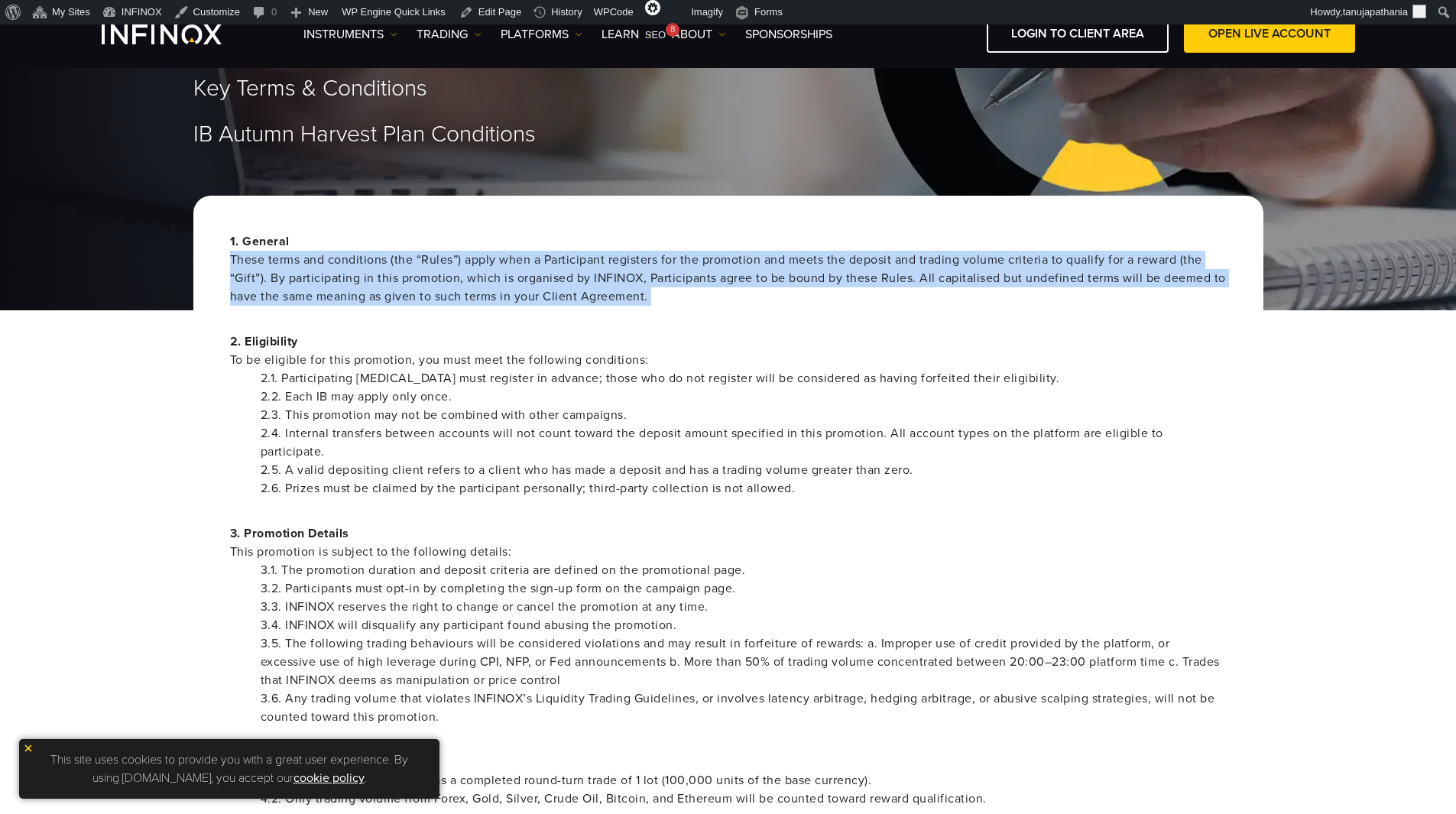
click at [380, 271] on span "These terms and conditions (the “Rules”) apply when a Participant registers for…" at bounding box center [728, 278] width 996 height 55
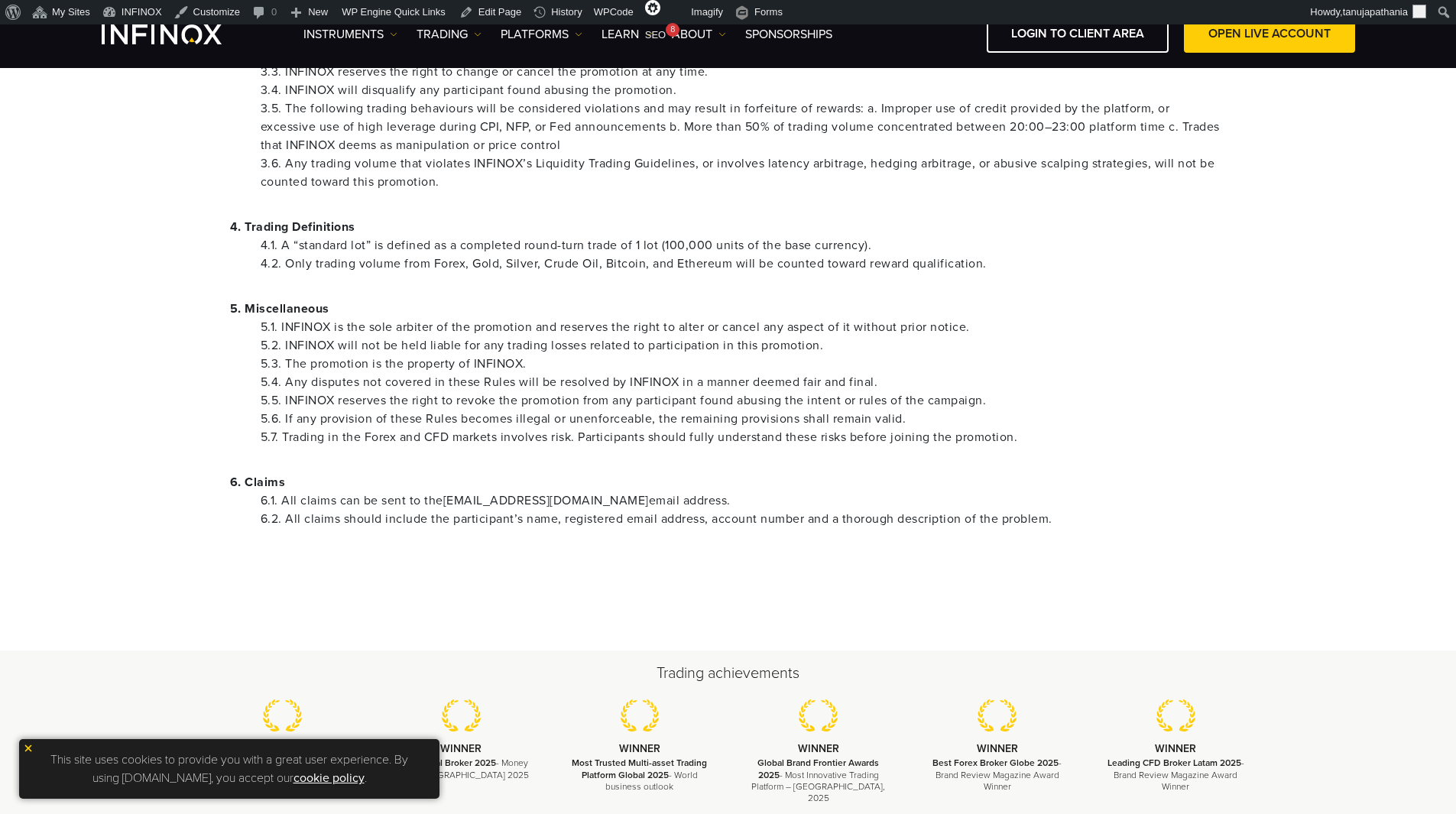
scroll to position [612, 0]
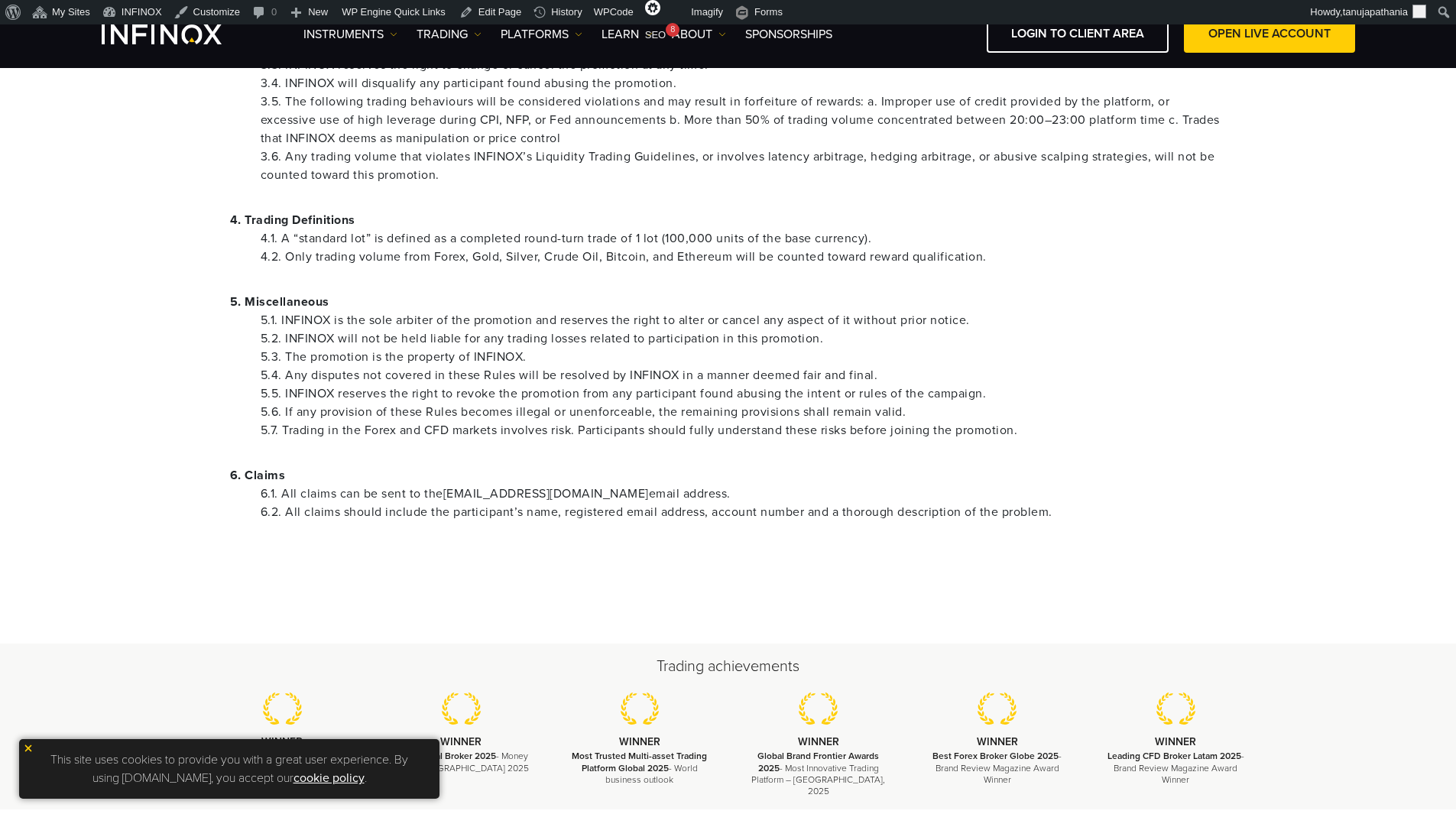
click at [504, 489] on link "[EMAIL_ADDRESS][DOMAIN_NAME]" at bounding box center [546, 494] width 206 height 16
click at [1086, 345] on li "5.2. INFINOX will not be held liable for any trading losses related to particip…" at bounding box center [744, 338] width 966 height 18
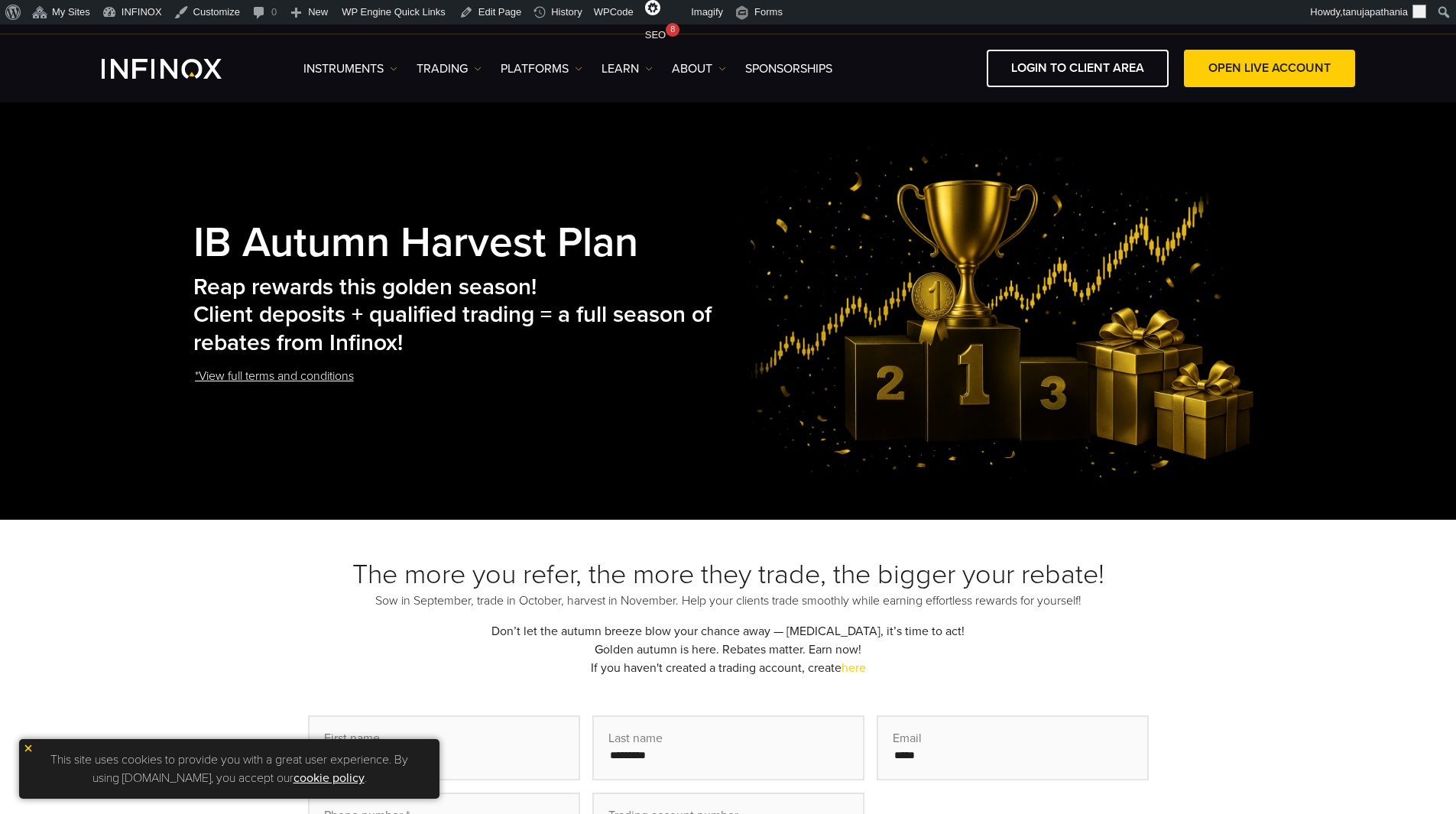
click at [585, 567] on h3 "The more you refer, the more they trade, the bigger your rebate!" at bounding box center [728, 575] width 1069 height 34
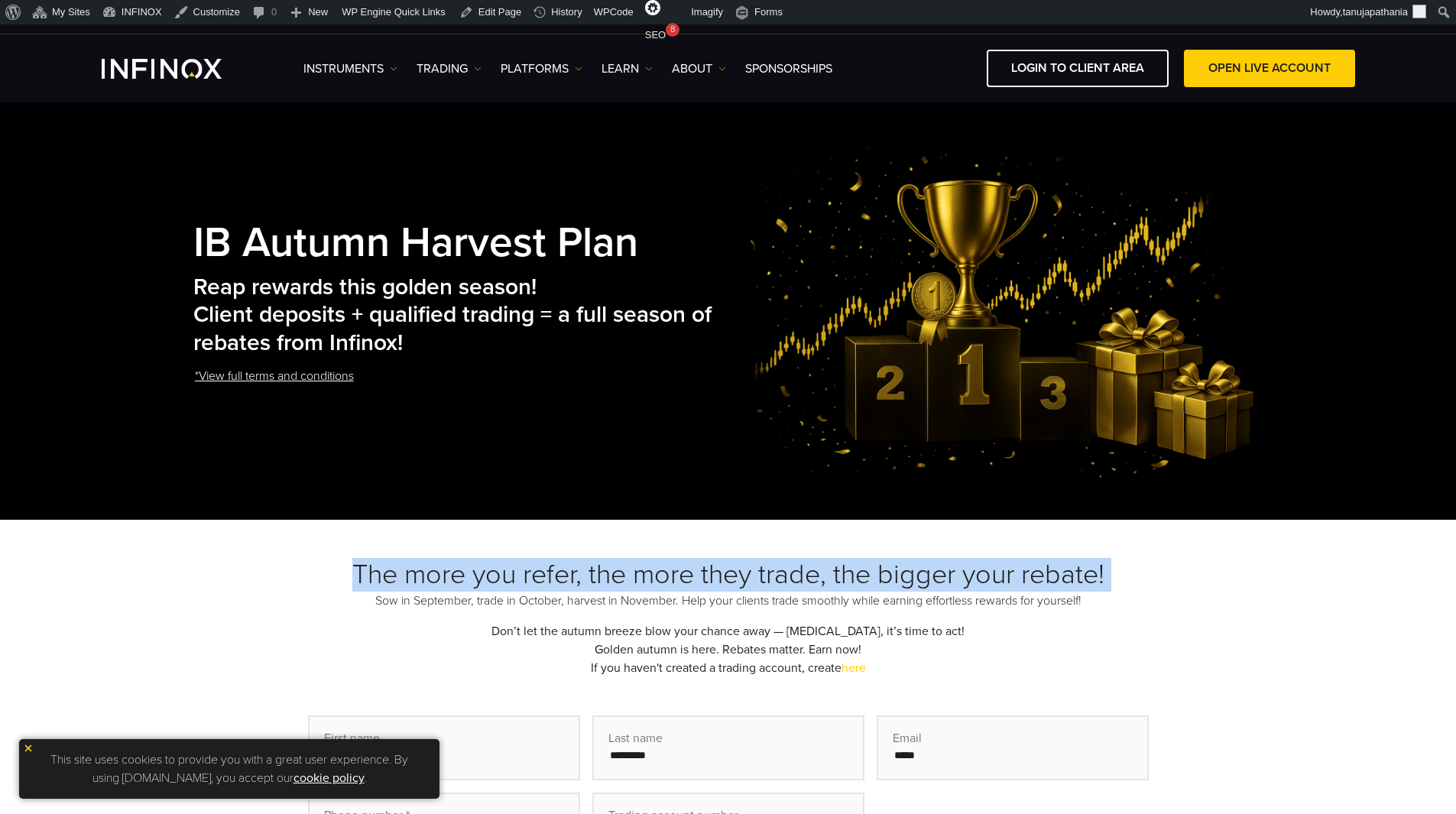
click at [585, 567] on h3 "The more you refer, the more they trade, the bigger your rebate!" at bounding box center [728, 575] width 1069 height 34
click at [945, 584] on h3 "The more you refer, the more they trade, the bigger your rebate!" at bounding box center [728, 575] width 1069 height 34
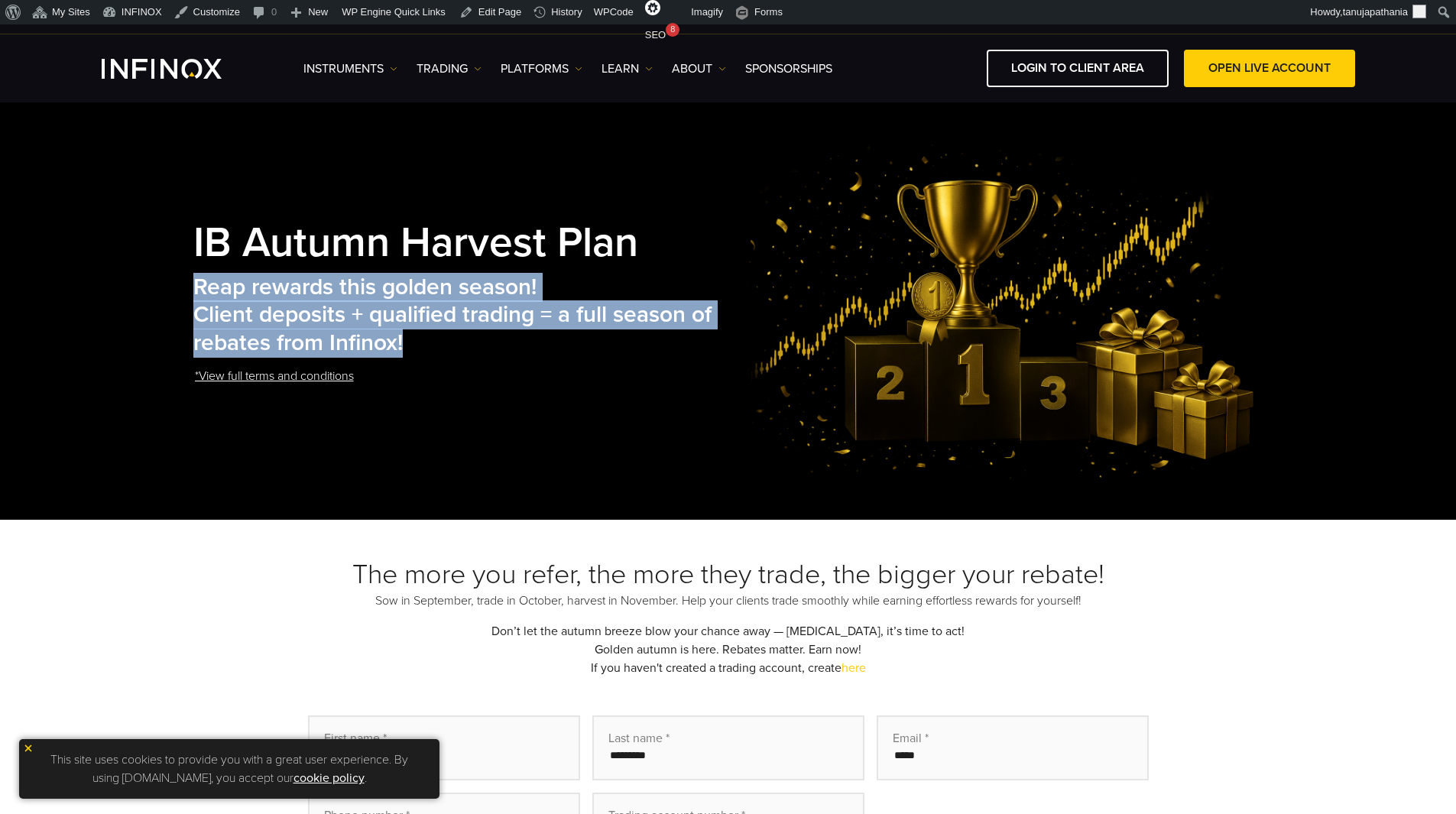
drag, startPoint x: 192, startPoint y: 287, endPoint x: 431, endPoint y: 344, distance: 245.7
click at [431, 344] on div "IB Autumn Harvest Plan Reap rewards this golden season! Client deposits + quali…" at bounding box center [728, 310] width 1100 height 340
copy h2 "Reap rewards this golden season! Client deposits + qualified trading = a full s…"
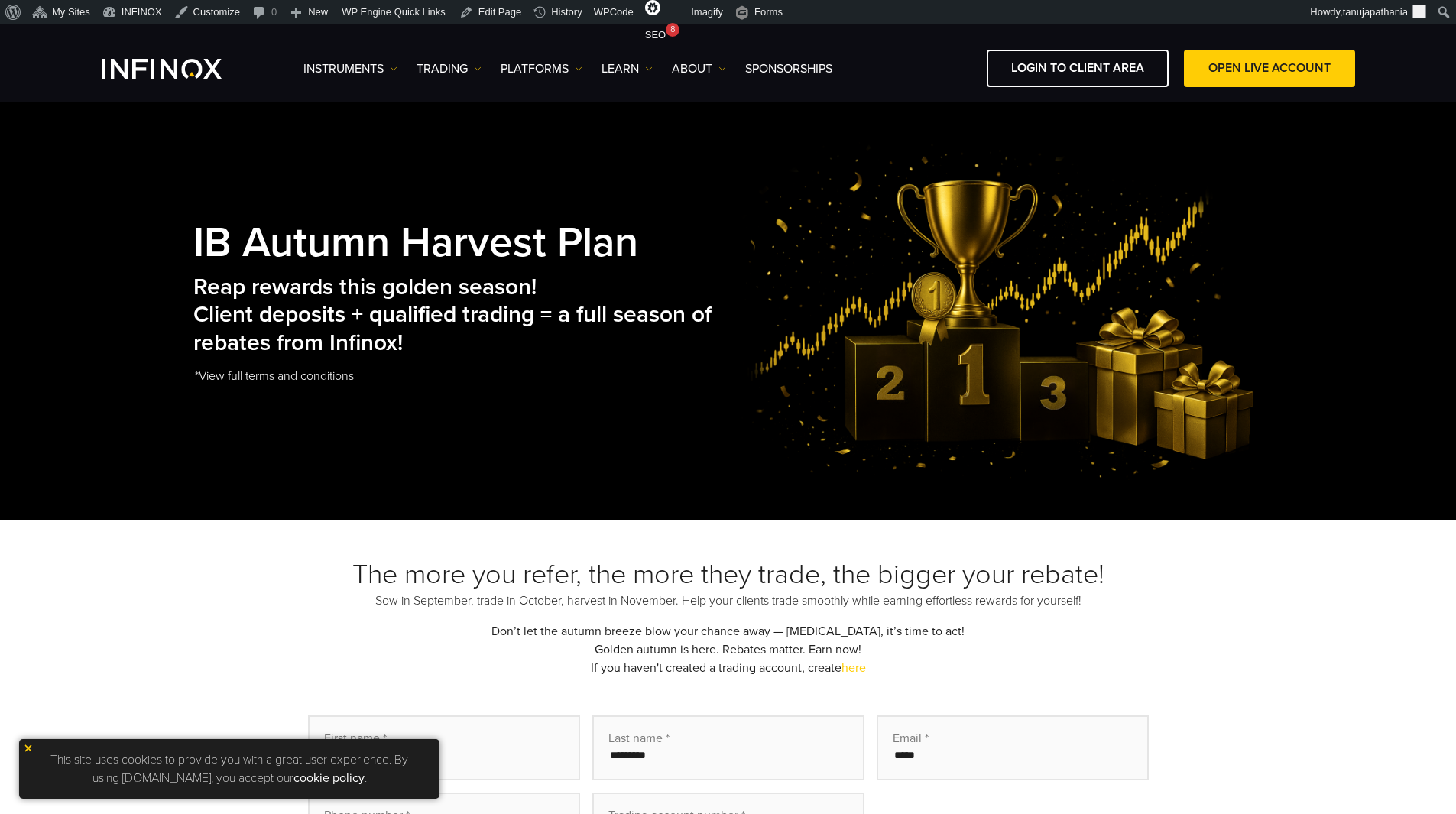
click at [706, 243] on h1 "IB Autumn Harvest Plan" at bounding box center [466, 243] width 544 height 44
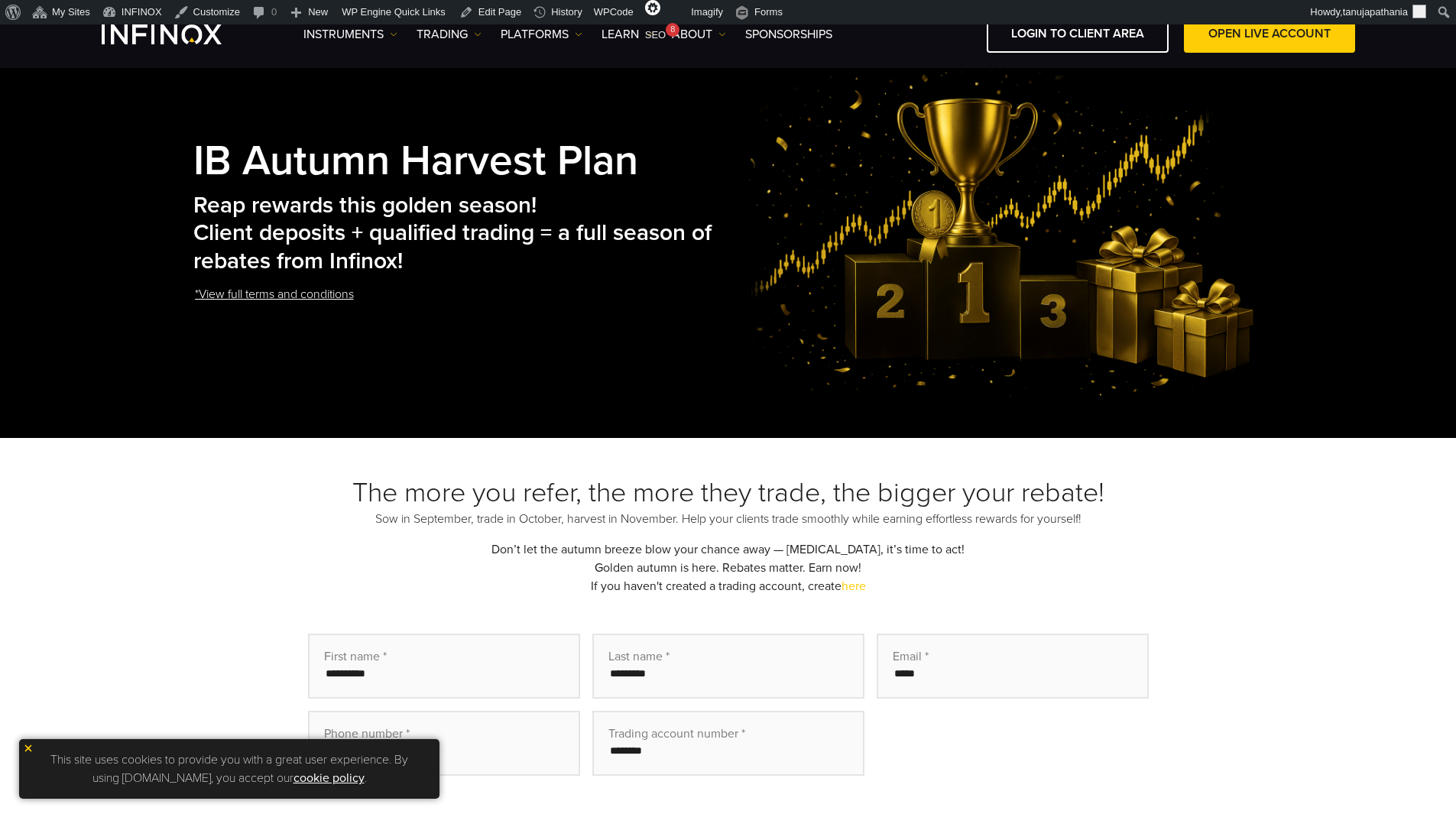
scroll to position [229, 0]
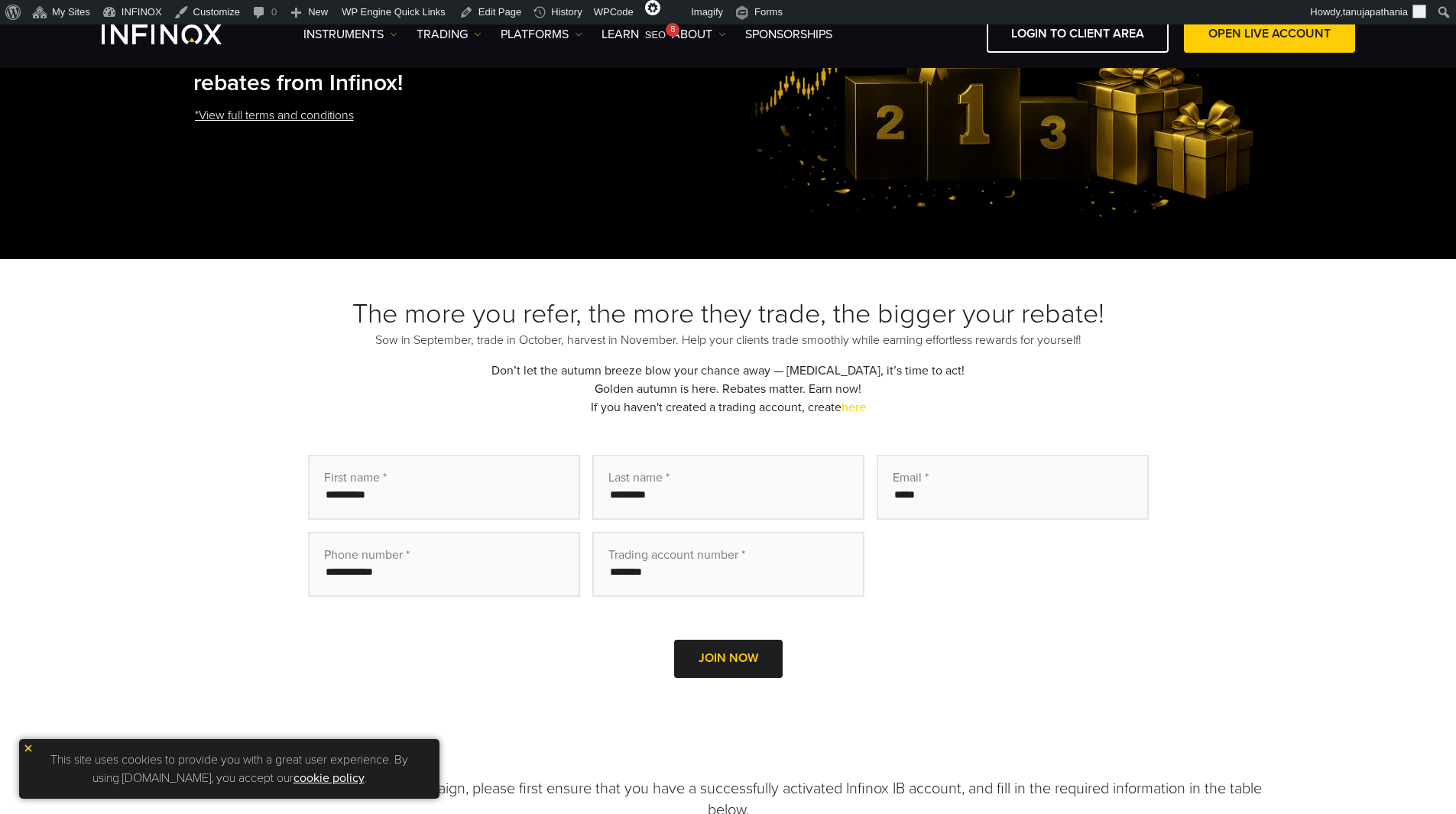
click at [418, 314] on h3 "The more you refer, the more they trade, the bigger your rebate!" at bounding box center [728, 314] width 1069 height 34
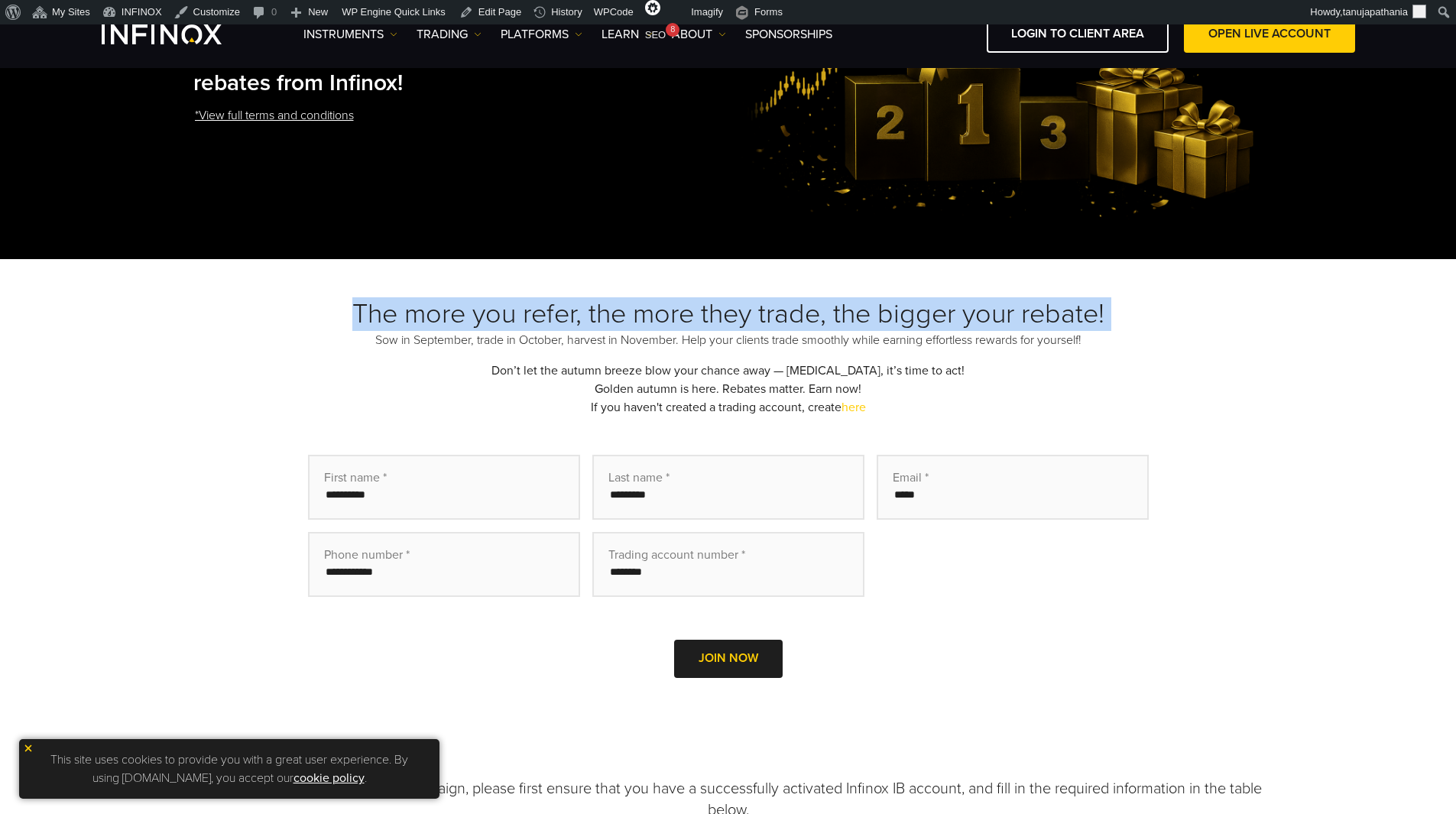
click at [418, 314] on h3 "The more you refer, the more they trade, the bigger your rebate!" at bounding box center [728, 314] width 1069 height 34
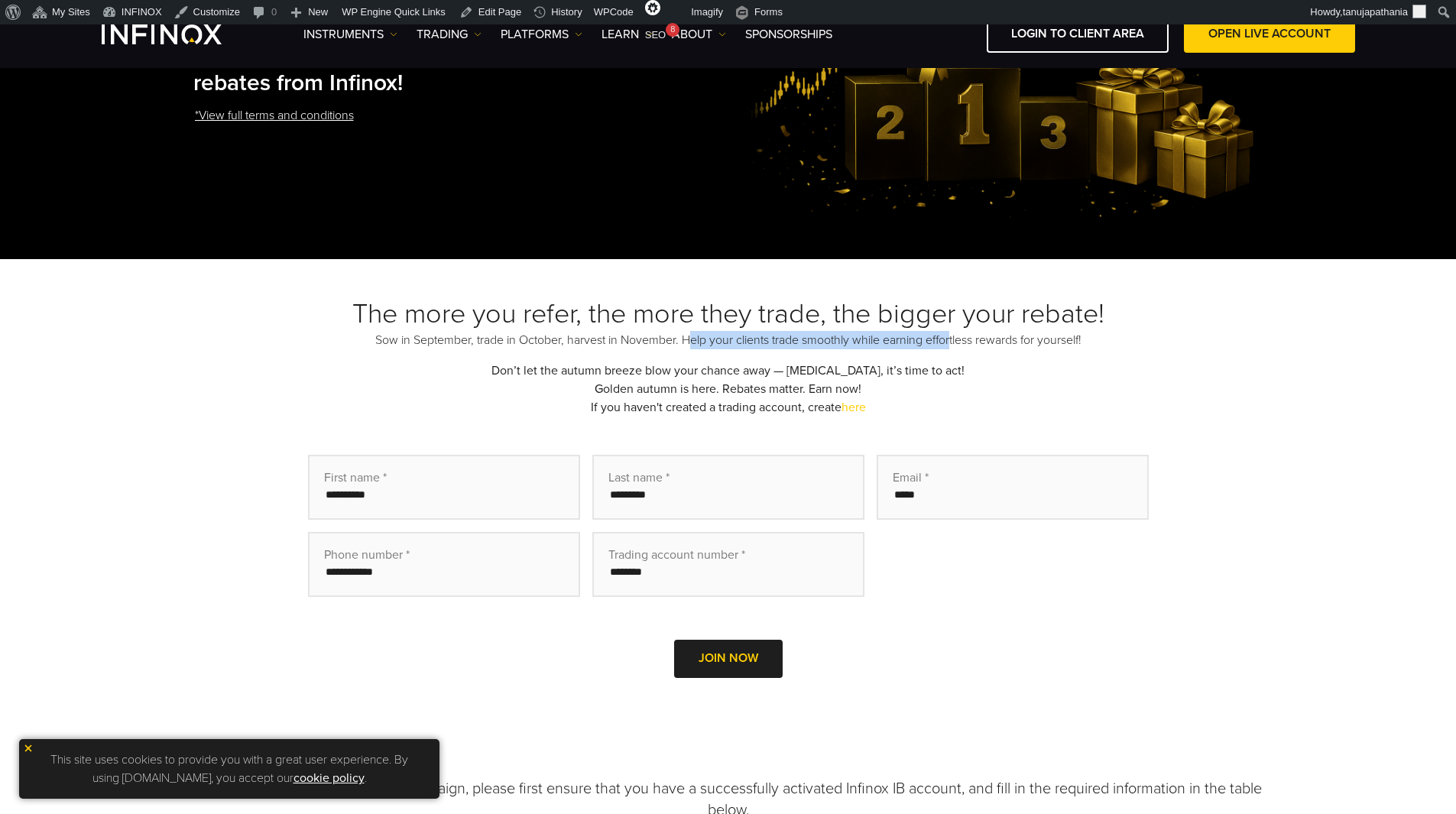
drag, startPoint x: 685, startPoint y: 342, endPoint x: 950, endPoint y: 345, distance: 265.0
click at [950, 345] on p "Sow in September, trade in October, harvest in November. Help your clients trad…" at bounding box center [728, 339] width 1069 height 18
